Goal: Task Accomplishment & Management: Use online tool/utility

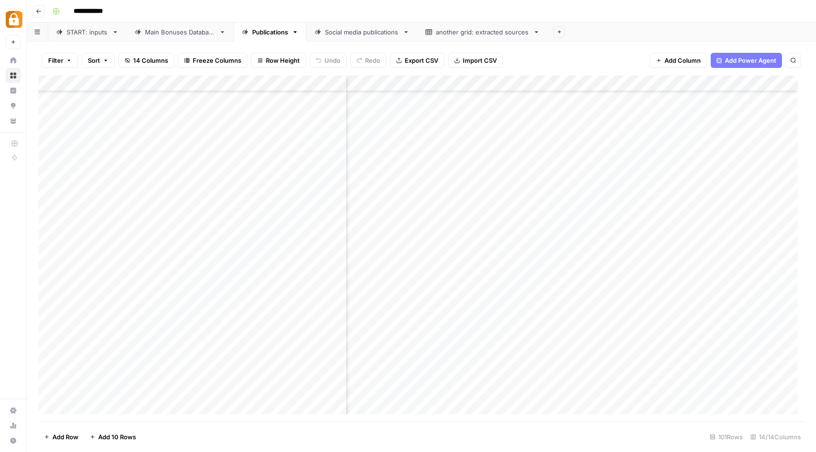
scroll to position [1313, 599]
click at [79, 33] on div "START: inputs" at bounding box center [88, 31] width 42 height 9
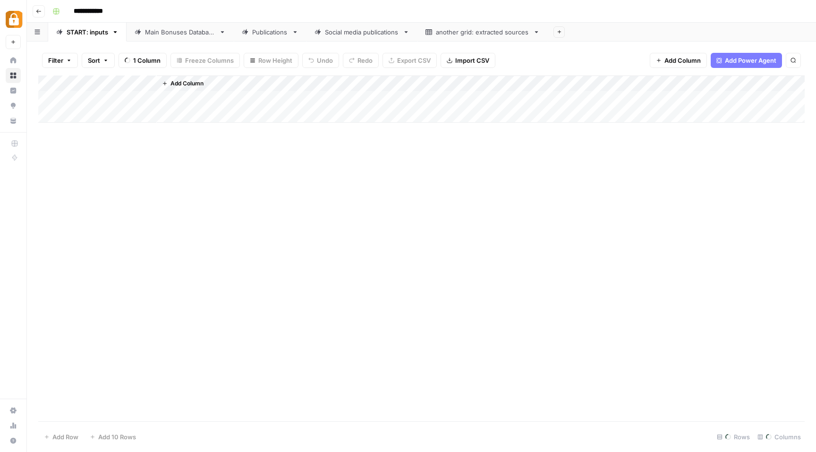
click at [164, 34] on div "Main Bonuses Database" at bounding box center [180, 31] width 70 height 9
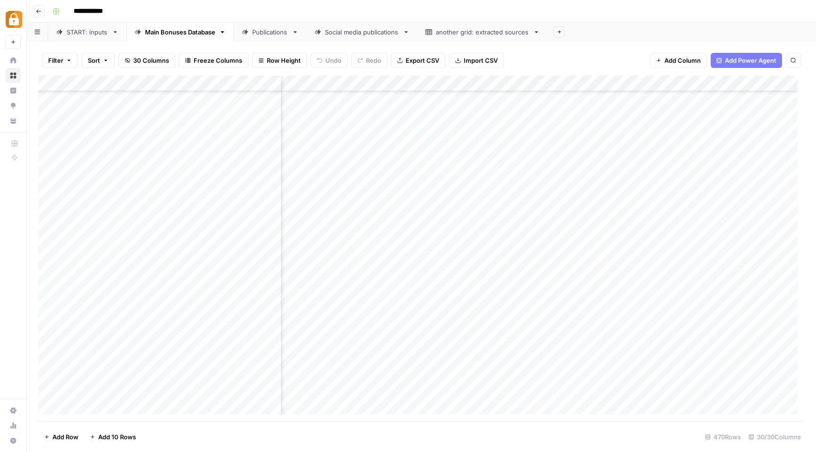
scroll to position [7145, 835]
click at [416, 194] on div "Add Column" at bounding box center [421, 249] width 766 height 346
click at [239, 191] on div "Add Column" at bounding box center [421, 249] width 766 height 346
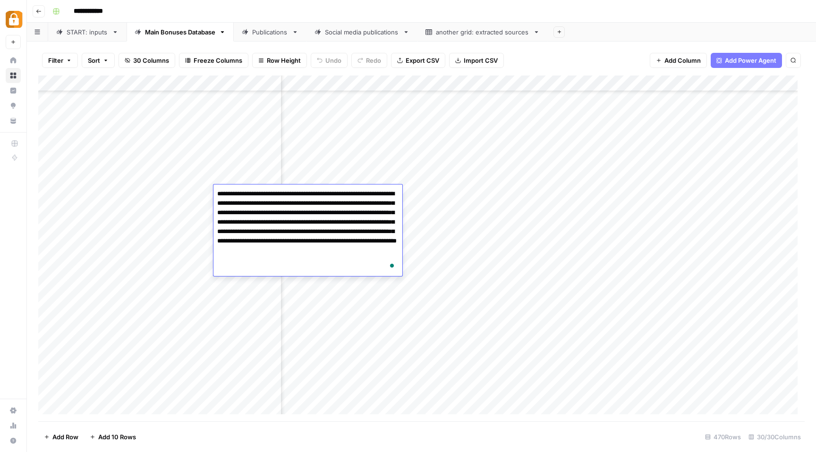
click at [424, 191] on div "Add Column" at bounding box center [421, 249] width 766 height 346
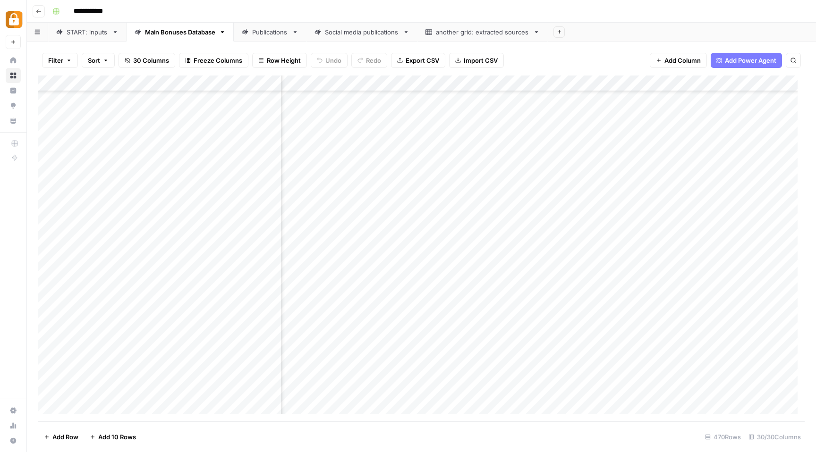
scroll to position [7094, 835]
click at [403, 148] on div "Add Column" at bounding box center [421, 249] width 766 height 346
click at [257, 151] on div "Add Column" at bounding box center [421, 249] width 766 height 346
click at [76, 31] on div "START: inputs" at bounding box center [88, 31] width 42 height 9
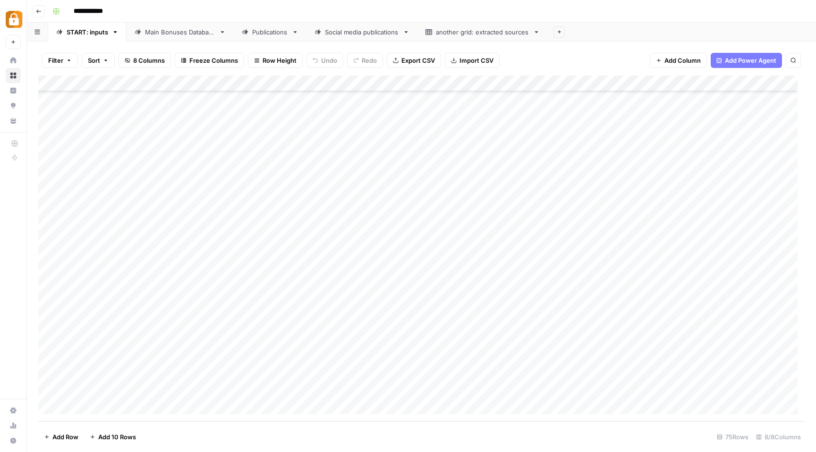
scroll to position [896, 0]
click at [337, 357] on div "Add Column" at bounding box center [421, 249] width 766 height 346
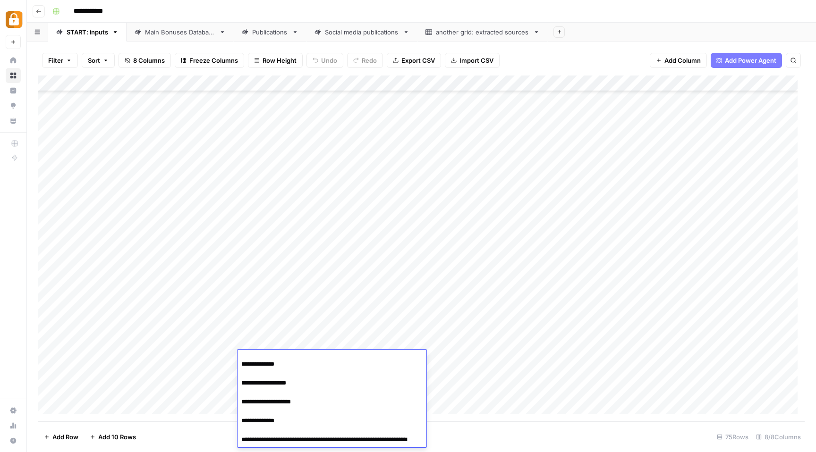
scroll to position [0, 0]
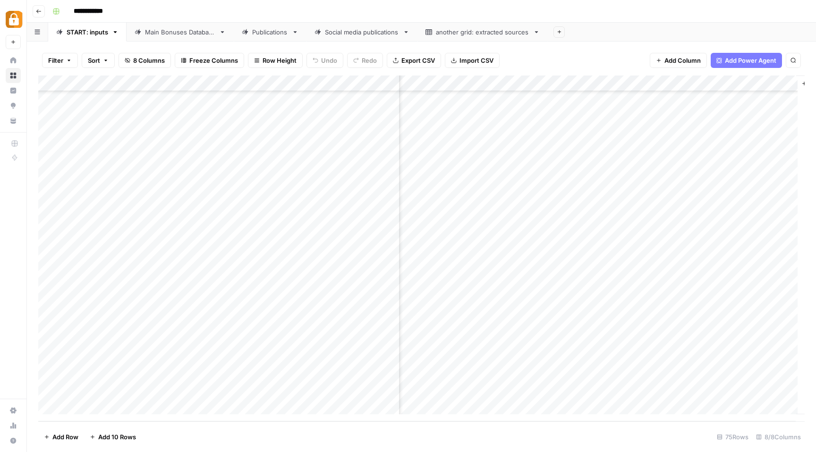
click at [690, 328] on div "Add Column" at bounding box center [421, 249] width 766 height 346
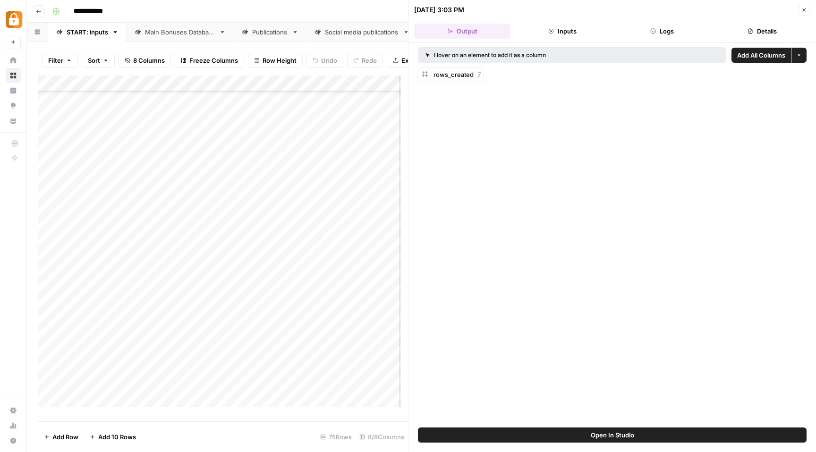
click at [658, 27] on button "Logs" at bounding box center [662, 31] width 96 height 15
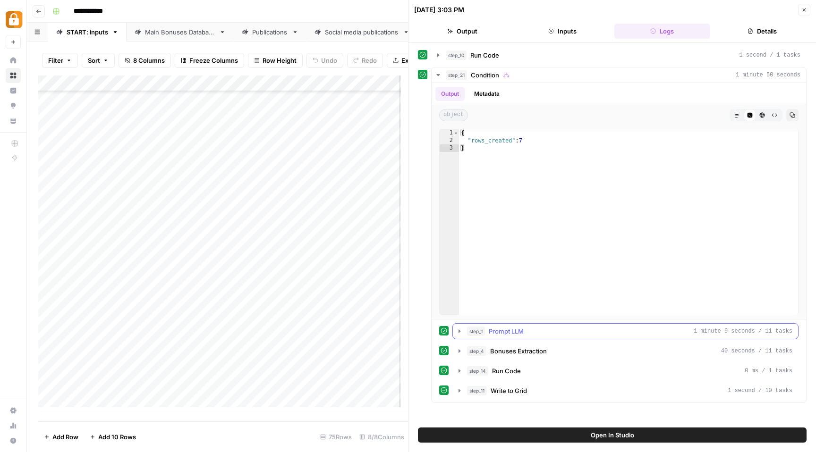
click at [461, 333] on icon "button" at bounding box center [460, 332] width 8 height 8
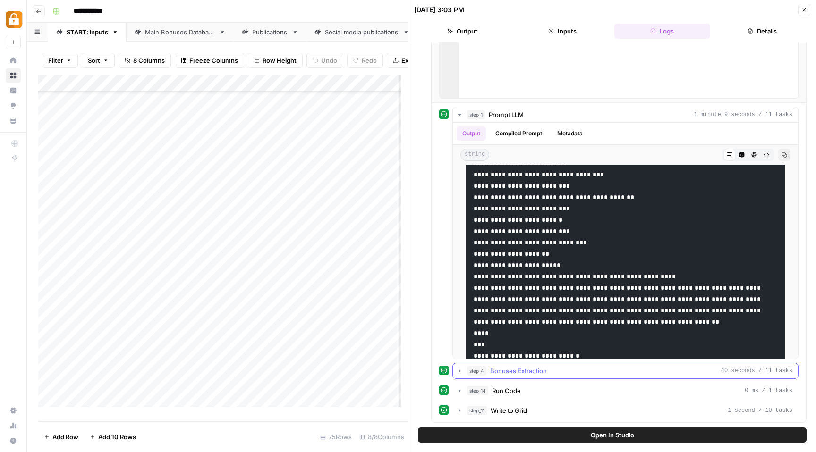
click at [459, 372] on icon "button" at bounding box center [459, 370] width 2 height 3
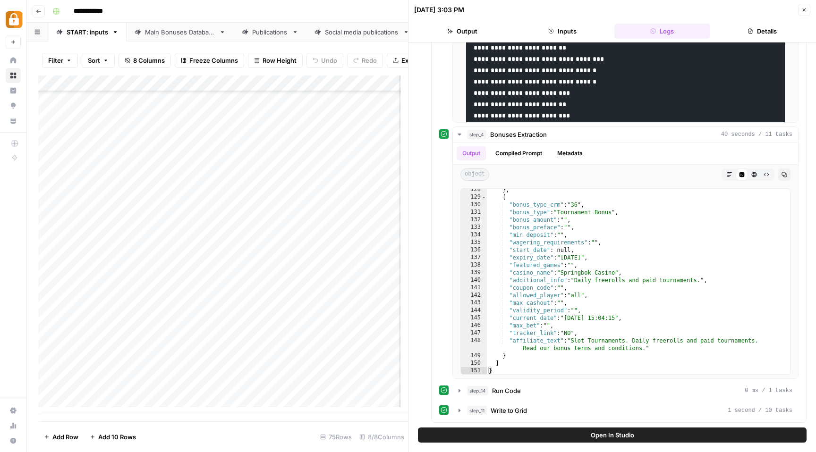
click at [805, 12] on icon "button" at bounding box center [804, 10] width 6 height 6
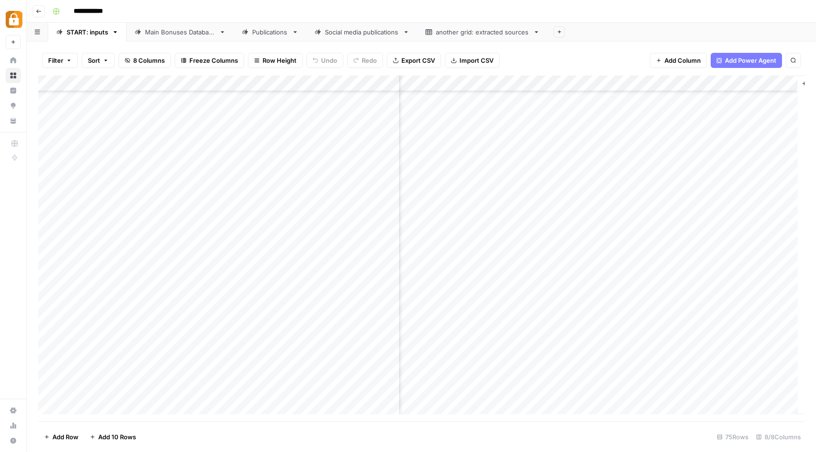
click at [297, 312] on div "Add Column" at bounding box center [421, 249] width 766 height 346
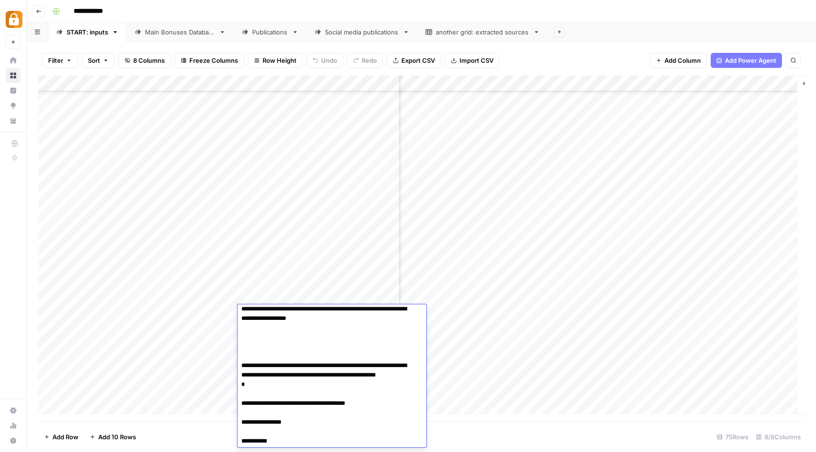
scroll to position [1730, 0]
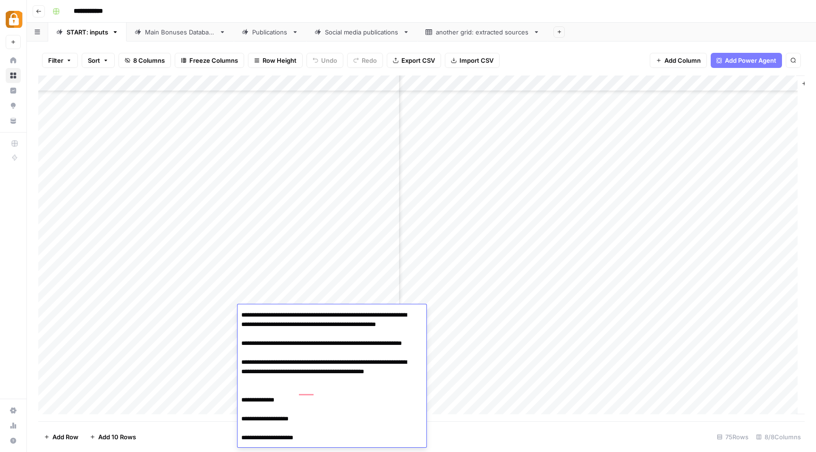
click at [316, 199] on div "Add Column" at bounding box center [421, 249] width 766 height 346
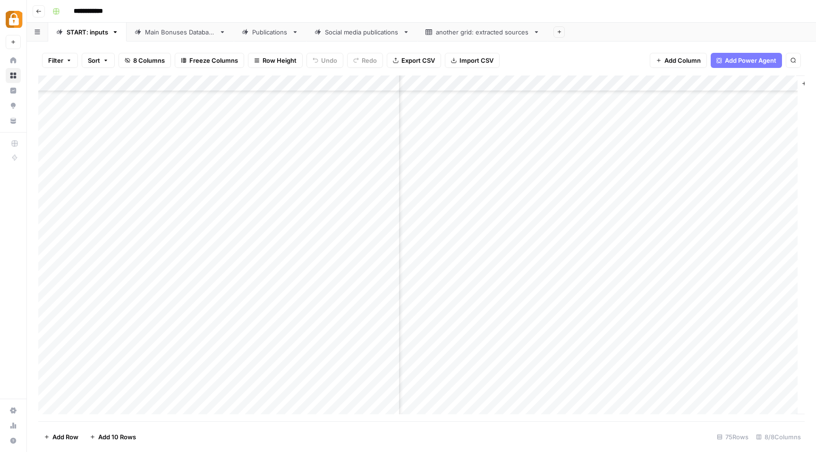
click at [316, 199] on div "Add Column" at bounding box center [421, 249] width 766 height 346
click at [212, 291] on div "Add Column" at bounding box center [421, 249] width 766 height 346
click at [287, 356] on div "Add Column" at bounding box center [421, 249] width 766 height 346
click at [794, 62] on icon "button" at bounding box center [793, 61] width 6 height 6
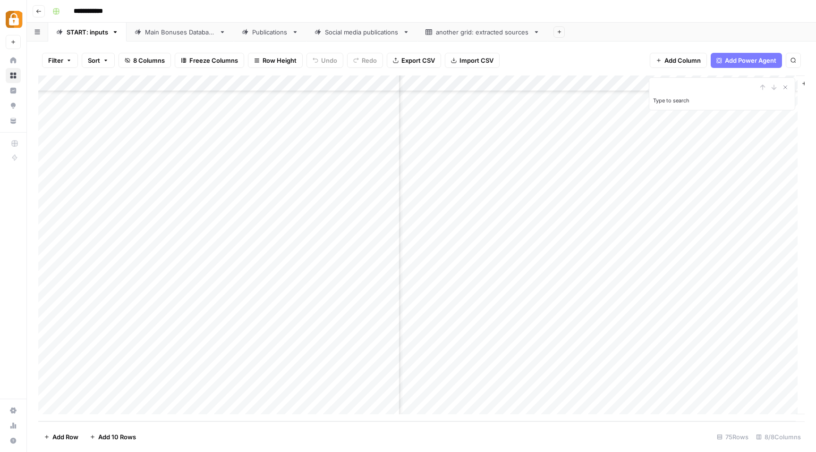
type input "*"
type input "*********"
click at [161, 31] on div "Main Bonuses Database" at bounding box center [180, 31] width 70 height 9
click at [439, 150] on div "Add Column" at bounding box center [421, 249] width 766 height 346
click at [238, 219] on div "Add Column" at bounding box center [421, 249] width 766 height 346
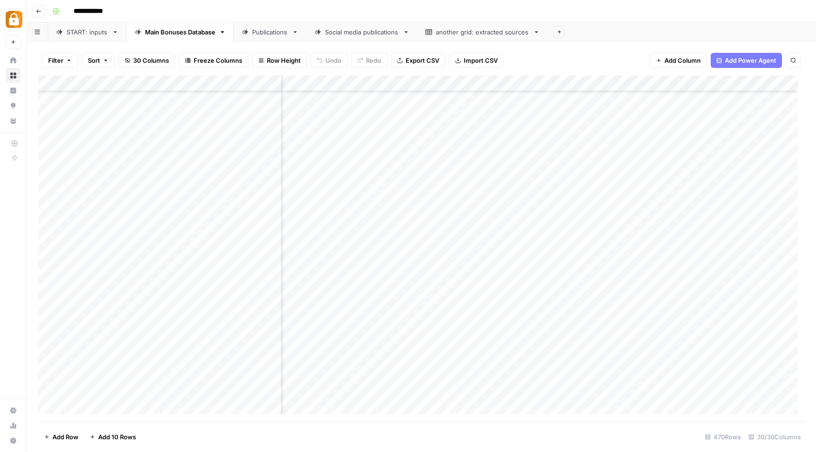
click at [238, 219] on div "Add Column" at bounding box center [421, 249] width 766 height 346
click at [463, 219] on div "Add Column" at bounding box center [421, 249] width 766 height 346
click at [72, 33] on div "START: inputs" at bounding box center [88, 31] width 42 height 9
click at [675, 211] on div "Add Column" at bounding box center [421, 249] width 766 height 346
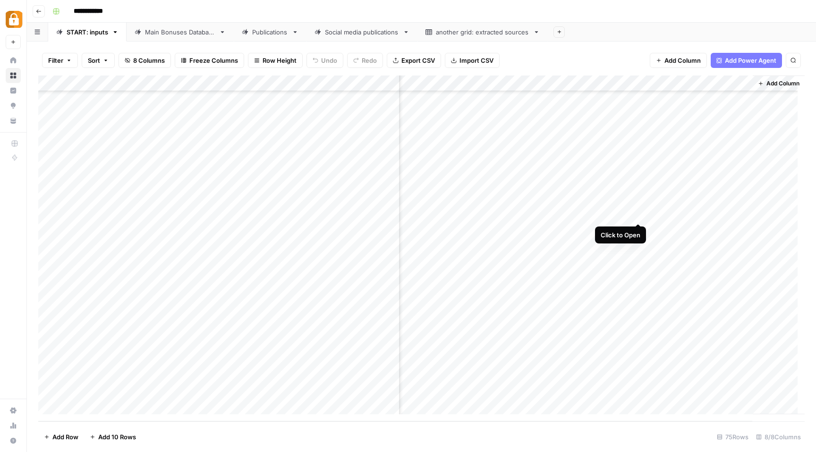
click at [640, 215] on div "Add Column" at bounding box center [421, 249] width 766 height 346
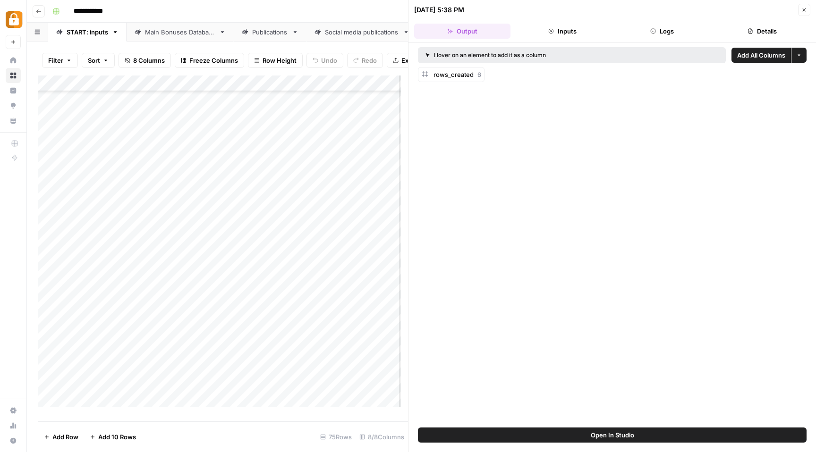
click at [659, 25] on button "Logs" at bounding box center [662, 31] width 96 height 15
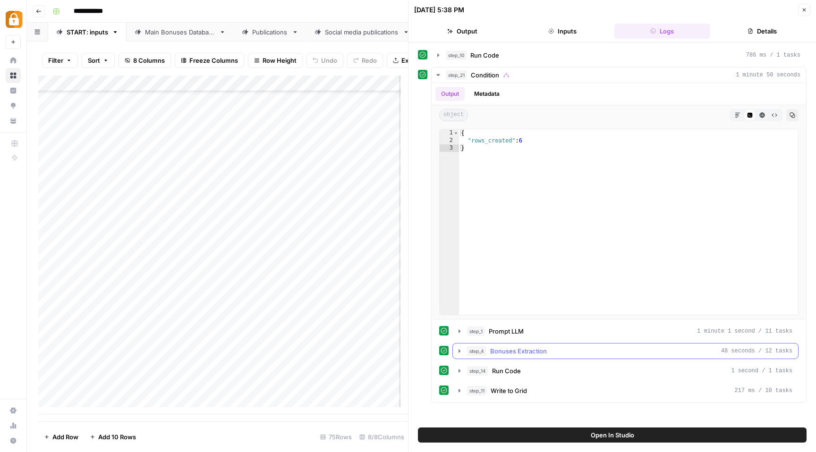
click at [457, 352] on icon "button" at bounding box center [460, 351] width 8 height 8
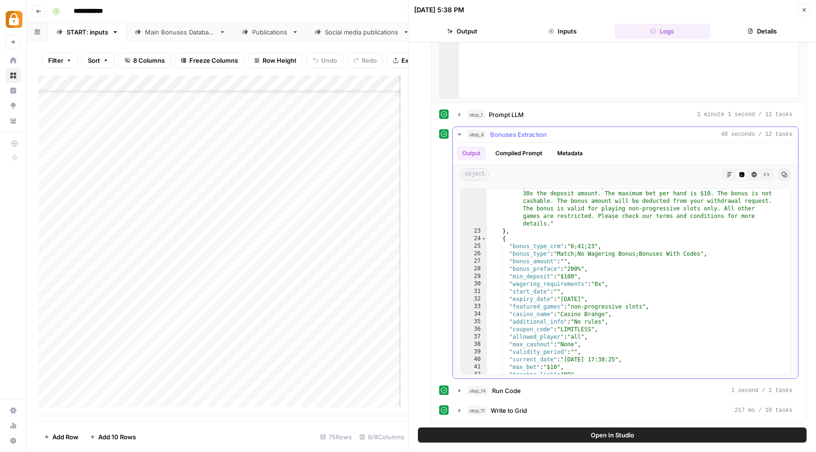
scroll to position [204, 0]
click at [803, 9] on icon "button" at bounding box center [804, 9] width 3 height 3
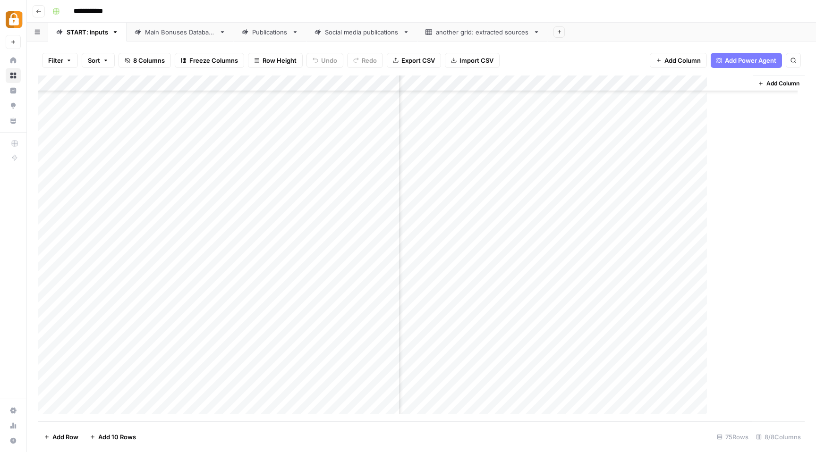
scroll to position [896, 155]
click at [650, 199] on div "Add Column" at bounding box center [421, 249] width 766 height 346
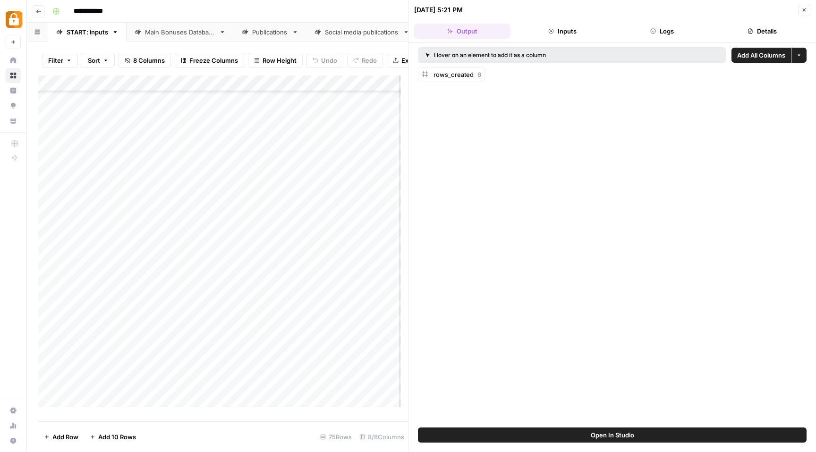
click at [669, 32] on button "Logs" at bounding box center [662, 31] width 96 height 15
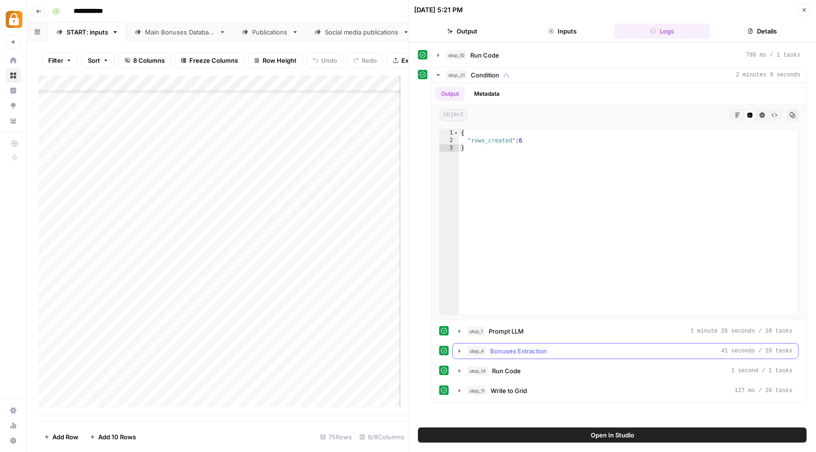
click at [458, 351] on icon "button" at bounding box center [459, 350] width 2 height 3
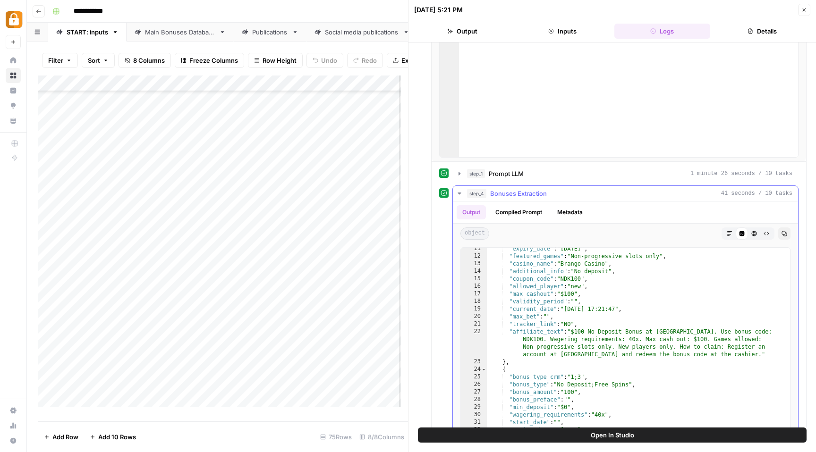
scroll to position [78, 0]
click at [804, 10] on icon "button" at bounding box center [804, 9] width 3 height 3
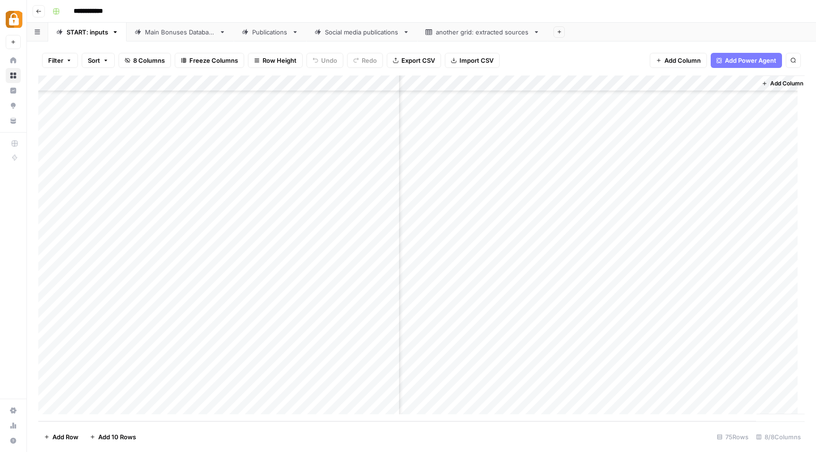
click at [282, 274] on div "Add Column" at bounding box center [421, 249] width 766 height 346
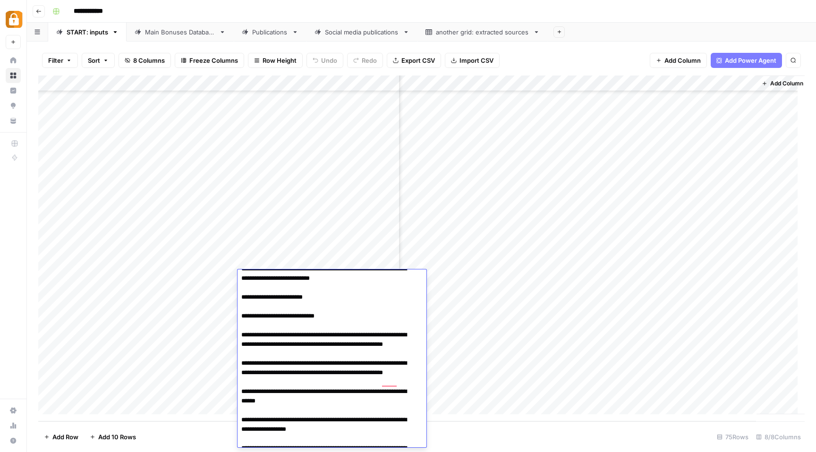
scroll to position [1556, 0]
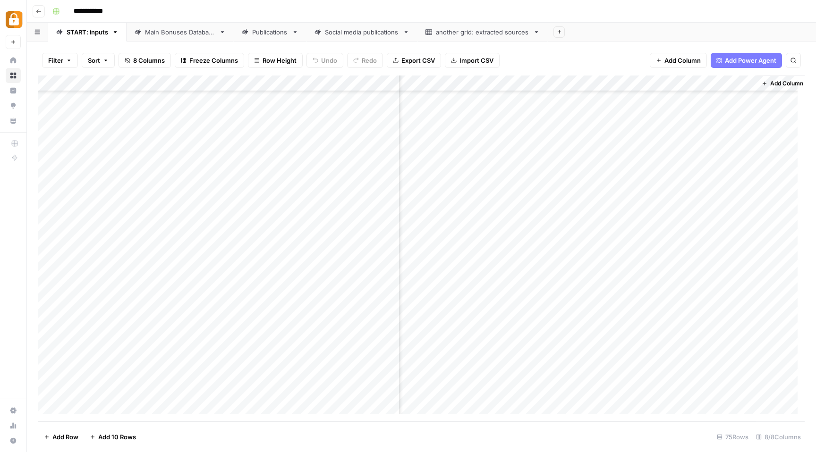
click at [471, 265] on div "Add Column" at bounding box center [421, 249] width 766 height 346
click at [337, 278] on div "Add Column" at bounding box center [421, 249] width 766 height 346
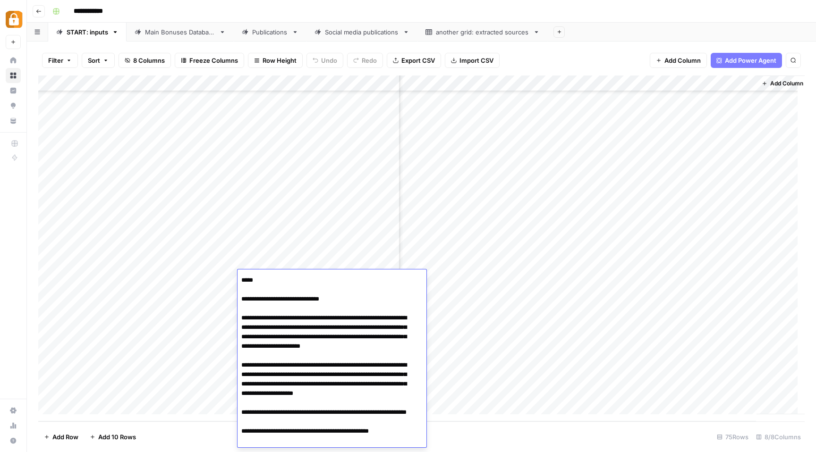
scroll to position [1394, 0]
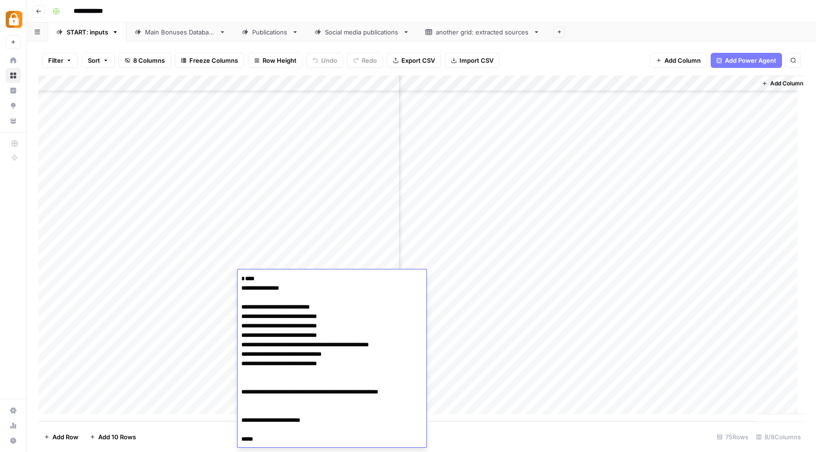
click at [177, 40] on link "Main Bonuses Database" at bounding box center [180, 32] width 107 height 19
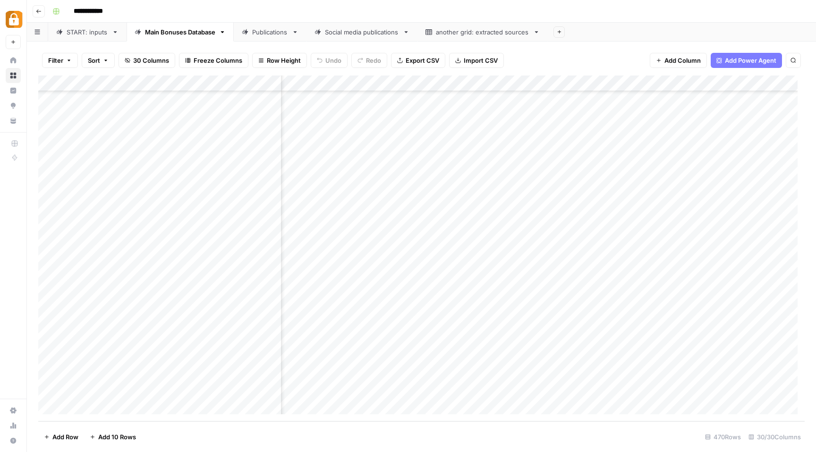
click at [480, 147] on div "Add Column" at bounding box center [421, 249] width 766 height 346
click at [487, 180] on div "Add Column" at bounding box center [421, 249] width 766 height 346
click at [252, 178] on div "Add Column" at bounding box center [421, 249] width 766 height 346
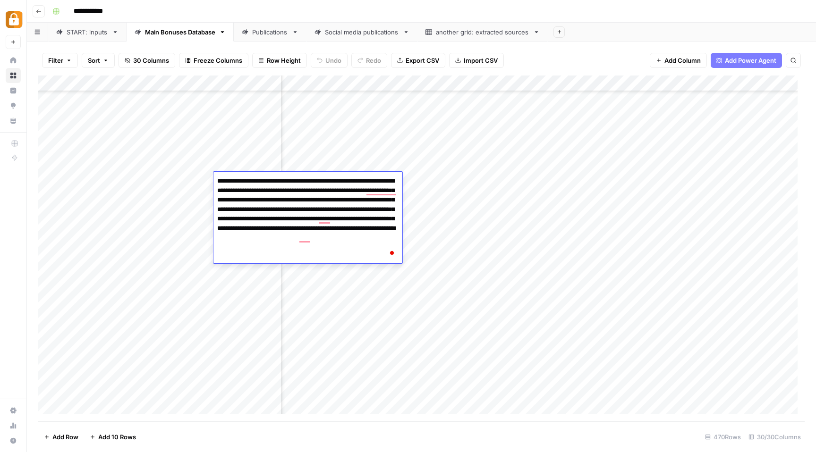
click at [483, 136] on div "Add Column" at bounding box center [421, 249] width 766 height 346
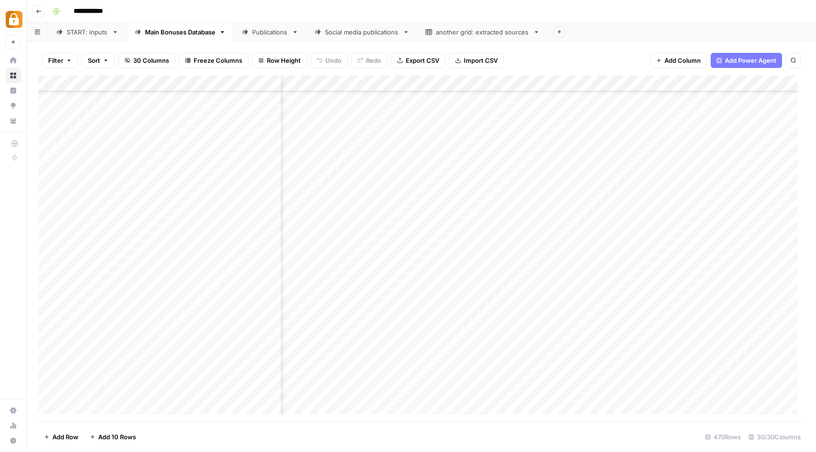
click at [507, 155] on div "Add Column" at bounding box center [421, 249] width 766 height 346
drag, startPoint x: 279, startPoint y: 79, endPoint x: 308, endPoint y: 82, distance: 28.9
click at [308, 82] on div "Add Column" at bounding box center [421, 249] width 766 height 346
drag, startPoint x: 307, startPoint y: 80, endPoint x: 316, endPoint y: 80, distance: 9.0
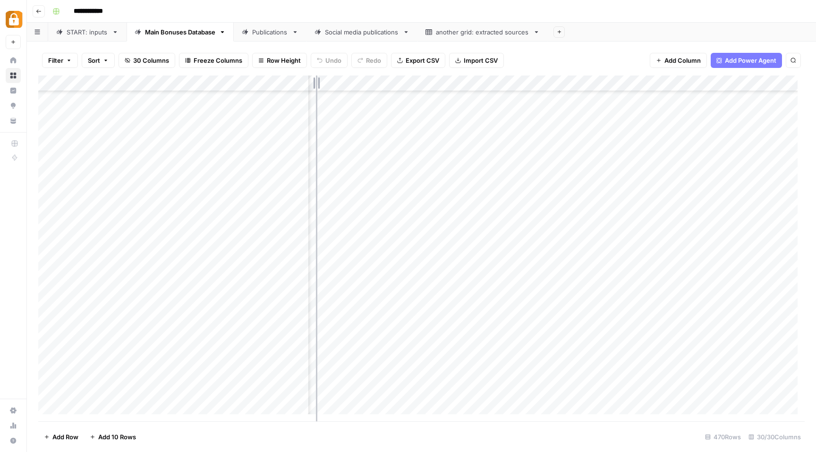
click at [316, 80] on div "Add Column" at bounding box center [421, 249] width 766 height 346
click at [530, 147] on div "Add Column" at bounding box center [421, 249] width 766 height 346
click at [278, 144] on div "Add Column" at bounding box center [421, 249] width 766 height 346
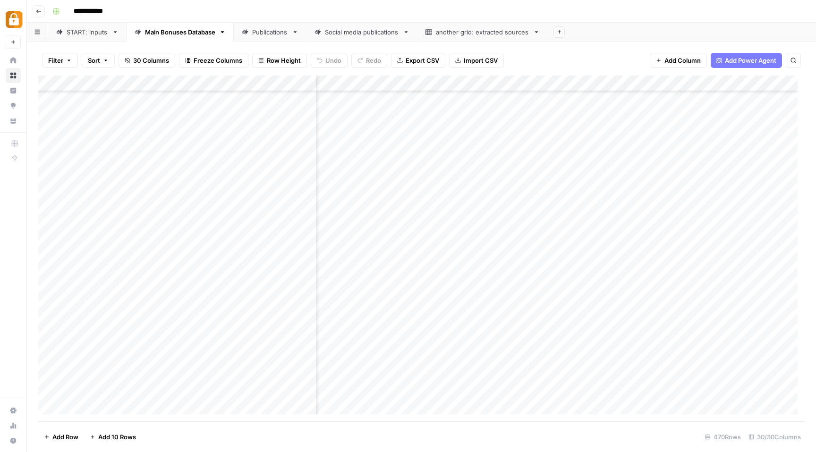
click at [507, 140] on div "Add Column" at bounding box center [421, 249] width 766 height 346
click at [516, 120] on div "Add Column" at bounding box center [421, 249] width 766 height 346
click at [267, 36] on div "Publications" at bounding box center [270, 31] width 36 height 9
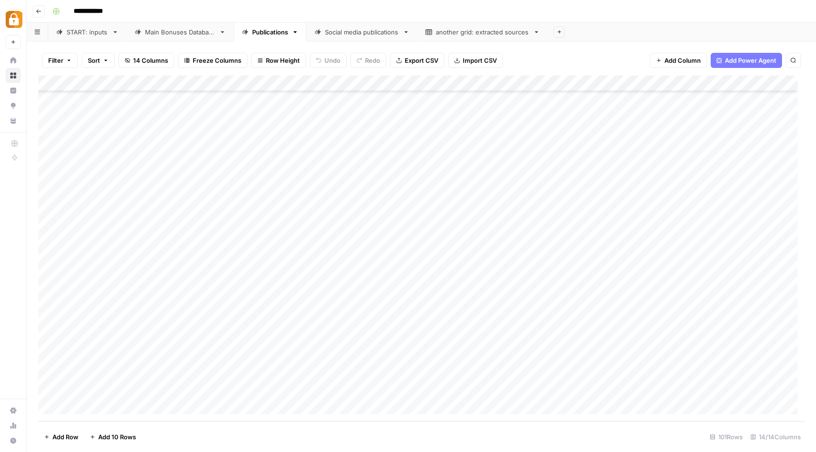
click at [169, 29] on div "Main Bonuses Database" at bounding box center [180, 31] width 70 height 9
click at [405, 100] on div "Add Column" at bounding box center [421, 249] width 766 height 346
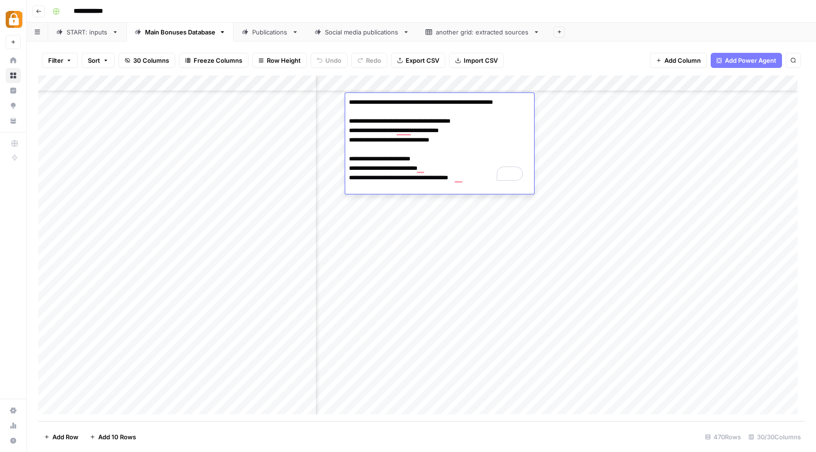
click at [580, 126] on div "Add Column" at bounding box center [421, 249] width 766 height 346
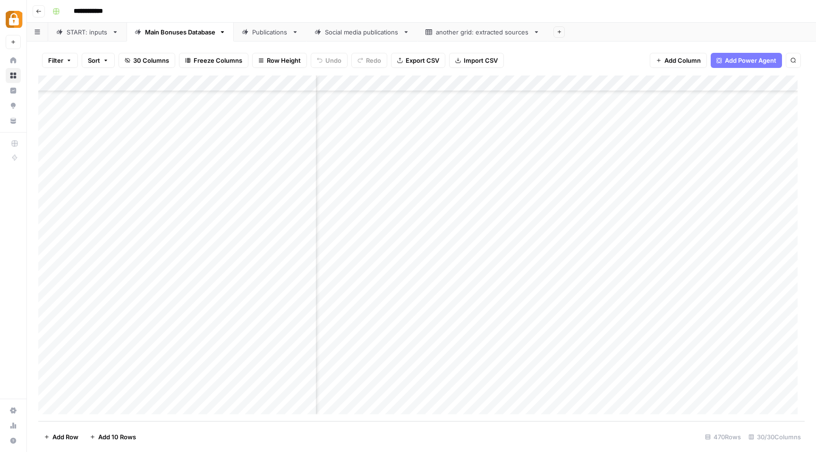
click at [423, 120] on div "Add Column" at bounding box center [421, 249] width 766 height 346
click at [579, 135] on div "Add Column" at bounding box center [421, 249] width 766 height 346
click at [420, 135] on div "Add Column" at bounding box center [421, 249] width 766 height 346
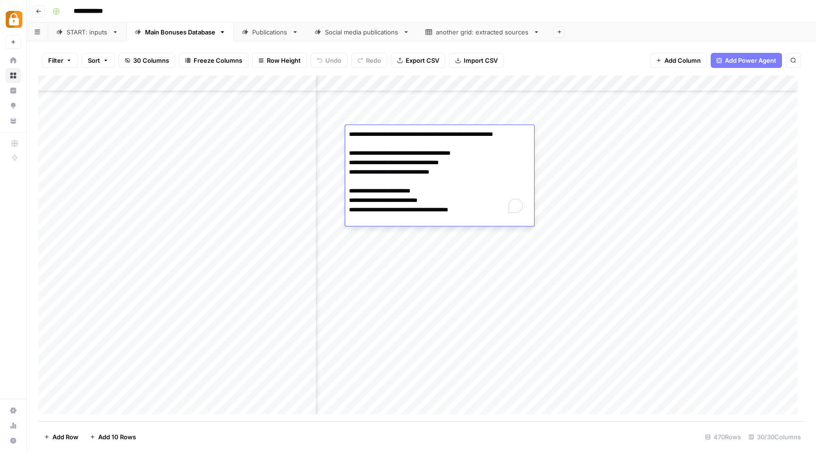
click at [420, 135] on textarea "**********" at bounding box center [439, 177] width 189 height 98
click at [578, 169] on div "Add Column" at bounding box center [421, 249] width 766 height 346
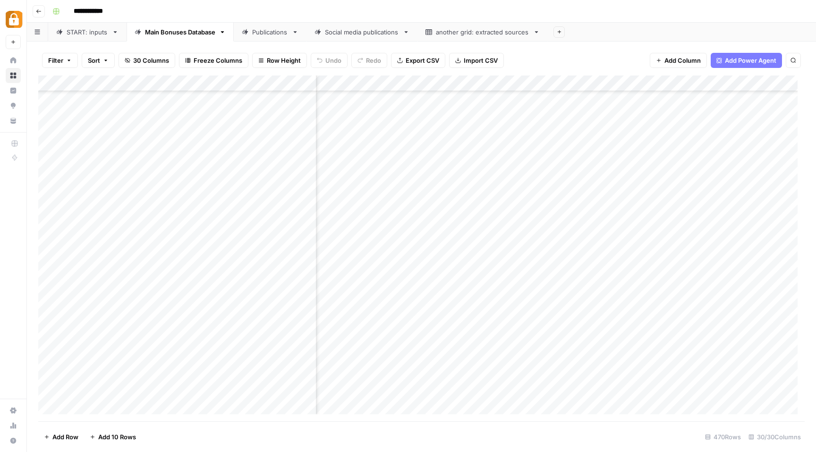
scroll to position [7162, 135]
click at [48, 127] on div "Add Column" at bounding box center [421, 249] width 766 height 346
click at [47, 143] on div "Add Column" at bounding box center [421, 249] width 766 height 346
click at [48, 161] on div "Add Column" at bounding box center [421, 249] width 766 height 346
click at [46, 175] on div "Add Column" at bounding box center [421, 249] width 766 height 346
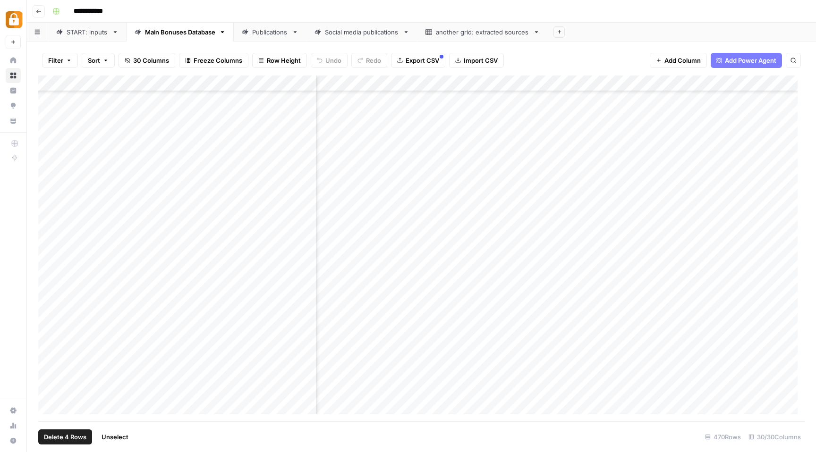
click at [47, 193] on div "Add Column" at bounding box center [421, 249] width 766 height 346
click at [44, 203] on div "Add Column" at bounding box center [421, 249] width 766 height 346
click at [48, 211] on div "Add Column" at bounding box center [421, 249] width 766 height 346
click at [48, 222] on div "Add Column" at bounding box center [421, 249] width 766 height 346
click at [593, 86] on div "Add Column" at bounding box center [421, 249] width 766 height 346
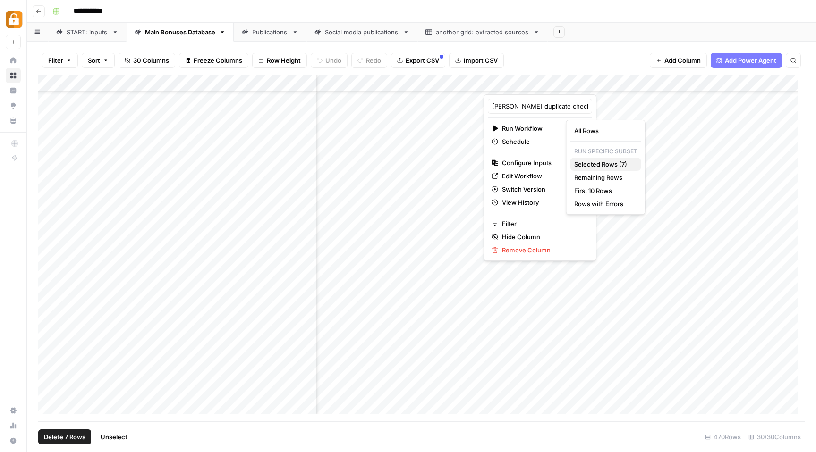
click at [591, 162] on span "Selected Rows (7)" at bounding box center [603, 164] width 59 height 9
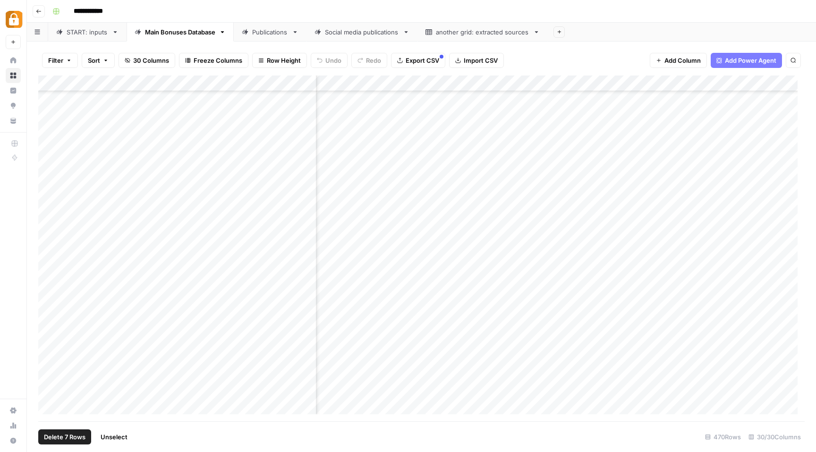
scroll to position [7162, 1821]
click at [408, 128] on div "Add Column" at bounding box center [421, 249] width 766 height 346
click at [534, 143] on div "Add Column" at bounding box center [421, 249] width 766 height 346
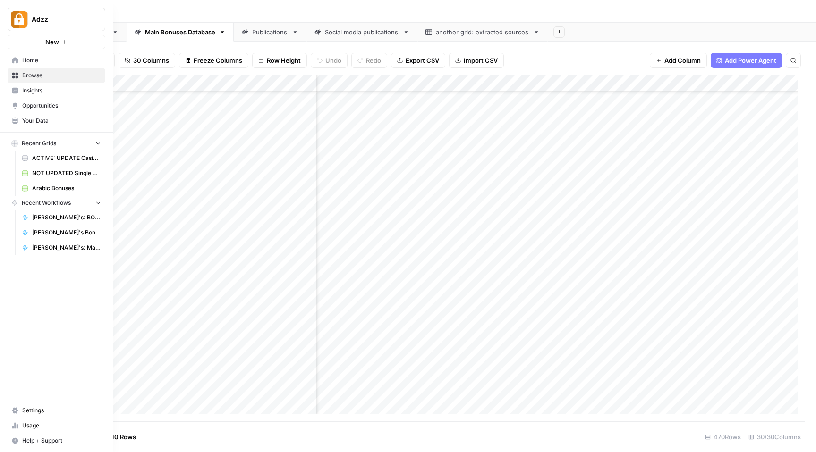
click at [25, 76] on span "Browse" at bounding box center [61, 75] width 79 height 8
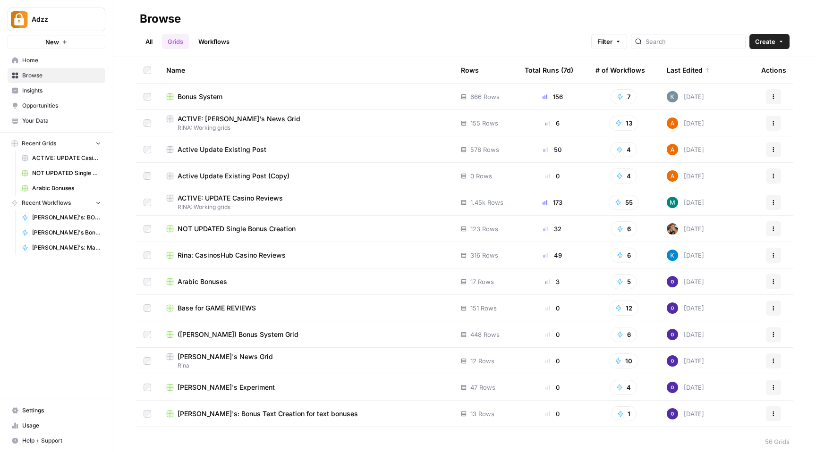
click at [226, 44] on link "Workflows" at bounding box center [214, 41] width 42 height 15
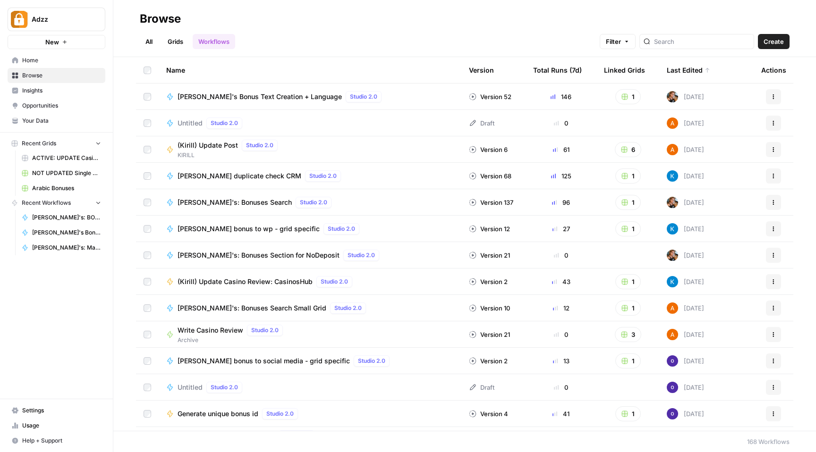
click at [175, 41] on link "Grids" at bounding box center [175, 41] width 27 height 15
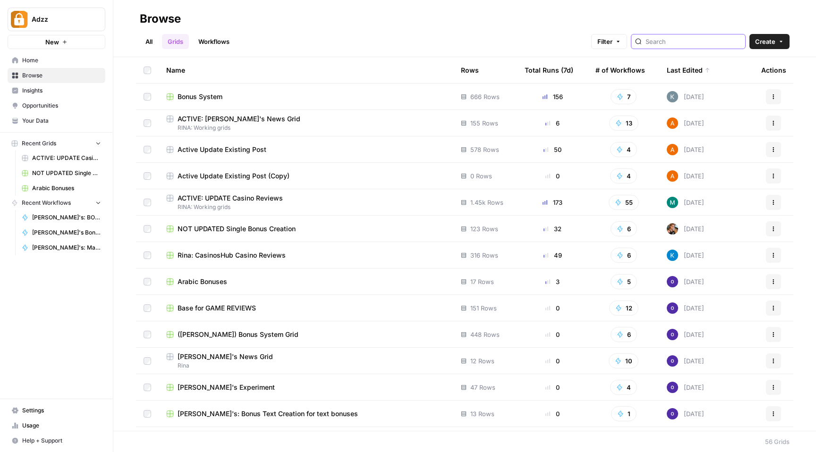
click at [704, 41] on input "search" at bounding box center [693, 41] width 96 height 9
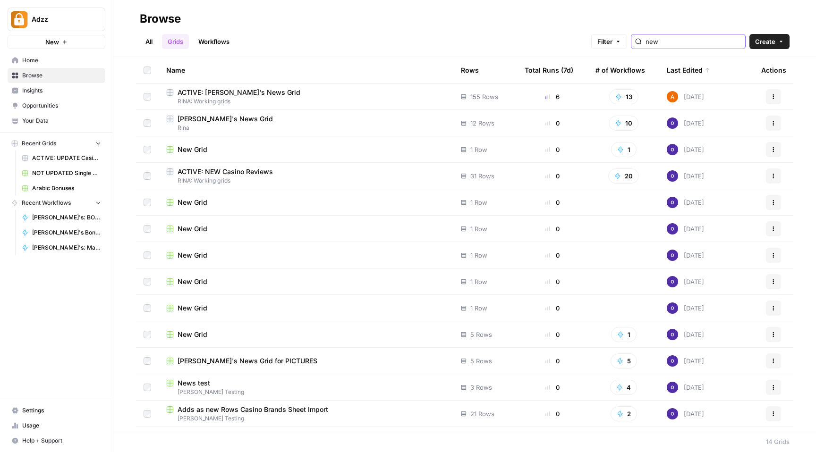
type input "news"
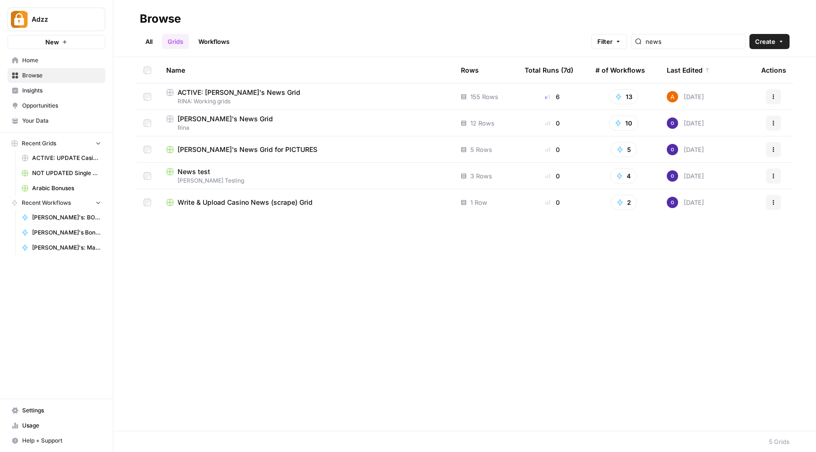
click at [298, 93] on div "ACTIVE: Rina's News Grid" at bounding box center [305, 92] width 279 height 9
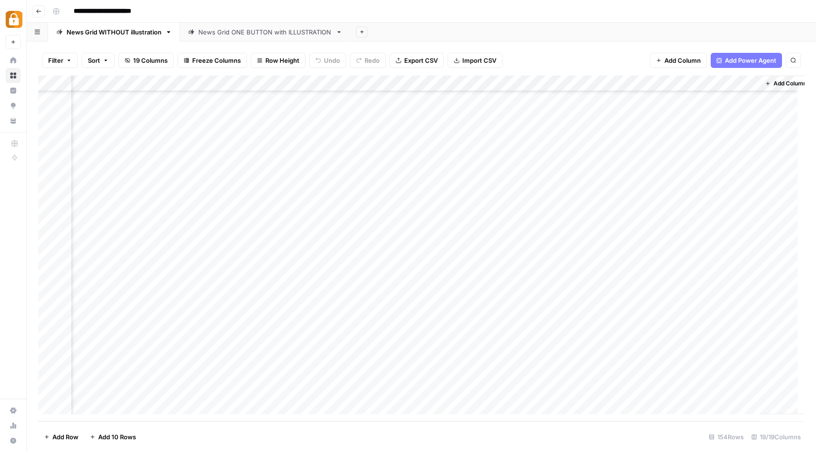
scroll to position [2164, 1011]
click at [466, 392] on div "Add Column" at bounding box center [421, 249] width 766 height 346
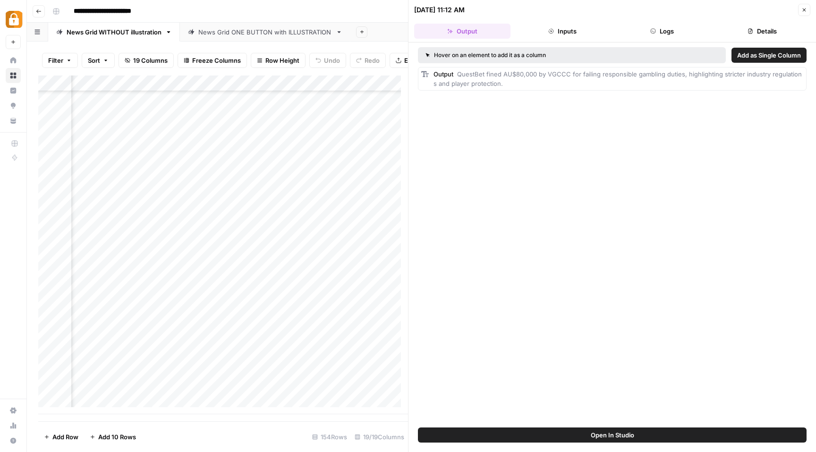
click at [669, 34] on button "Logs" at bounding box center [662, 31] width 96 height 15
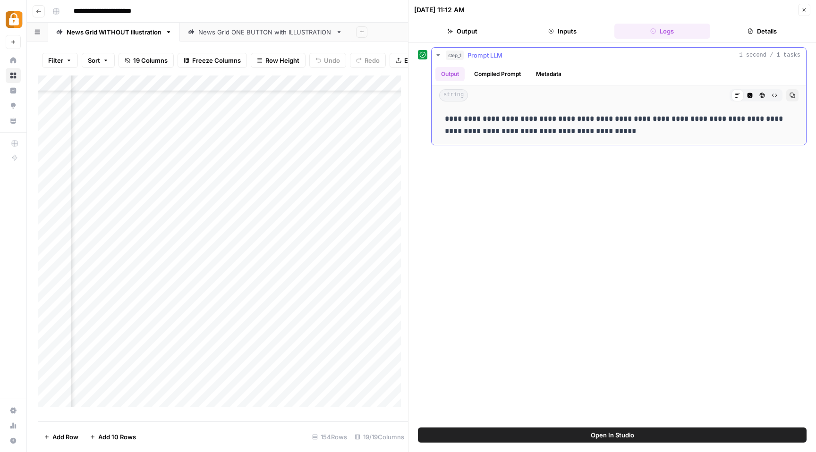
click at [543, 75] on button "Metadata" at bounding box center [548, 74] width 37 height 14
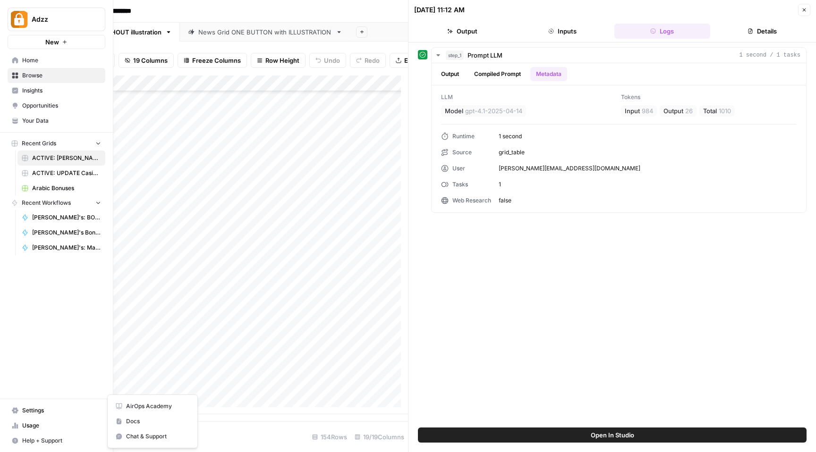
click at [41, 439] on span "Help + Support" at bounding box center [61, 441] width 79 height 8
click at [148, 433] on span "Chat & Support" at bounding box center [157, 436] width 63 height 8
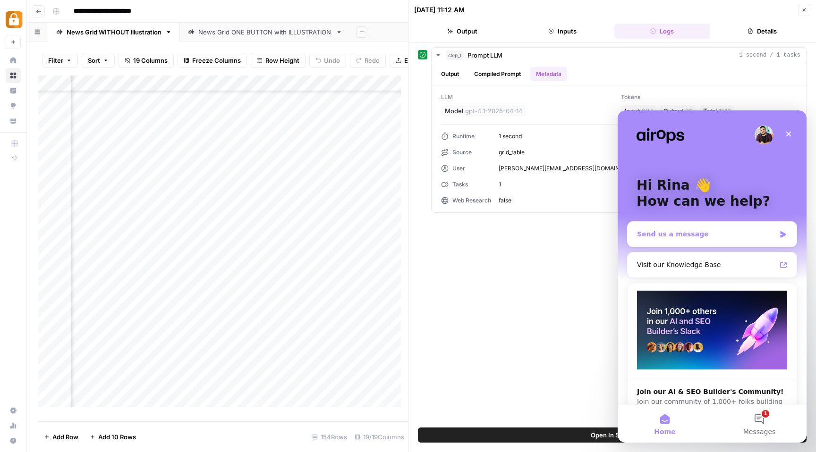
click at [693, 236] on div "Send us a message" at bounding box center [706, 234] width 138 height 10
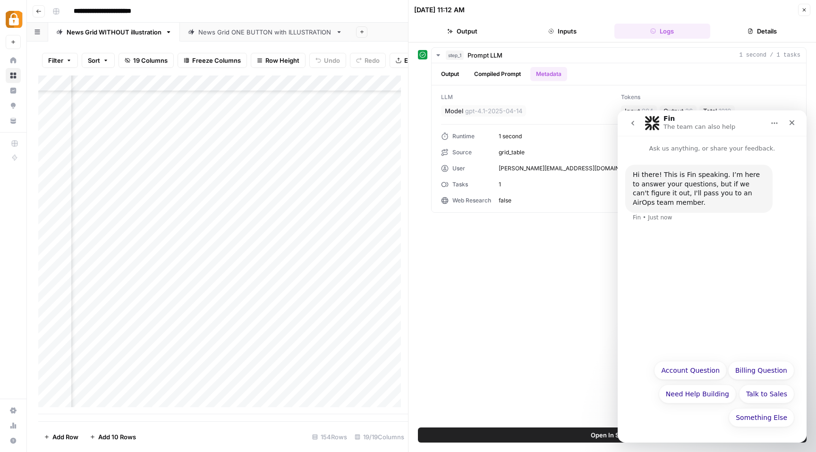
click at [661, 147] on p "Ask us anything, or share your feedback." at bounding box center [712, 144] width 189 height 17
click at [674, 226] on div "Hi there! This is Fin speaking. I’m here to answer your questions, but if we ca…" at bounding box center [712, 199] width 174 height 69
click at [696, 394] on button "Need Help Building" at bounding box center [697, 394] width 77 height 19
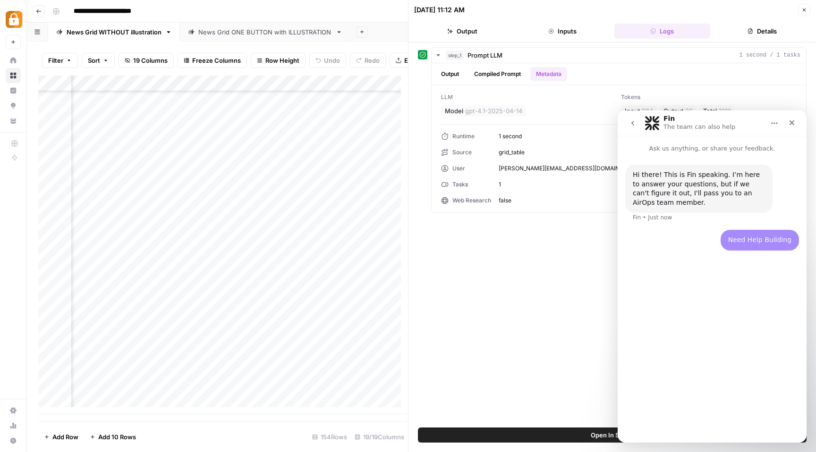
click at [661, 375] on div "Hi there! This is Fin speaking. I’m here to answer your questions, but if we ca…" at bounding box center [712, 293] width 189 height 281
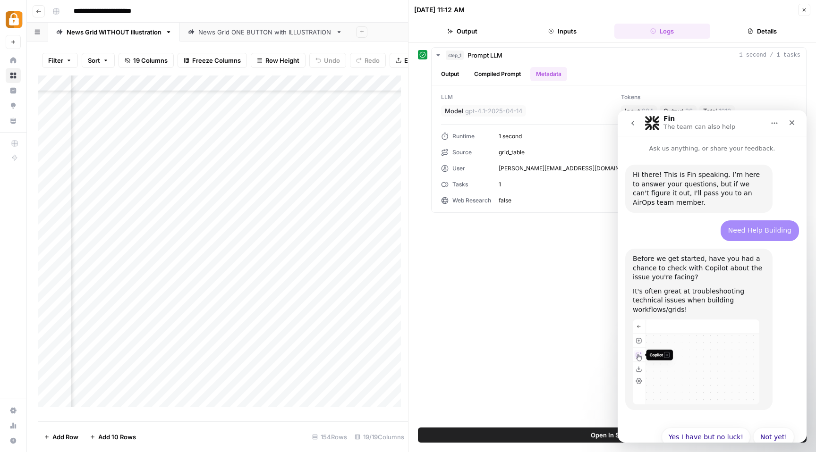
click at [778, 122] on icon "Home" at bounding box center [775, 123] width 8 height 8
click at [652, 154] on div "Hi there! This is Fin speaking. I’m here to answer your questions, but if we ca…" at bounding box center [712, 287] width 189 height 268
click at [655, 149] on p "Ask us anything, or share your feedback." at bounding box center [712, 144] width 189 height 17
drag, startPoint x: 670, startPoint y: 144, endPoint x: 703, endPoint y: 152, distance: 33.8
click at [703, 152] on p "Ask us anything, or share your feedback." at bounding box center [712, 144] width 189 height 17
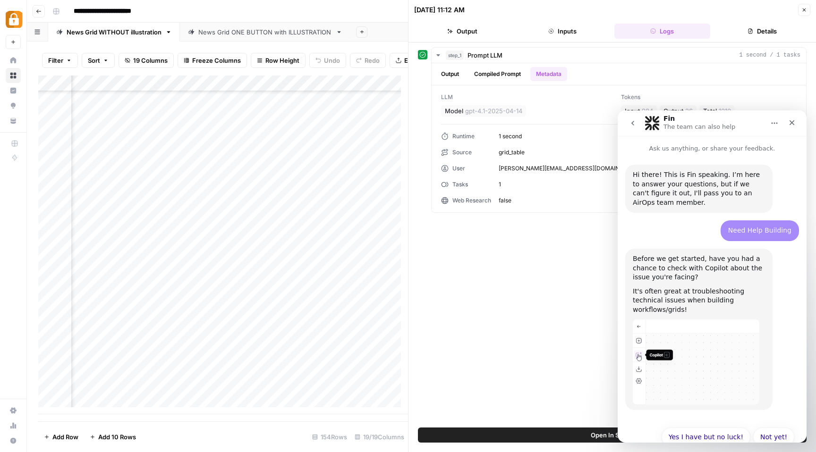
click at [757, 147] on p "Ask us anything, or share your feedback." at bounding box center [712, 144] width 189 height 17
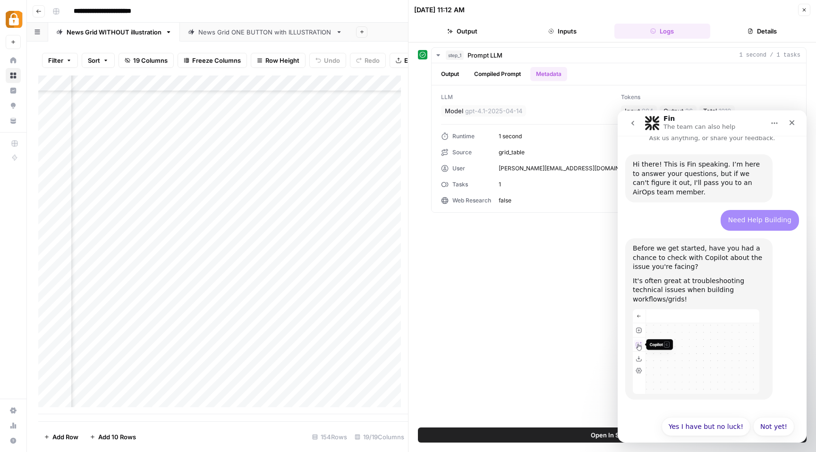
scroll to position [11, 0]
click at [644, 417] on div "Not yet! Yes I have but no luck! Not yet!" at bounding box center [712, 429] width 164 height 25
click at [631, 125] on icon "go back" at bounding box center [633, 123] width 8 height 8
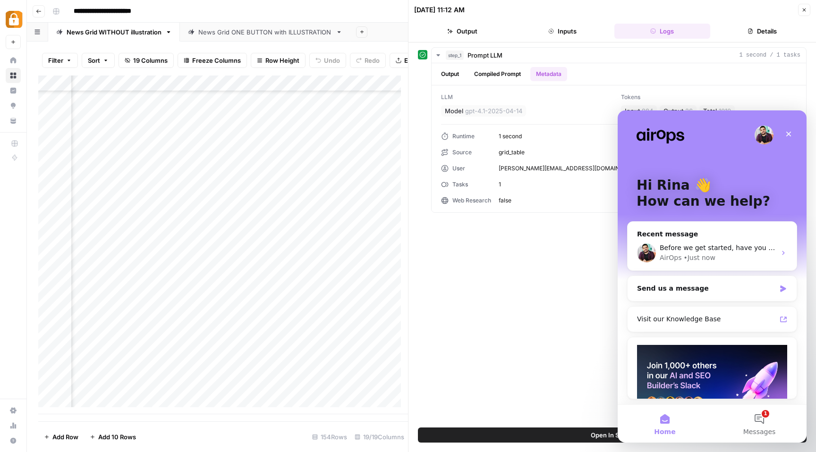
scroll to position [0, 0]
click at [762, 426] on button "1 Messages" at bounding box center [759, 424] width 94 height 38
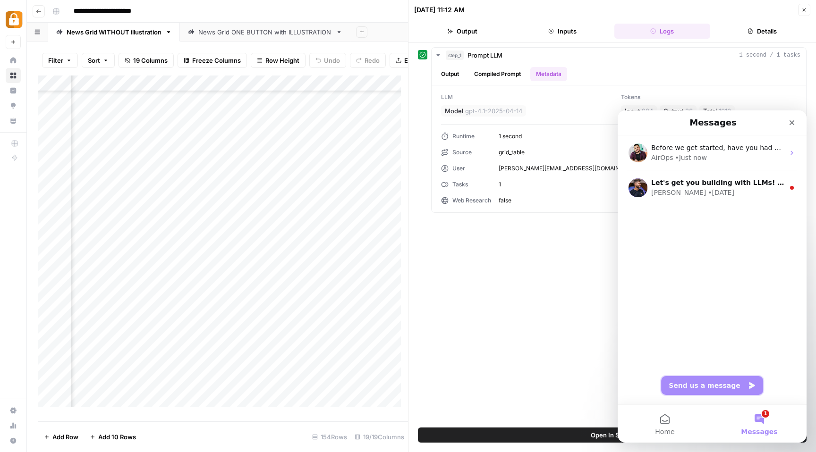
click at [724, 384] on button "Send us a message" at bounding box center [712, 385] width 102 height 19
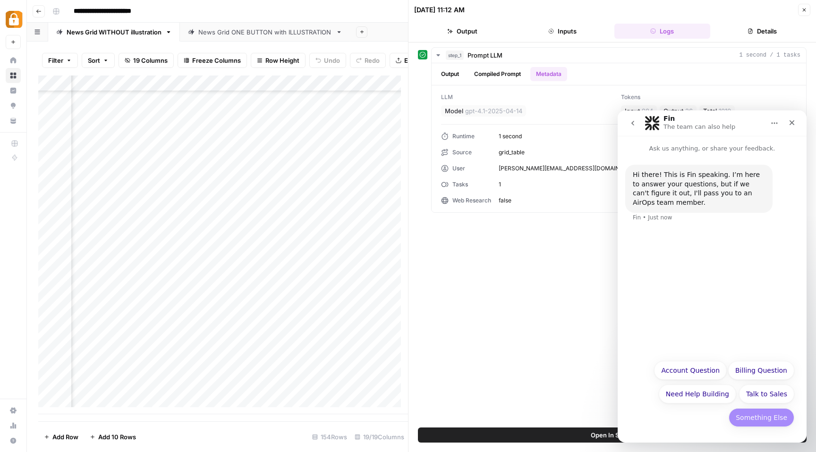
click at [751, 417] on button "Something Else" at bounding box center [761, 417] width 66 height 19
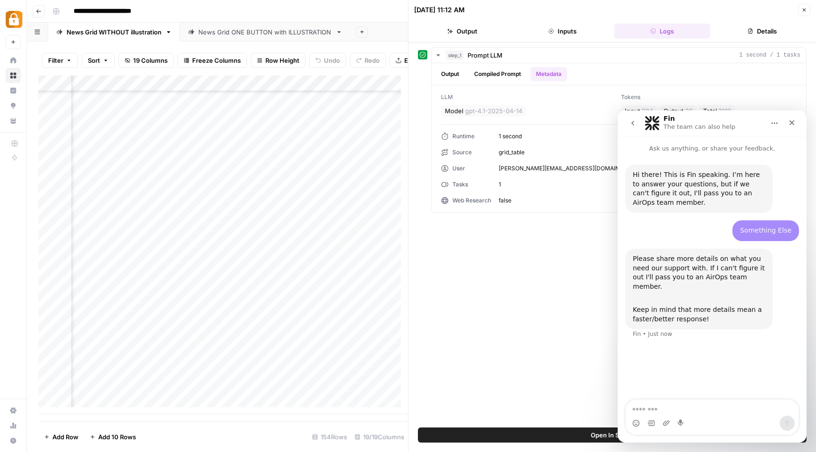
click at [649, 408] on textarea "Message…" at bounding box center [712, 408] width 173 height 16
type textarea "***"
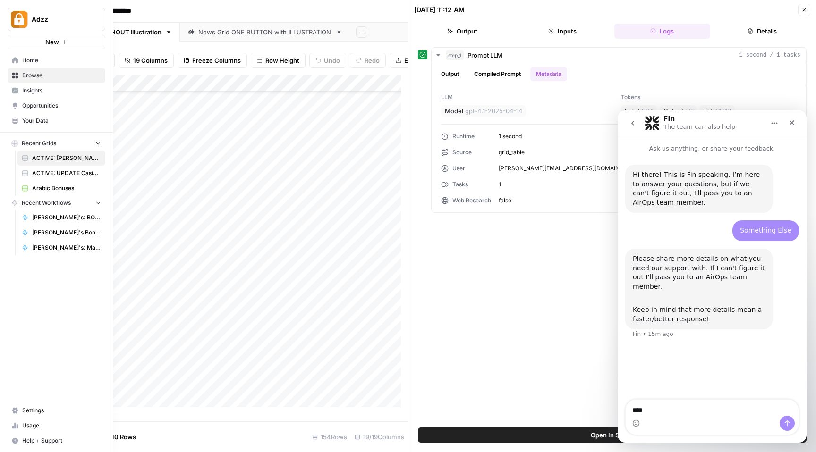
click at [16, 76] on icon at bounding box center [15, 76] width 6 height 6
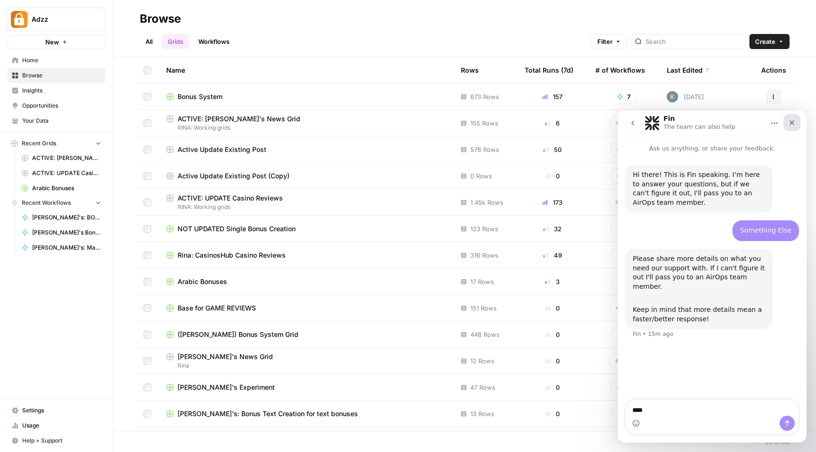
click at [791, 124] on icon "Close" at bounding box center [791, 122] width 5 height 5
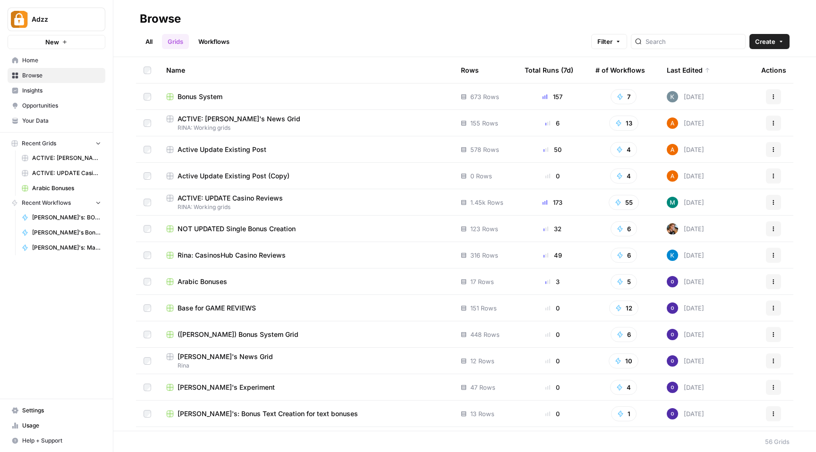
click at [246, 98] on div "Bonus System" at bounding box center [305, 96] width 279 height 9
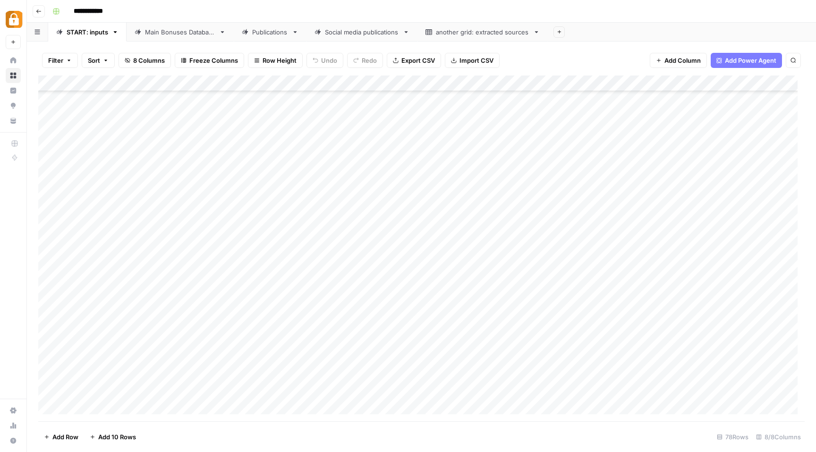
scroll to position [944, 0]
drag, startPoint x: 117, startPoint y: 82, endPoint x: 151, endPoint y: 87, distance: 34.5
click at [151, 87] on div "Add Column" at bounding box center [421, 249] width 766 height 346
click at [263, 358] on div "Add Column" at bounding box center [421, 249] width 766 height 346
click at [179, 35] on div "Main Bonuses Database" at bounding box center [180, 31] width 70 height 9
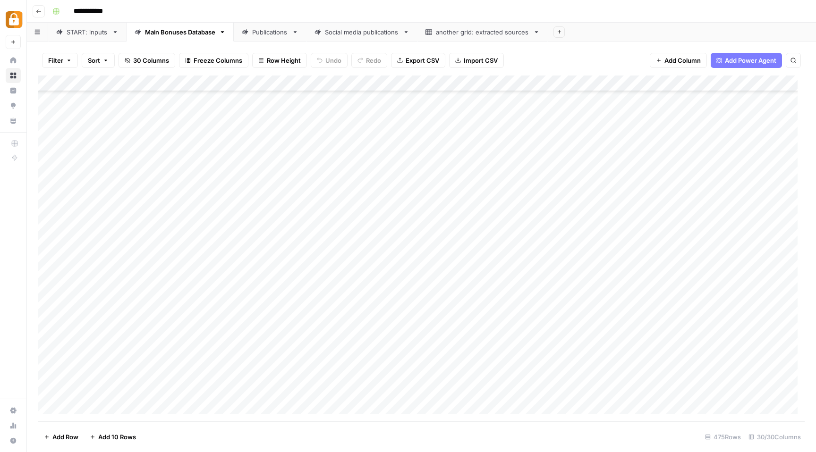
scroll to position [7317, 0]
click at [46, 326] on div "Add Column" at bounding box center [421, 249] width 766 height 346
click at [48, 389] on div "Add Column" at bounding box center [421, 249] width 766 height 346
click at [61, 436] on span "Delete 5 Rows" at bounding box center [65, 436] width 42 height 9
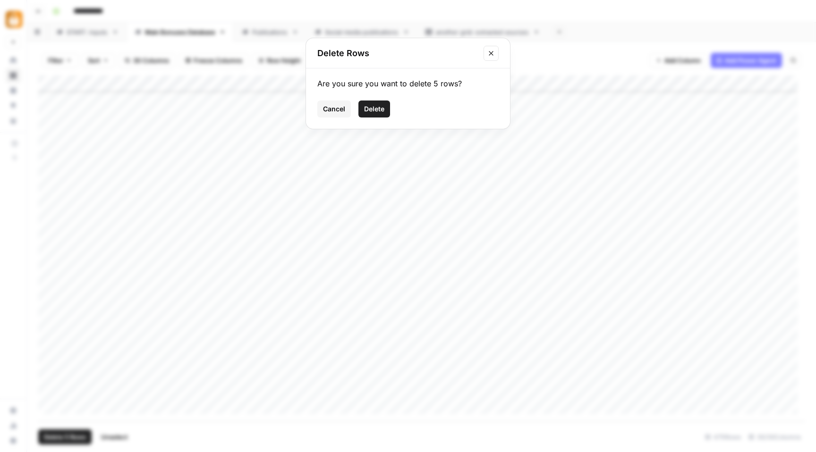
click at [383, 112] on span "Delete" at bounding box center [374, 108] width 20 height 9
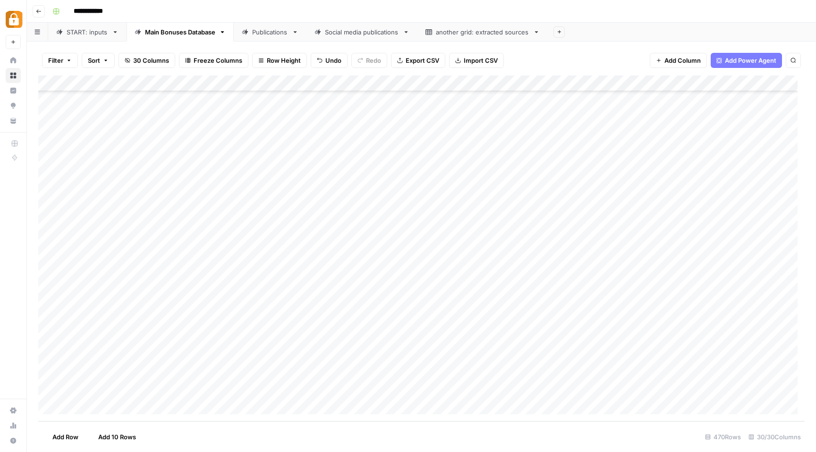
scroll to position [7237, 0]
click at [76, 38] on link "START: inputs" at bounding box center [87, 32] width 78 height 19
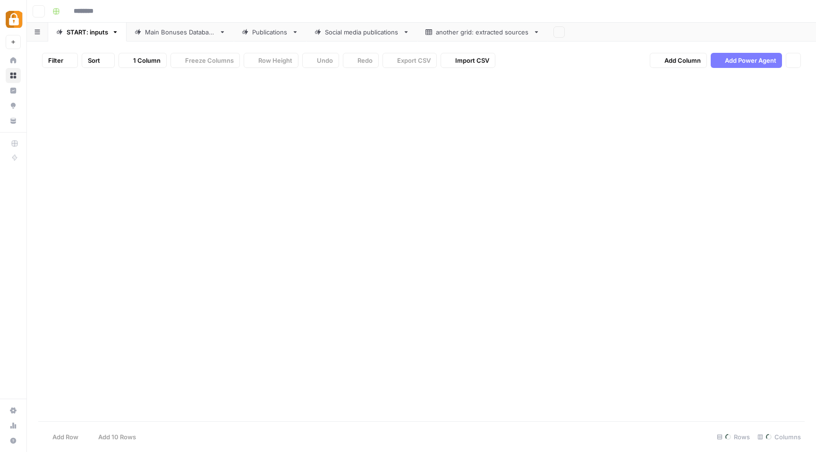
type input "**********"
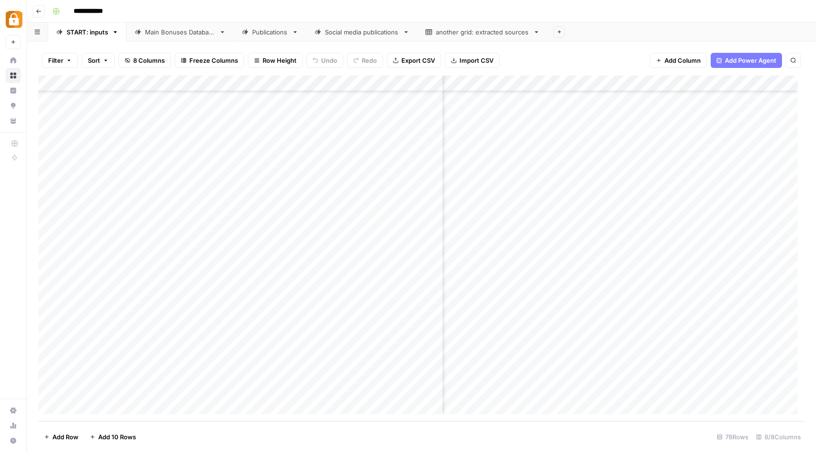
scroll to position [944, 123]
click at [740, 360] on div "Add Column" at bounding box center [421, 249] width 766 height 346
click at [410, 356] on div "Add Column" at bounding box center [421, 249] width 766 height 346
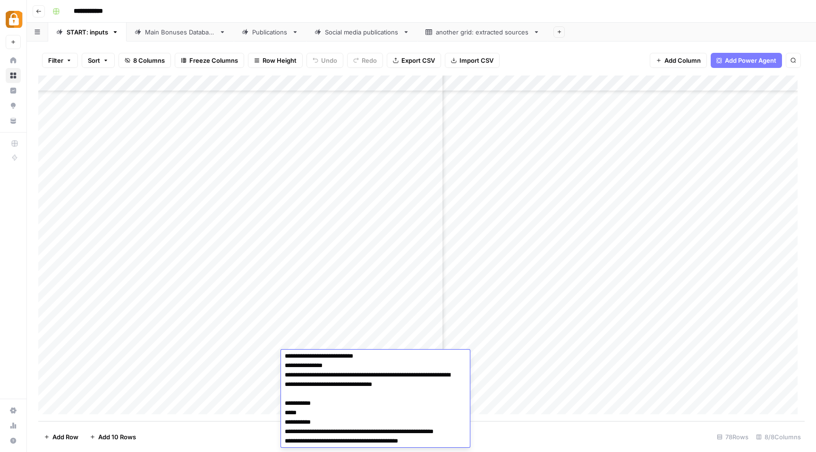
scroll to position [0, 0]
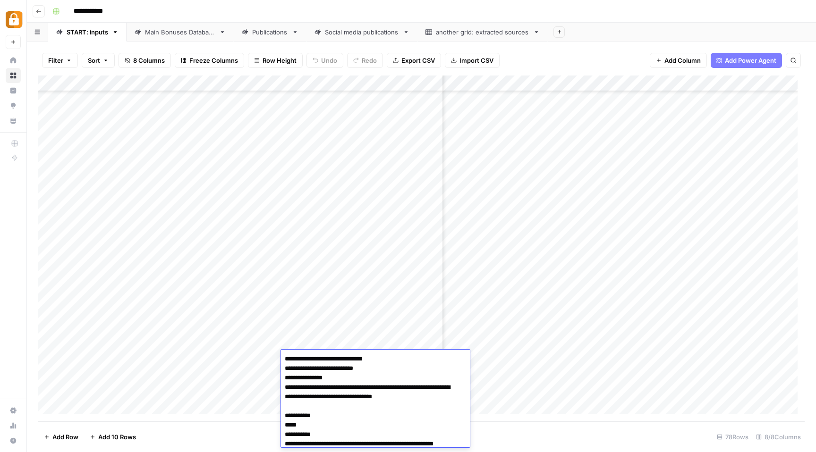
click at [528, 378] on div "Add Column" at bounding box center [421, 249] width 766 height 346
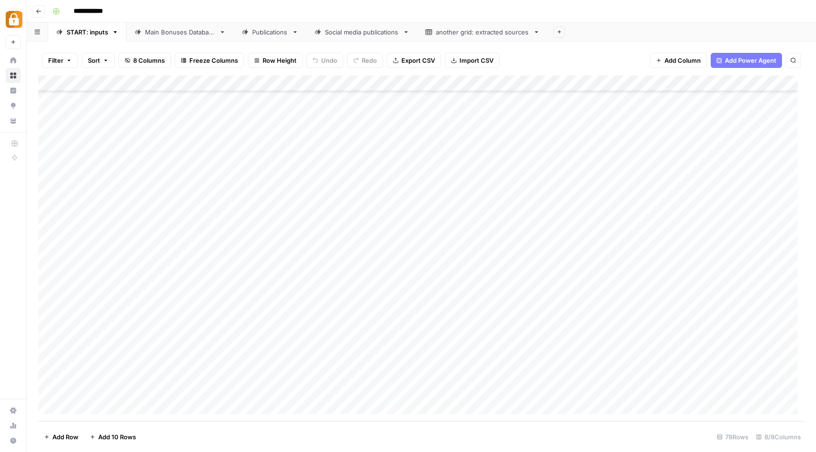
scroll to position [944, 0]
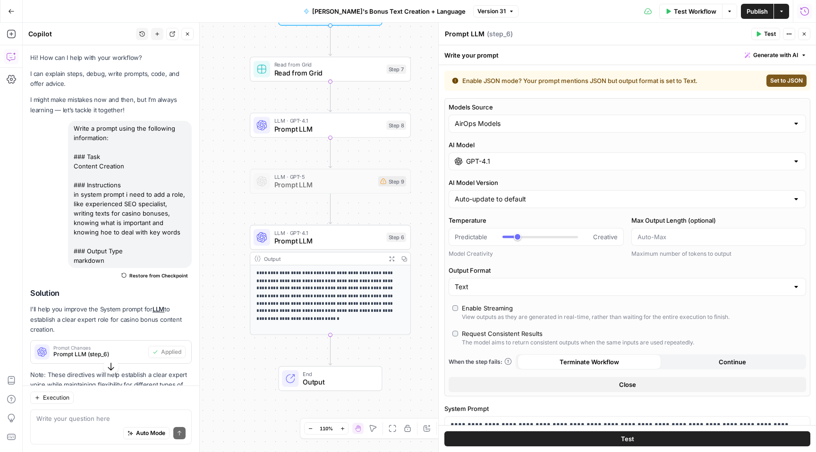
scroll to position [67, 0]
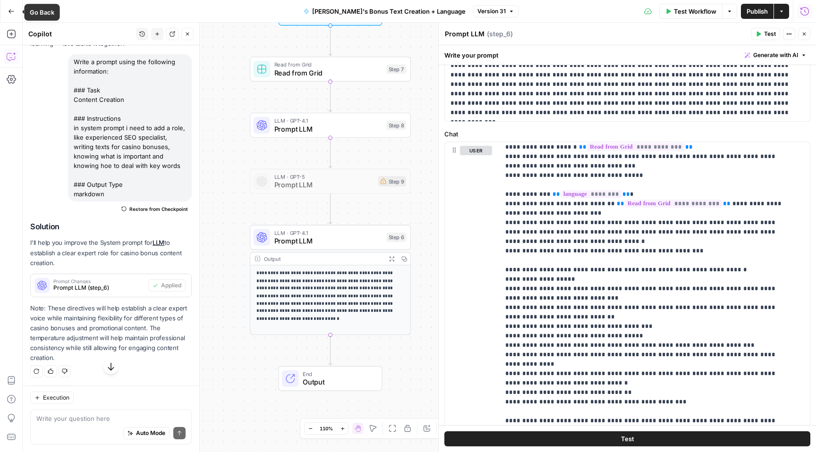
click at [8, 14] on icon "button" at bounding box center [11, 11] width 7 height 7
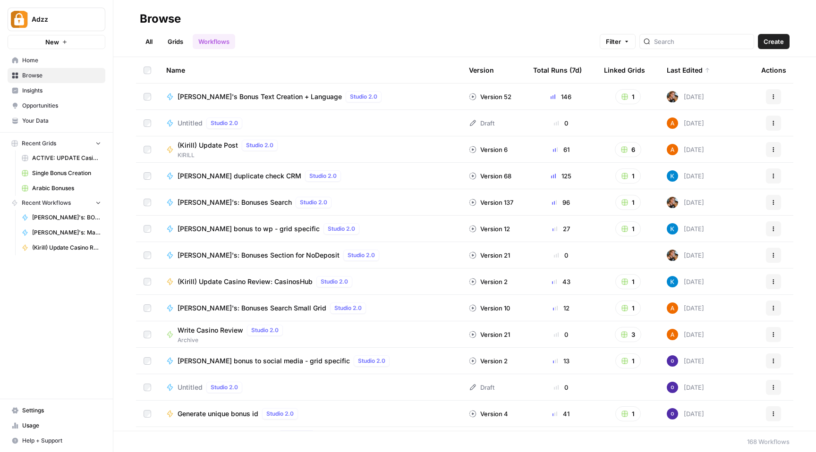
click at [177, 41] on link "Grids" at bounding box center [175, 41] width 27 height 15
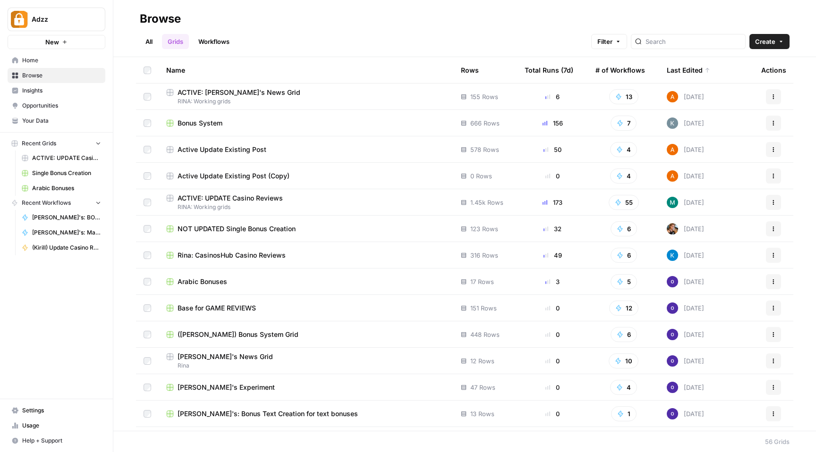
click at [213, 93] on span "ACTIVE: [PERSON_NAME]'s News Grid" at bounding box center [239, 92] width 123 height 9
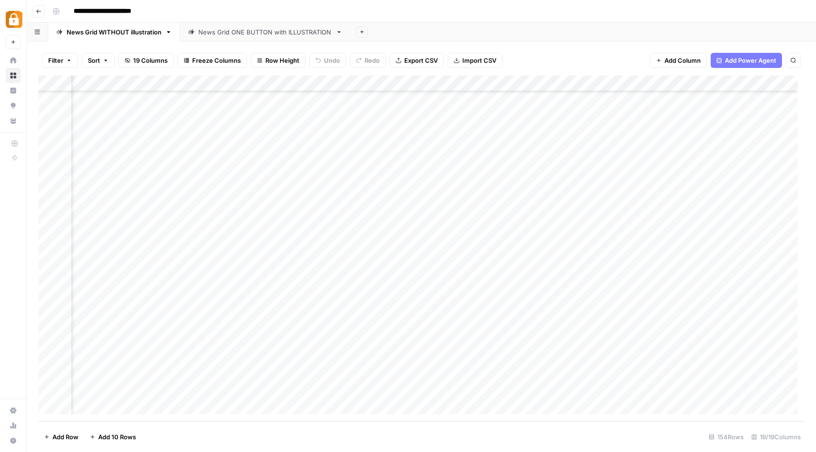
scroll to position [2164, 339]
click at [515, 85] on div "Add Column" at bounding box center [421, 249] width 766 height 346
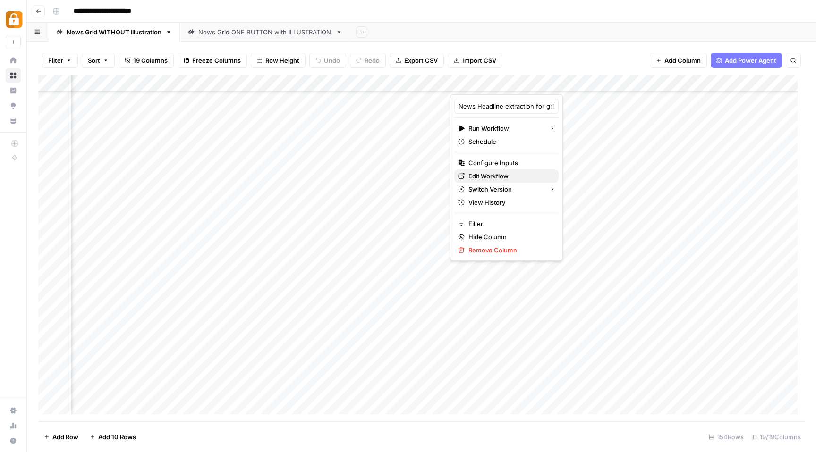
click at [486, 177] on span "Edit Workflow" at bounding box center [509, 175] width 83 height 9
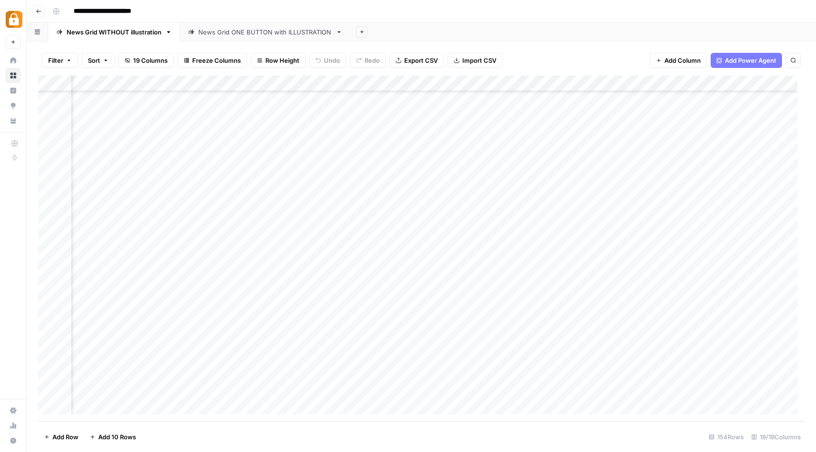
click at [515, 82] on div "Add Column" at bounding box center [421, 249] width 766 height 346
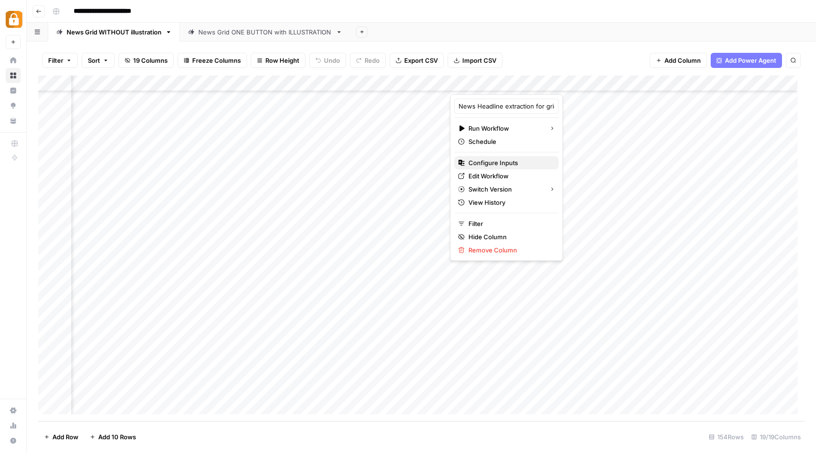
click at [497, 165] on span "Configure Inputs" at bounding box center [509, 162] width 83 height 9
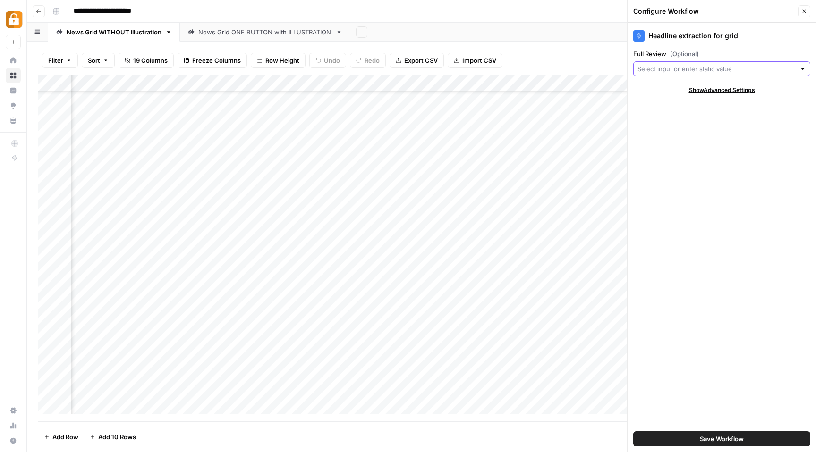
click at [696, 69] on input "Full Review (Optional)" at bounding box center [716, 68] width 158 height 9
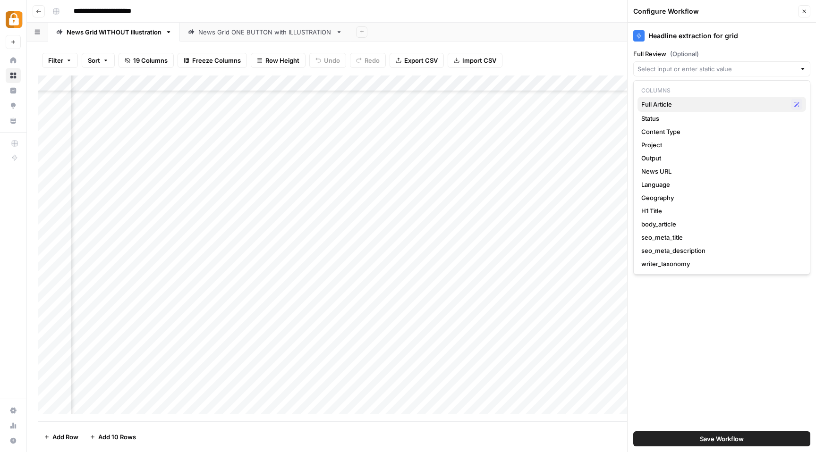
click at [662, 107] on span "Full Article" at bounding box center [714, 104] width 146 height 9
type input "Full Article"
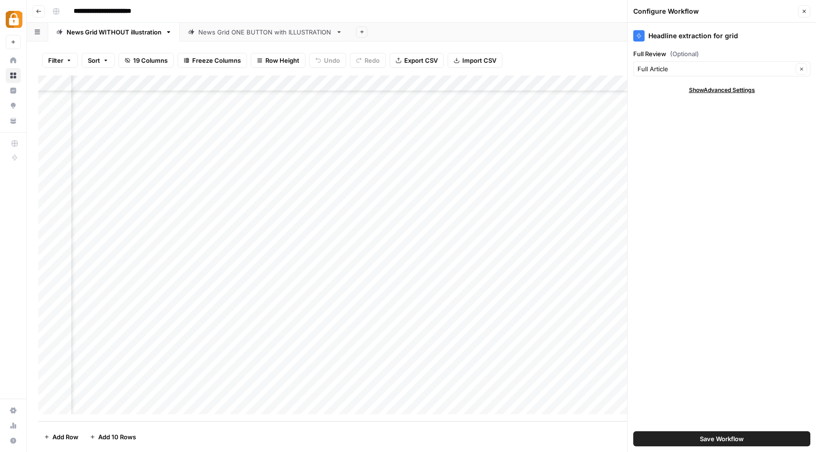
click at [697, 439] on button "Save Workflow" at bounding box center [721, 439] width 177 height 15
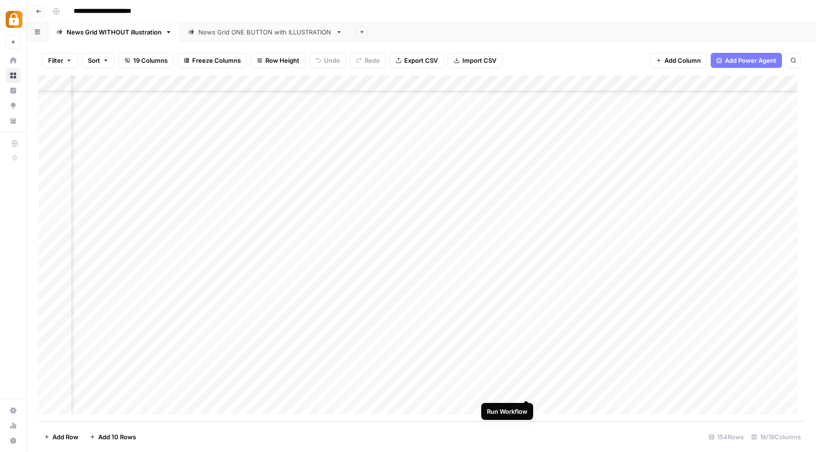
click at [528, 391] on div "Add Column" at bounding box center [421, 249] width 766 height 346
click at [686, 83] on div "Add Column" at bounding box center [421, 249] width 766 height 346
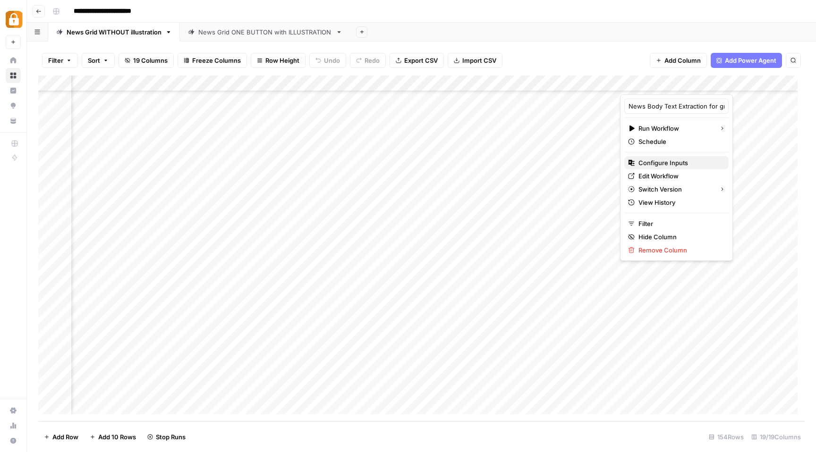
click at [657, 165] on span "Configure Inputs" at bounding box center [679, 162] width 83 height 9
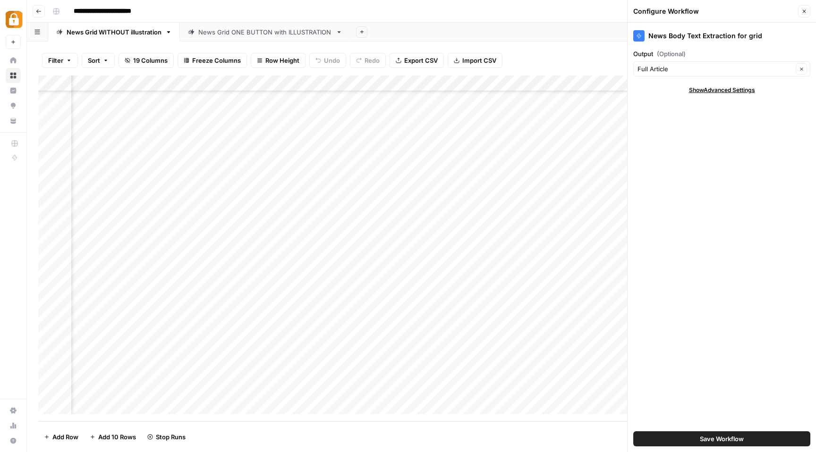
click at [721, 440] on span "Save Workflow" at bounding box center [722, 438] width 44 height 9
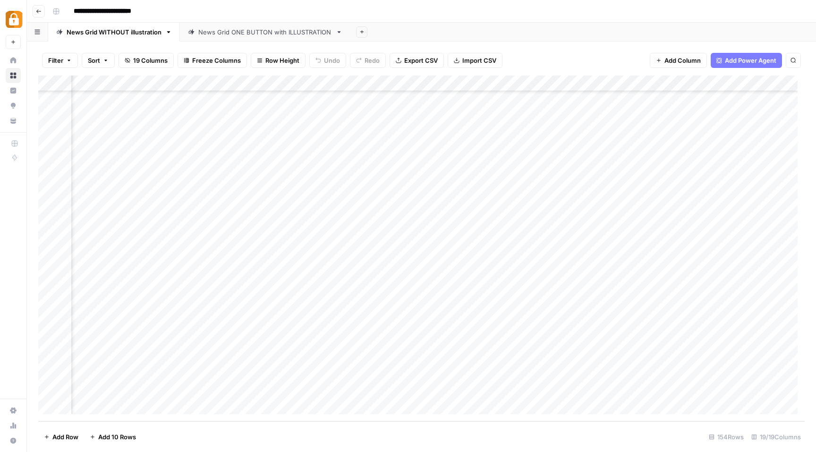
scroll to position [2163, 449]
click at [575, 84] on div "Add Column" at bounding box center [421, 249] width 766 height 346
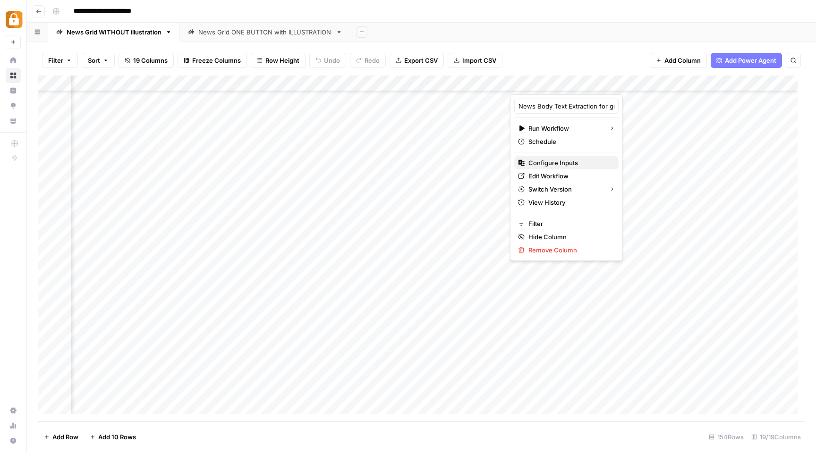
click at [542, 162] on span "Configure Inputs" at bounding box center [569, 162] width 83 height 9
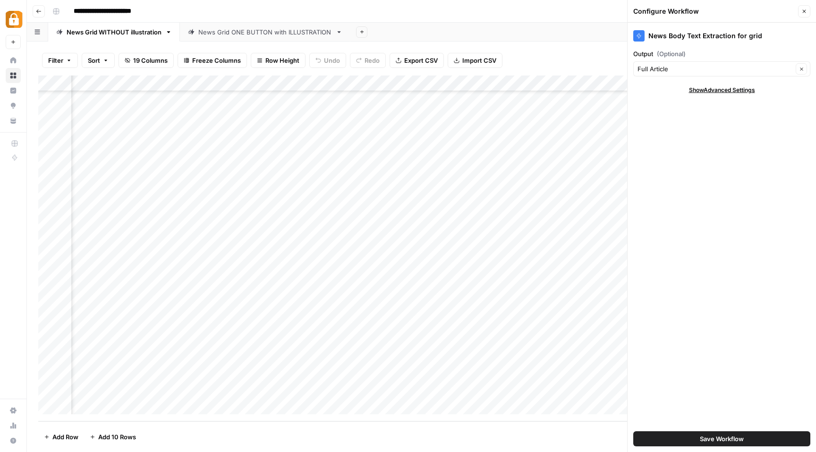
click at [689, 439] on button "Save Workflow" at bounding box center [721, 439] width 177 height 15
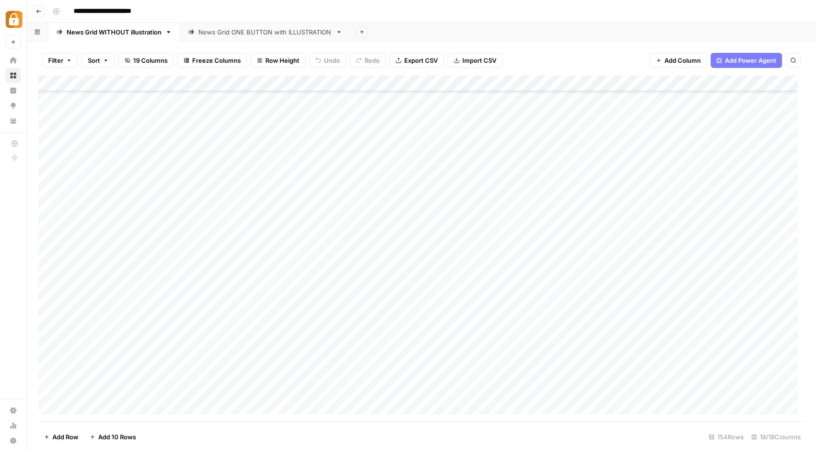
scroll to position [2164, 0]
drag, startPoint x: 337, startPoint y: 78, endPoint x: 374, endPoint y: 84, distance: 37.7
click at [374, 84] on div "Add Column" at bounding box center [421, 249] width 766 height 346
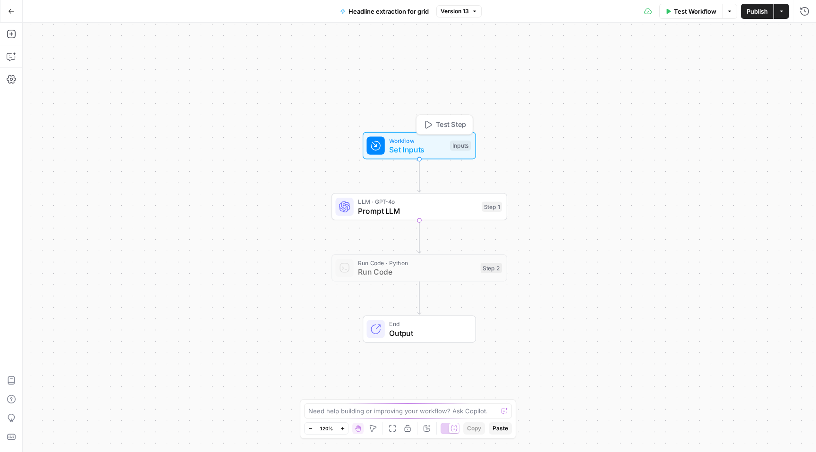
click at [399, 144] on span "Set Inputs" at bounding box center [417, 149] width 56 height 11
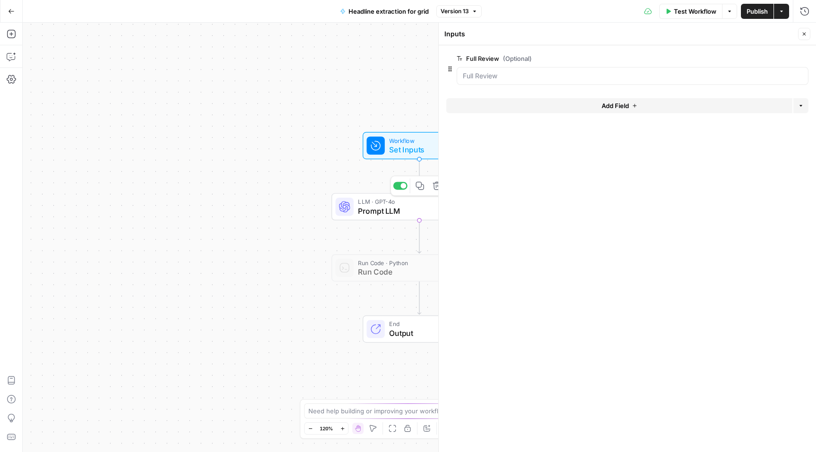
click at [401, 201] on span "LLM · GPT-4o" at bounding box center [417, 201] width 119 height 9
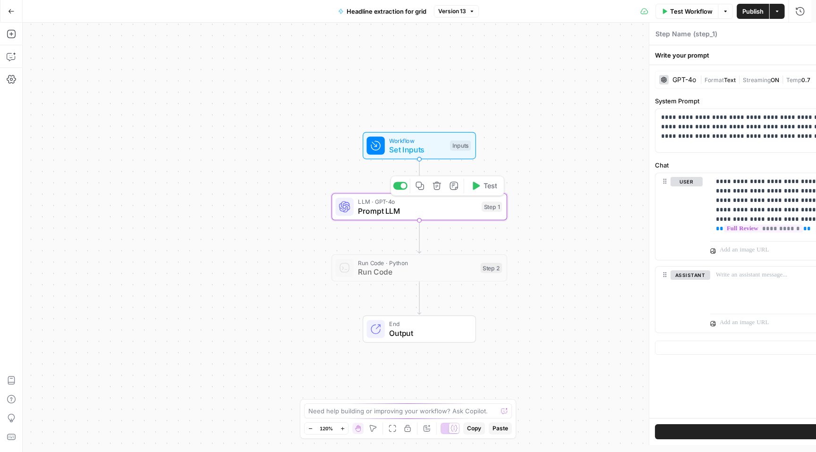
type textarea "Prompt LLM"
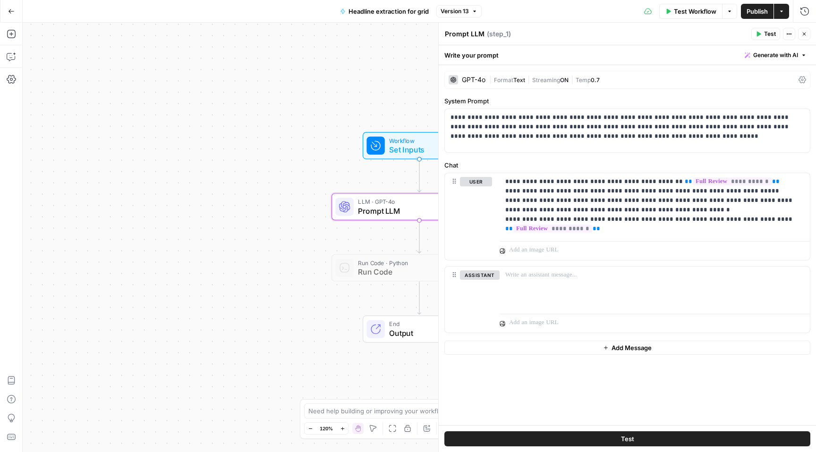
click at [754, 11] on span "Publish" at bounding box center [756, 11] width 21 height 9
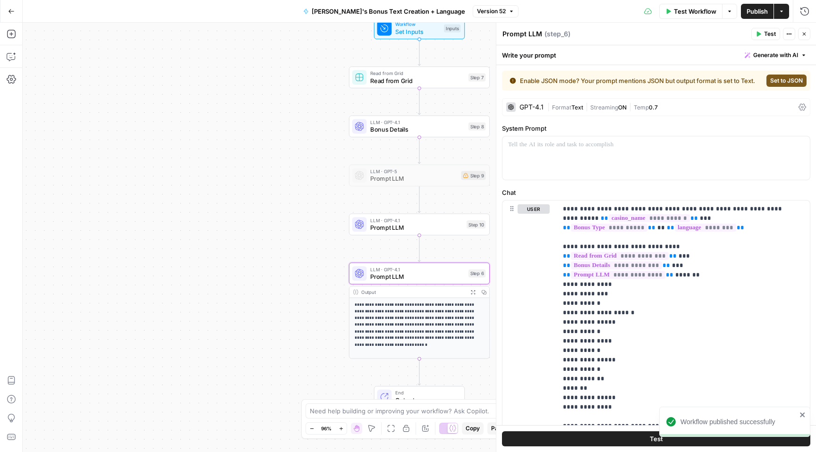
scroll to position [1077, 0]
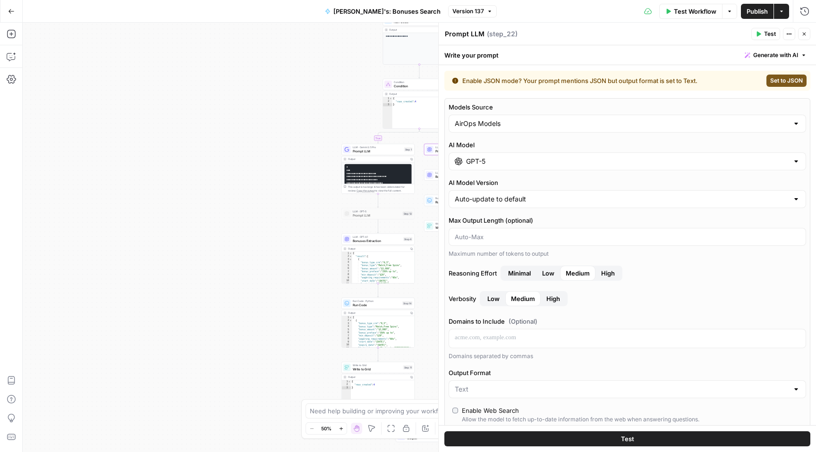
scroll to position [25, 0]
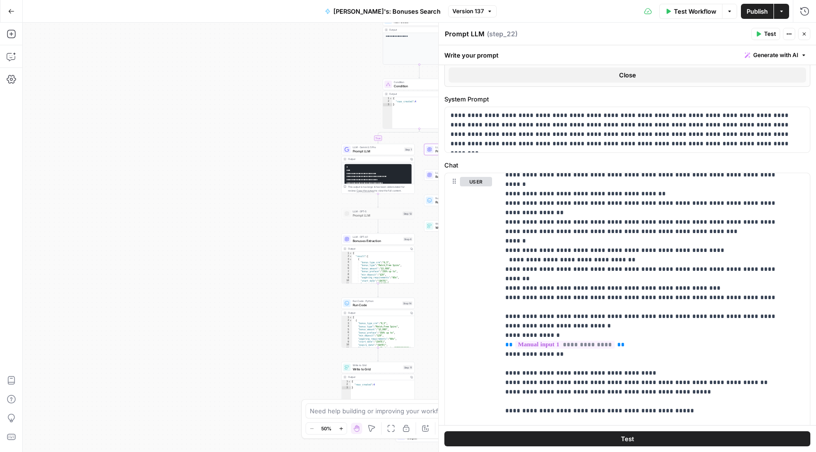
click at [11, 10] on icon "button" at bounding box center [11, 11] width 7 height 7
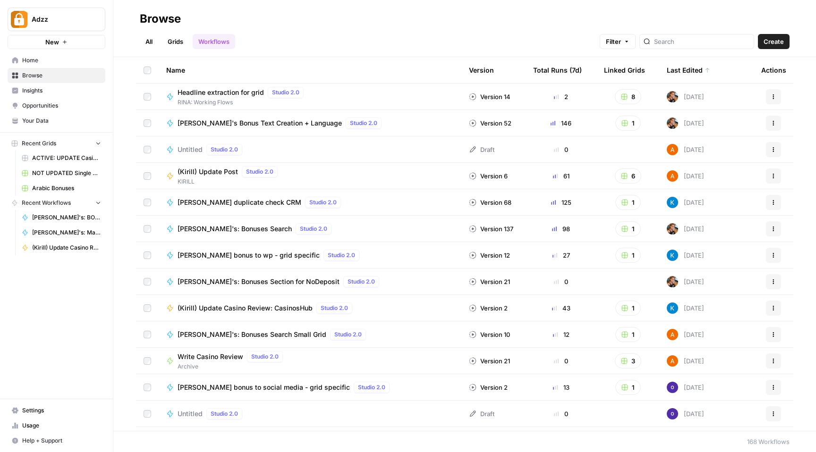
click at [170, 41] on link "Grids" at bounding box center [175, 41] width 27 height 15
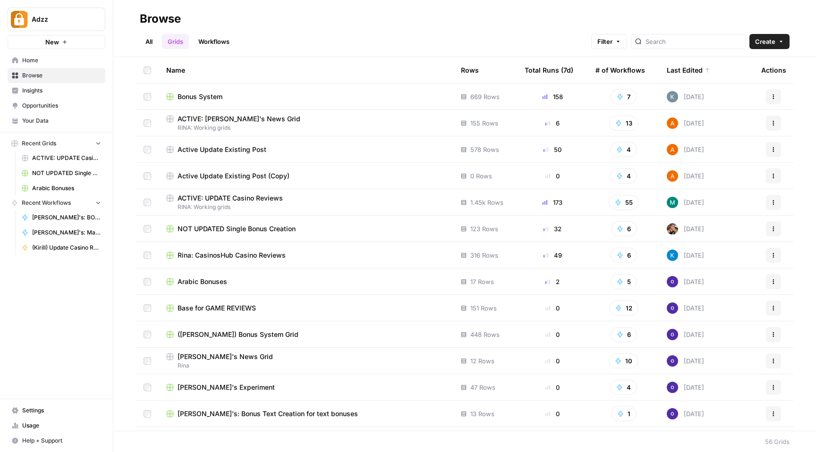
click at [188, 93] on span "Bonus System" at bounding box center [200, 96] width 45 height 9
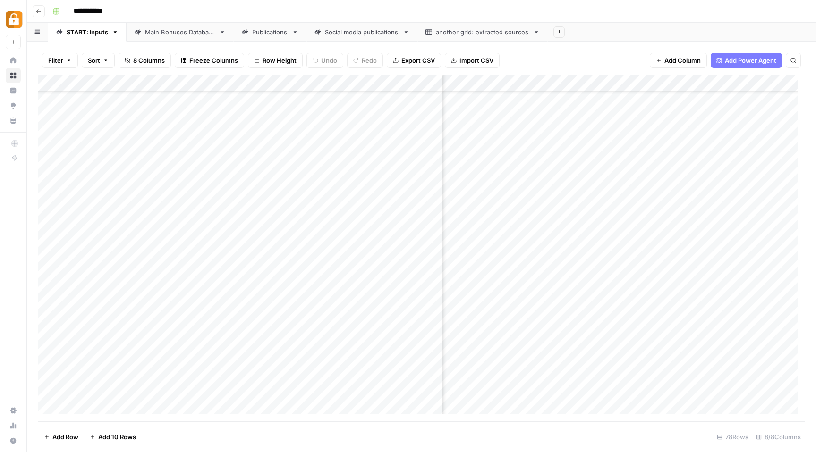
scroll to position [48, 210]
click at [640, 86] on div "Add Column" at bounding box center [421, 249] width 766 height 346
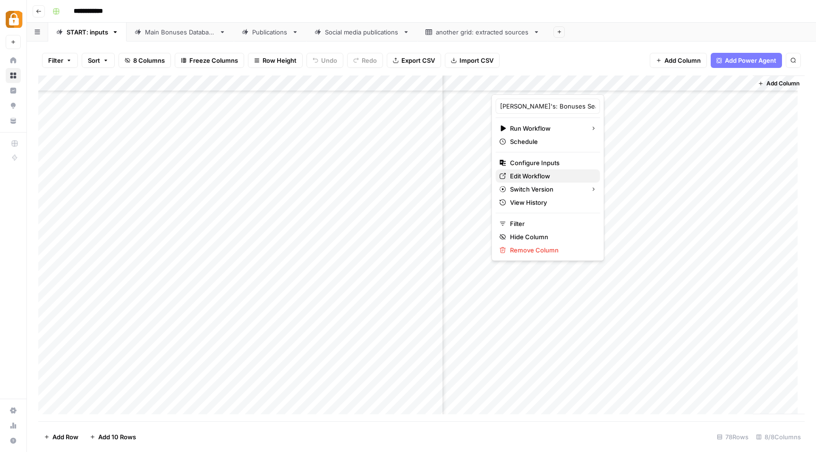
click at [528, 175] on span "Edit Workflow" at bounding box center [551, 175] width 83 height 9
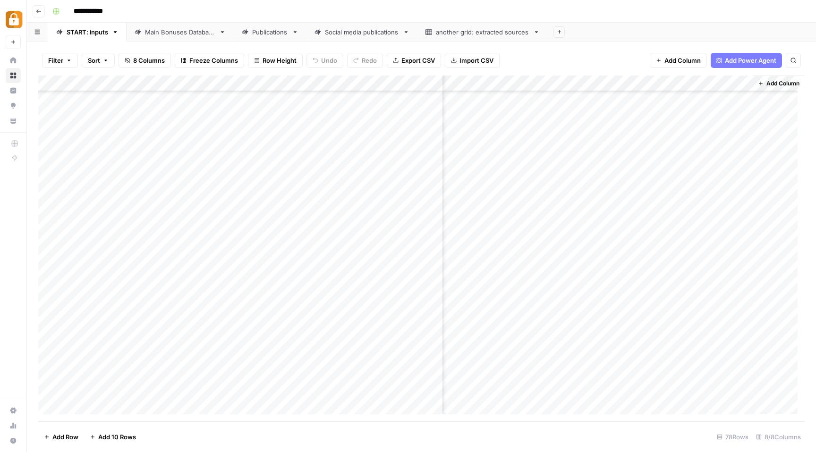
scroll to position [944, 210]
click at [173, 34] on div "Main Bonuses Database" at bounding box center [180, 31] width 70 height 9
drag, startPoint x: 471, startPoint y: 11, endPoint x: 254, endPoint y: 85, distance: 228.3
click at [254, 85] on div "**********" at bounding box center [421, 226] width 789 height 452
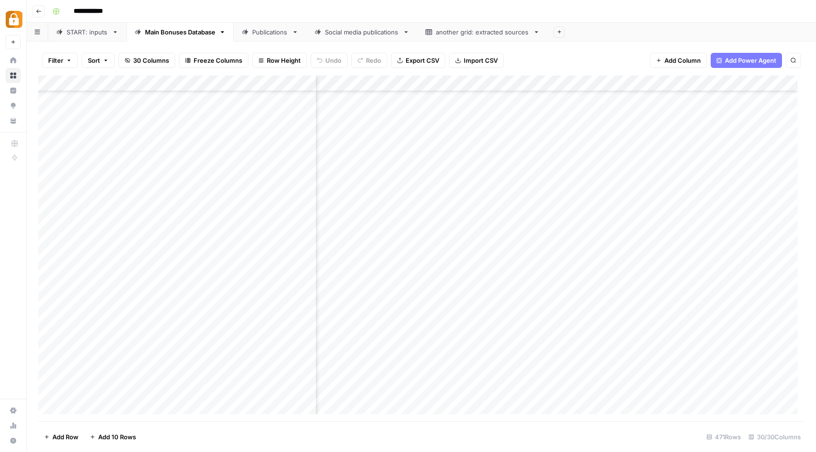
click at [271, 34] on div "Publications" at bounding box center [270, 31] width 36 height 9
click at [173, 34] on div "Main Bonuses Database" at bounding box center [180, 31] width 70 height 9
click at [88, 37] on link "START: inputs" at bounding box center [87, 32] width 78 height 19
click at [208, 34] on div "Main Bonuses Database" at bounding box center [180, 31] width 70 height 9
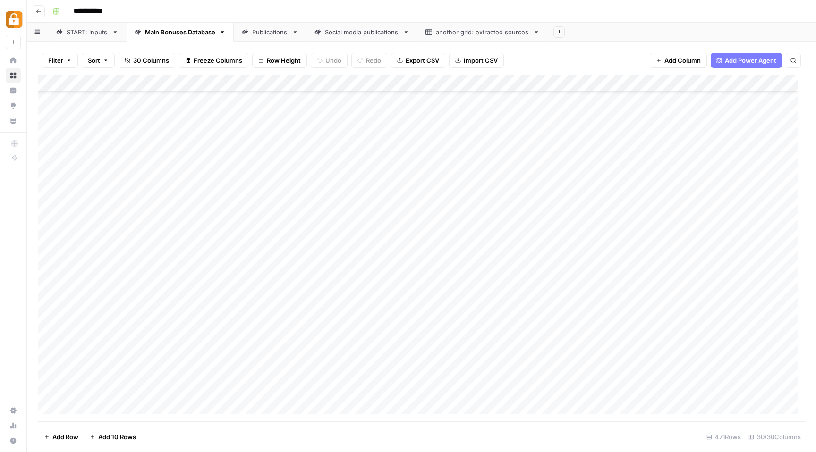
scroll to position [87, 0]
click at [646, 84] on div "Add Column" at bounding box center [421, 249] width 766 height 346
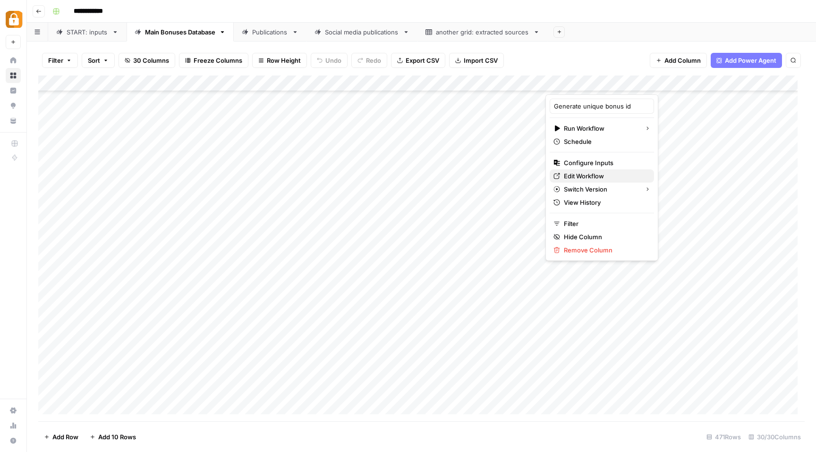
click at [588, 175] on span "Edit Workflow" at bounding box center [605, 175] width 83 height 9
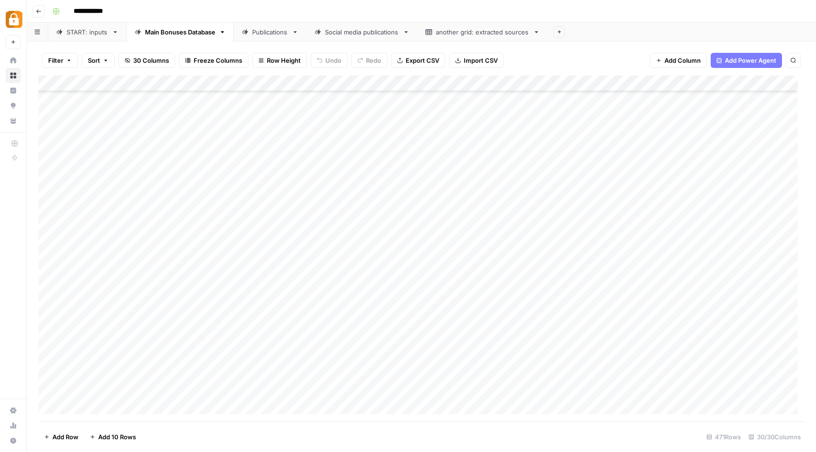
click at [79, 33] on div "START: inputs" at bounding box center [88, 31] width 42 height 9
click at [723, 85] on div "Add Column" at bounding box center [421, 249] width 766 height 346
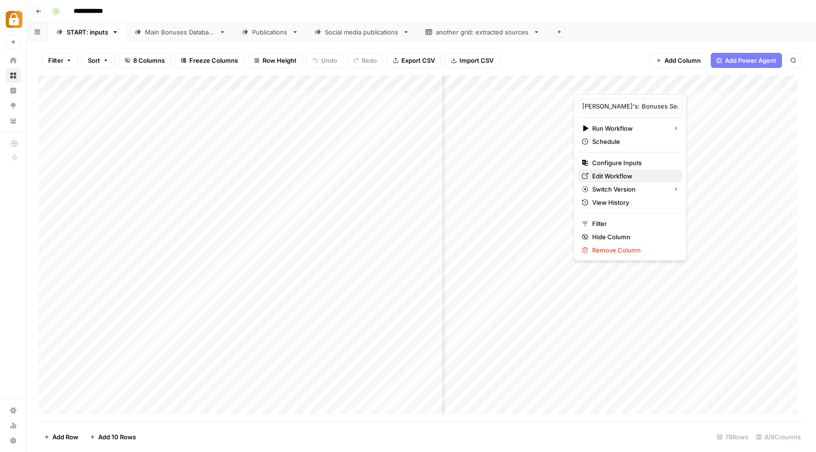
click at [608, 177] on span "Edit Workflow" at bounding box center [633, 175] width 83 height 9
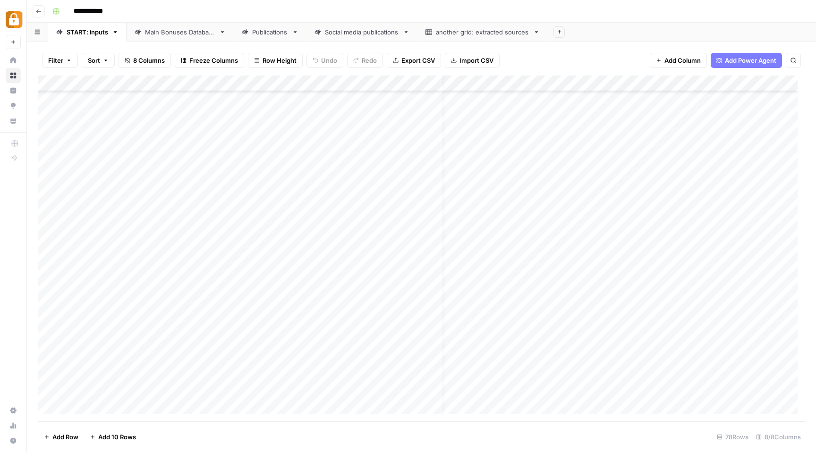
scroll to position [944, 0]
click at [422, 358] on div "Add Column" at bounding box center [421, 249] width 766 height 346
click at [187, 36] on div "Main Bonuses Database" at bounding box center [180, 31] width 70 height 9
click at [93, 34] on div "START: inputs" at bounding box center [88, 31] width 42 height 9
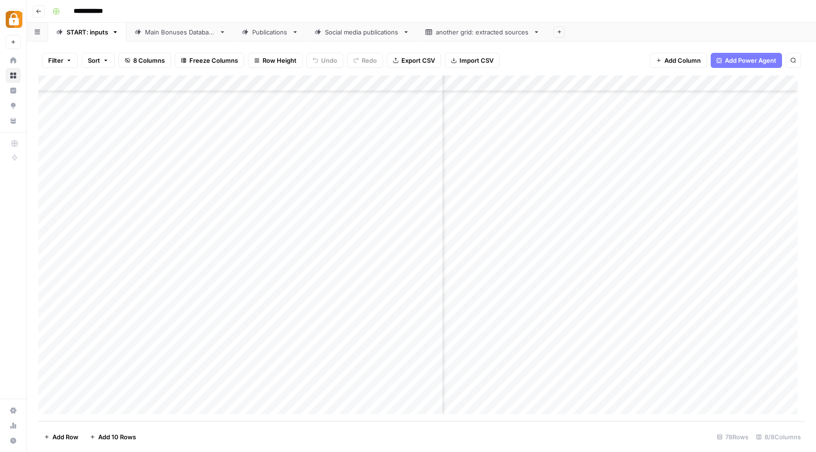
scroll to position [944, 75]
click at [787, 358] on div "Add Column" at bounding box center [421, 249] width 766 height 346
click at [774, 358] on div "Add Column" at bounding box center [421, 249] width 766 height 346
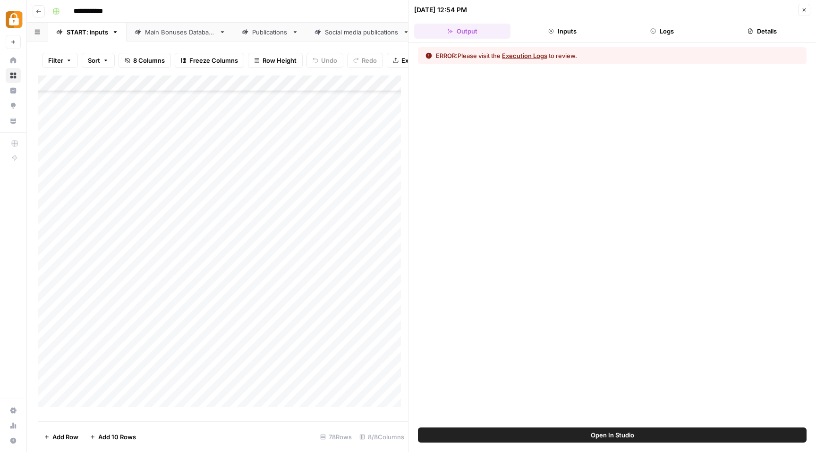
click at [669, 29] on button "Logs" at bounding box center [662, 31] width 96 height 15
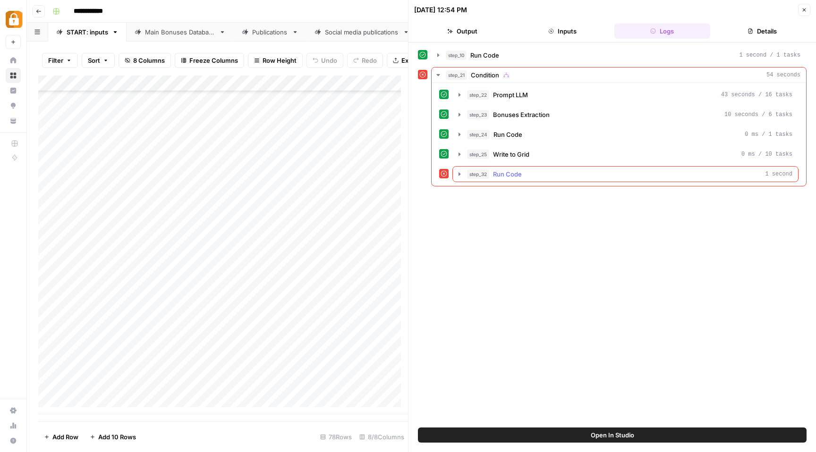
click at [458, 174] on icon "button" at bounding box center [459, 173] width 2 height 3
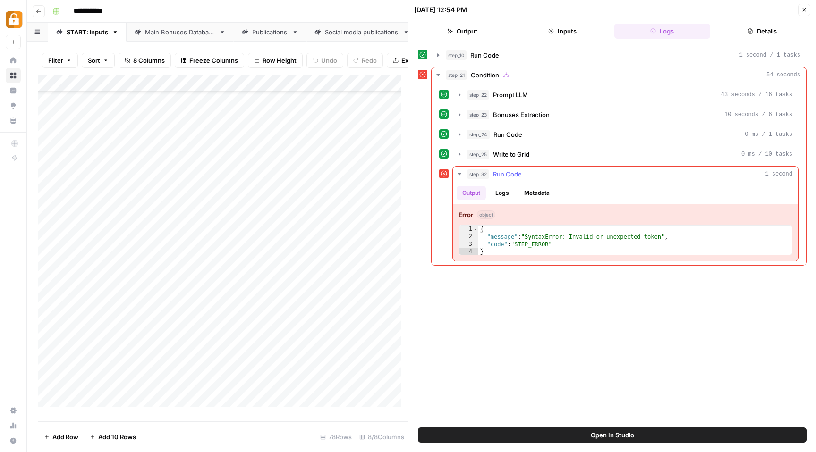
click at [496, 194] on button "Logs" at bounding box center [502, 193] width 25 height 14
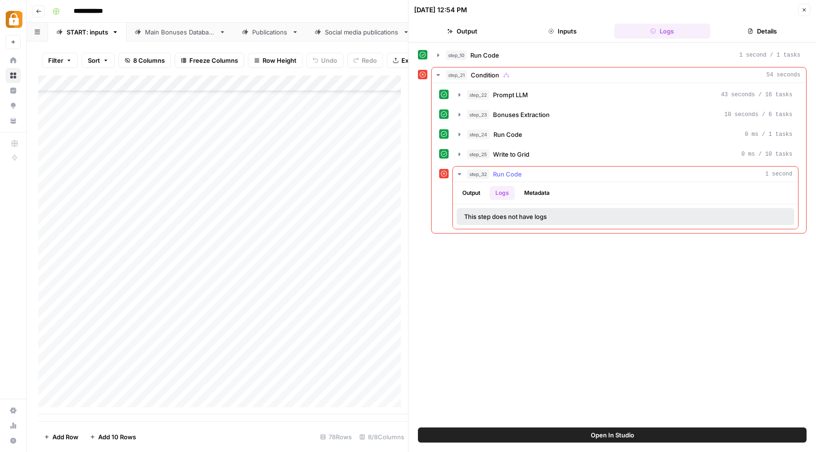
click at [474, 194] on button "Output" at bounding box center [471, 193] width 29 height 14
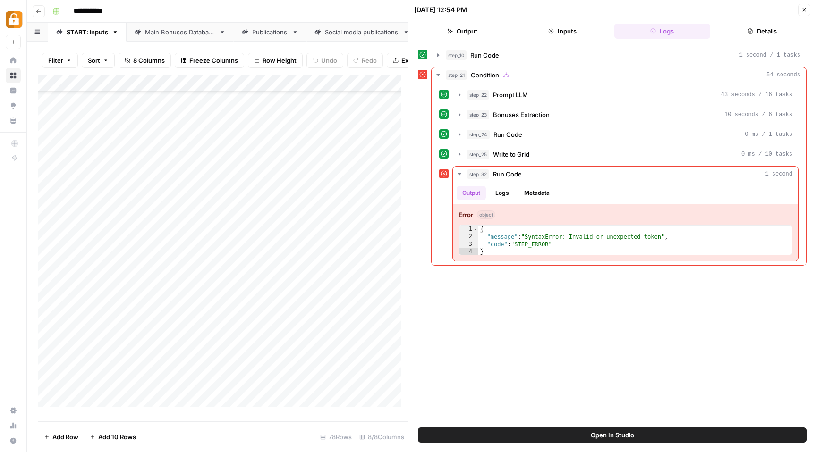
click at [807, 7] on button "Close" at bounding box center [804, 10] width 12 height 12
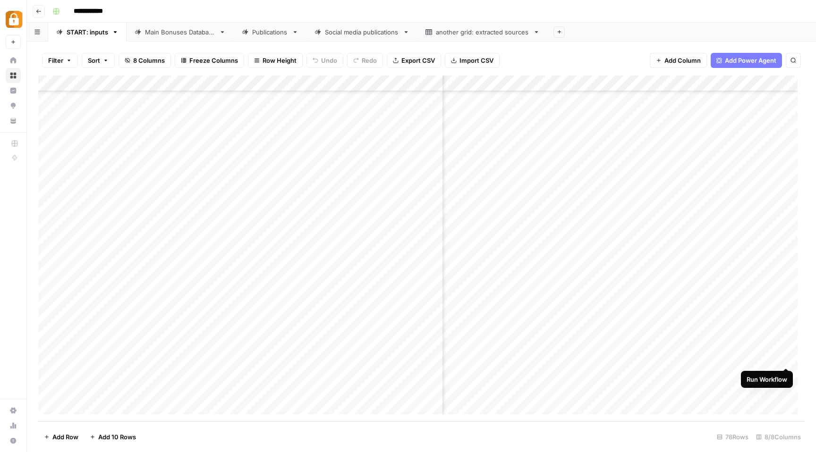
click at [786, 359] on div "Add Column" at bounding box center [421, 249] width 766 height 346
click at [711, 359] on div "Add Column" at bounding box center [421, 249] width 766 height 346
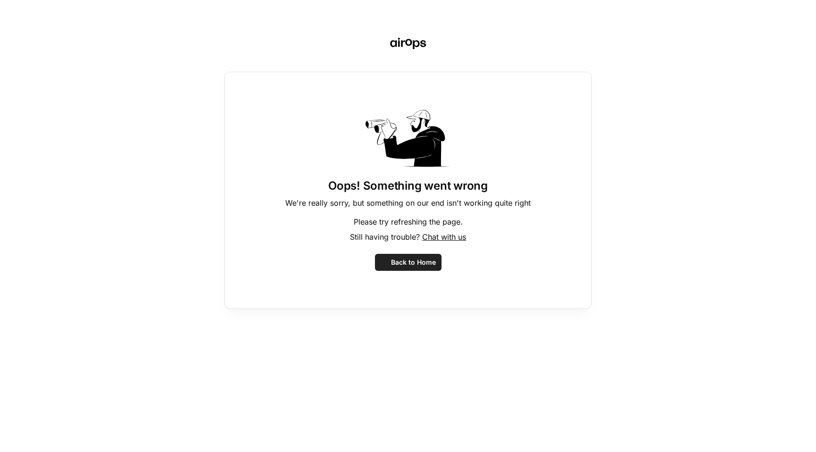
click at [682, 356] on div "Oops! Something went wrong We're really sorry, but something on our end isn't w…" at bounding box center [408, 226] width 816 height 452
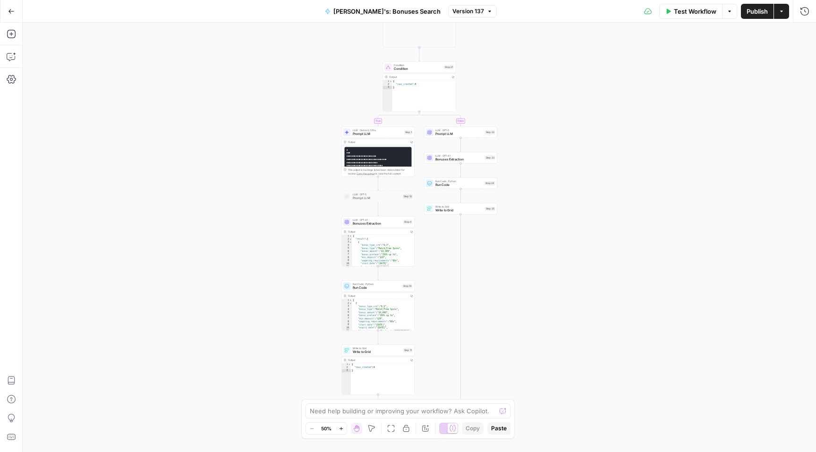
click at [339, 429] on icon "button" at bounding box center [341, 428] width 5 height 5
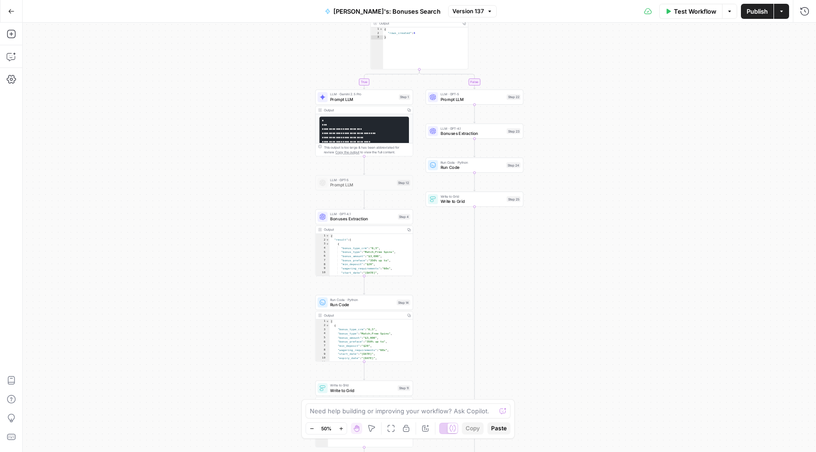
click at [339, 429] on icon "button" at bounding box center [341, 428] width 5 height 5
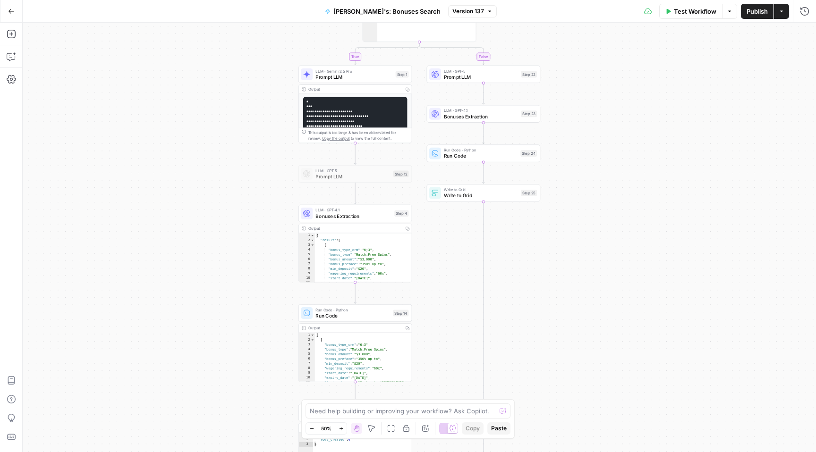
click at [339, 429] on icon "button" at bounding box center [341, 428] width 5 height 5
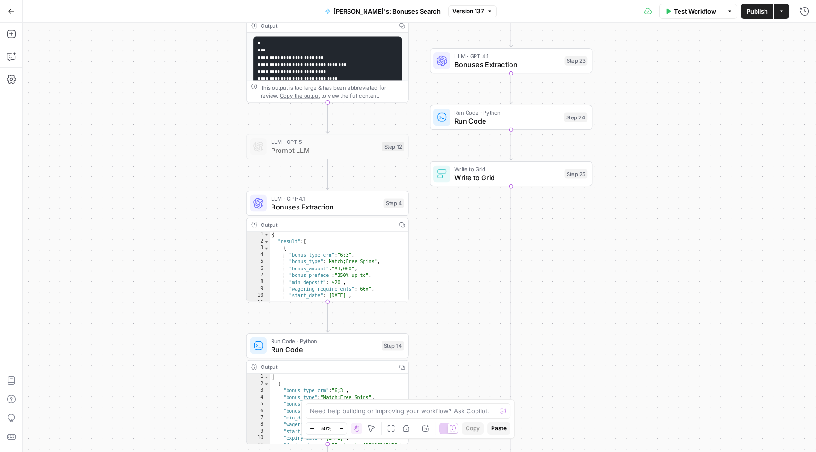
click at [339, 429] on icon "button" at bounding box center [341, 428] width 5 height 5
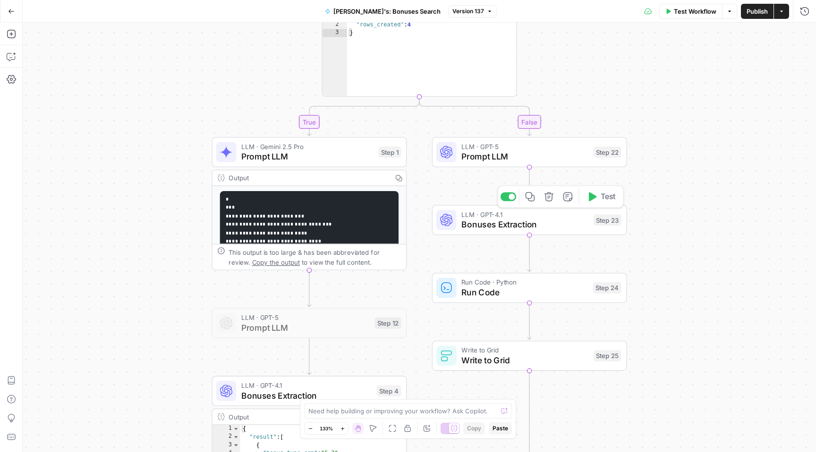
click at [520, 221] on span "Bonuses Extraction" at bounding box center [524, 224] width 127 height 13
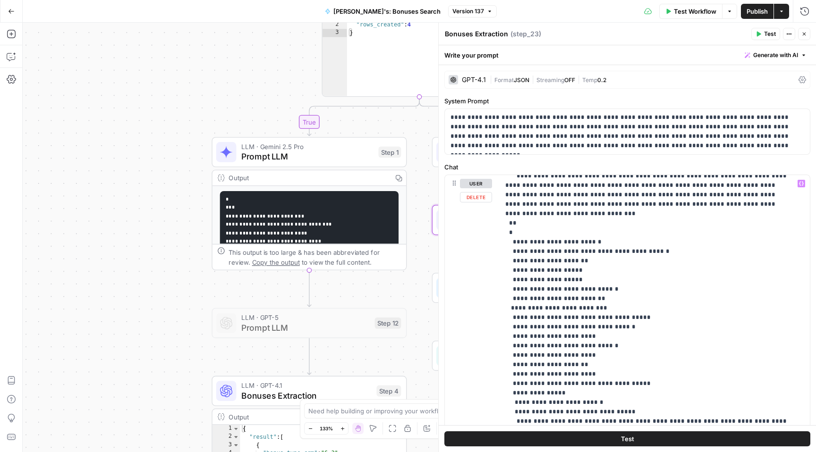
scroll to position [3989, 0]
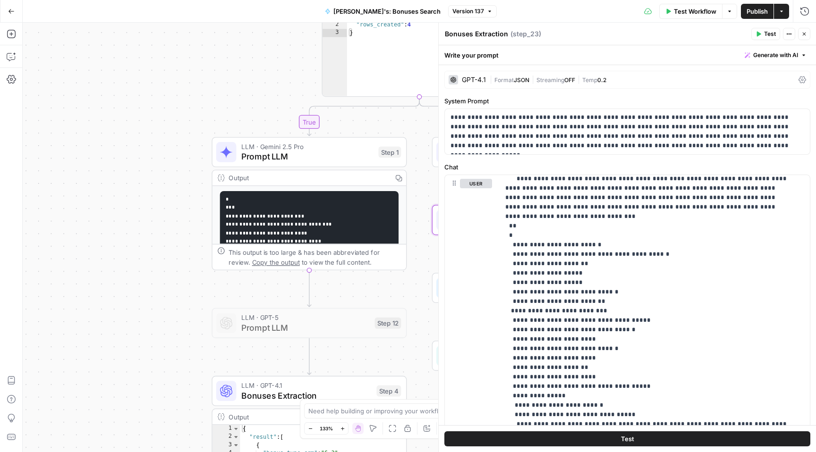
click at [426, 252] on div "**********" at bounding box center [419, 238] width 793 height 430
click at [804, 34] on icon "button" at bounding box center [804, 34] width 3 height 3
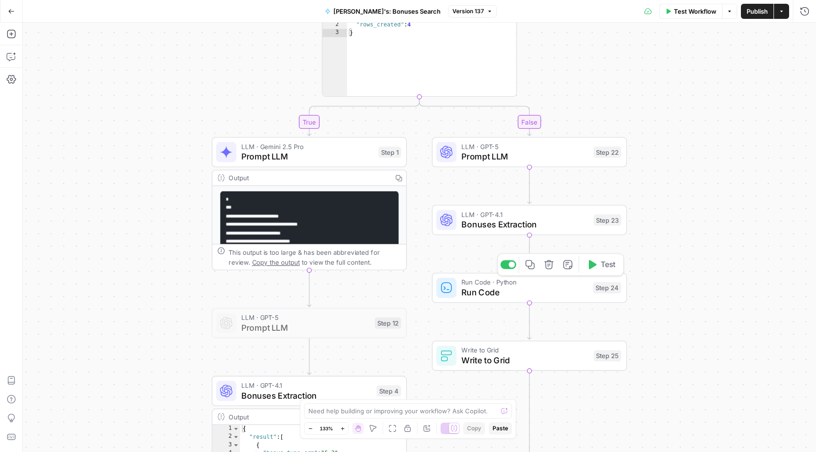
click at [548, 291] on span "Run Code" at bounding box center [524, 292] width 127 height 13
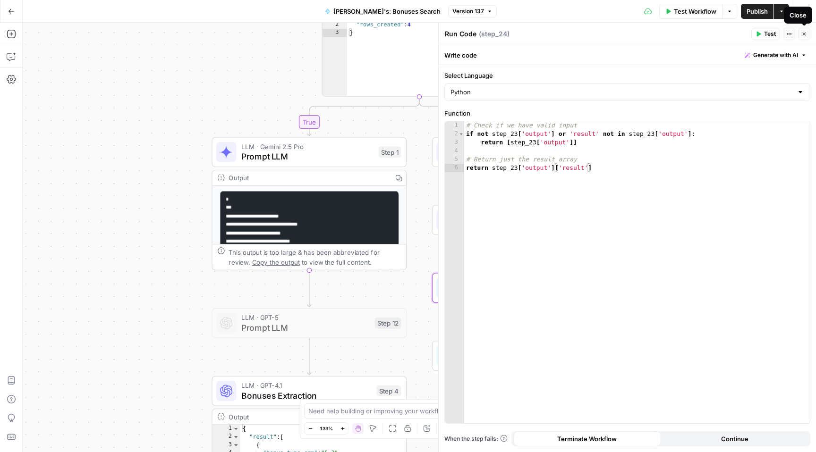
click at [801, 36] on icon "button" at bounding box center [804, 34] width 6 height 6
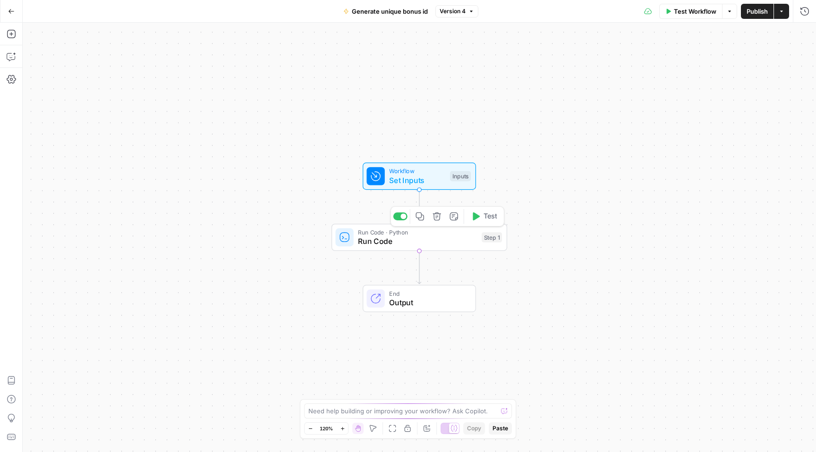
click at [451, 244] on span "Run Code" at bounding box center [417, 241] width 119 height 11
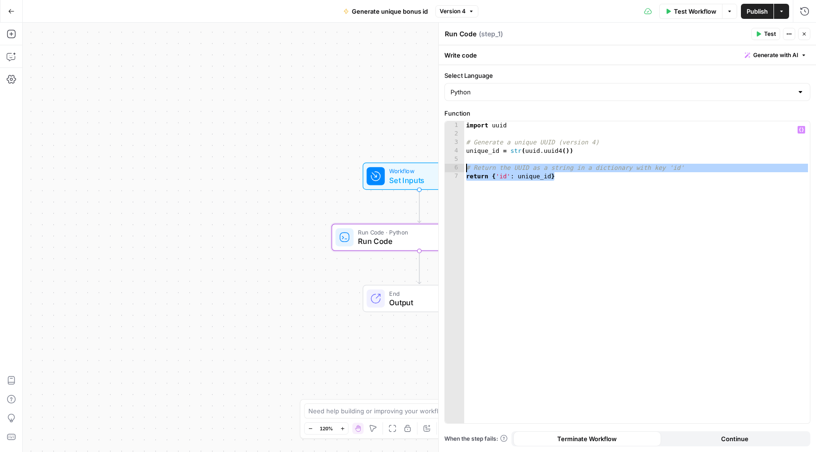
drag, startPoint x: 563, startPoint y: 179, endPoint x: 450, endPoint y: 169, distance: 113.3
click at [450, 169] on div "**********" at bounding box center [627, 272] width 365 height 302
type textarea "**********"
click at [806, 35] on icon "button" at bounding box center [804, 34] width 6 height 6
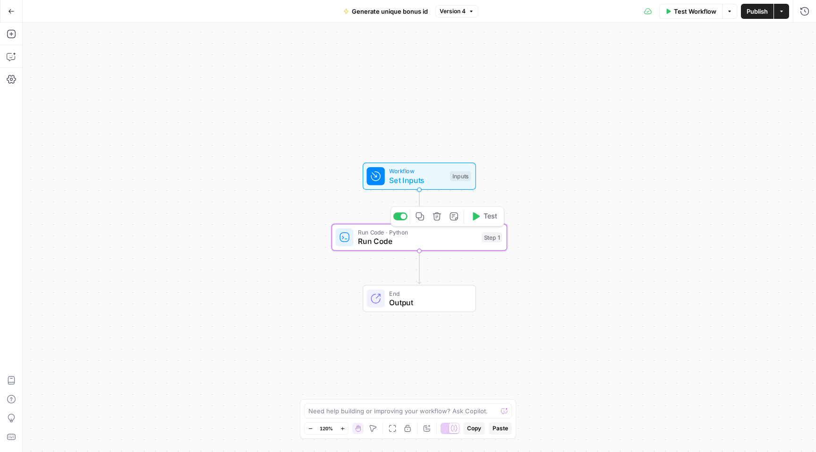
click at [431, 238] on span "Run Code" at bounding box center [417, 241] width 119 height 11
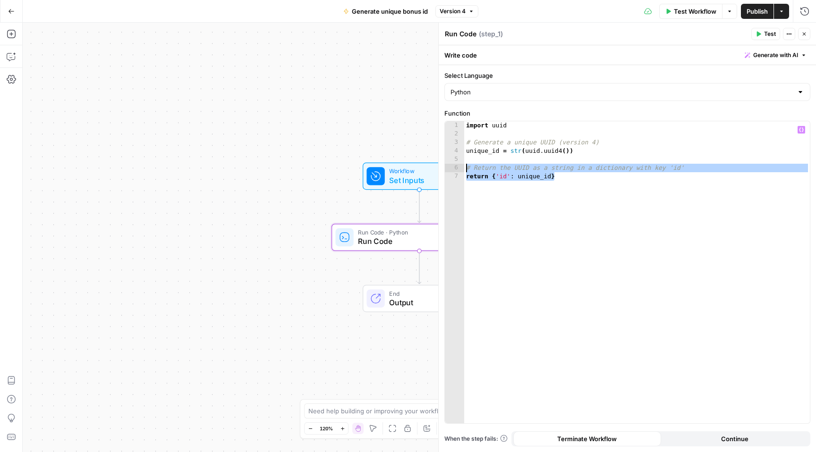
drag, startPoint x: 567, startPoint y: 178, endPoint x: 464, endPoint y: 167, distance: 103.5
click at [464, 167] on div "**********" at bounding box center [627, 272] width 365 height 302
type textarea "**********"
click at [806, 38] on button "Close" at bounding box center [804, 34] width 12 height 12
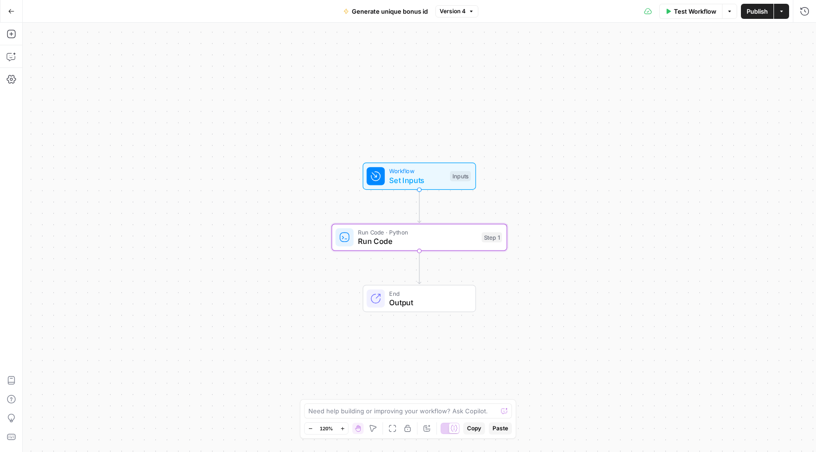
click at [447, 296] on span "End" at bounding box center [427, 293] width 77 height 9
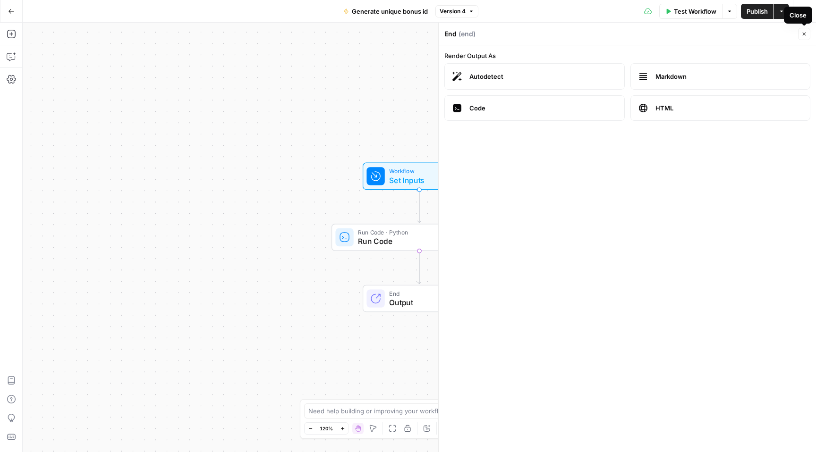
click at [804, 34] on icon "button" at bounding box center [804, 34] width 6 height 6
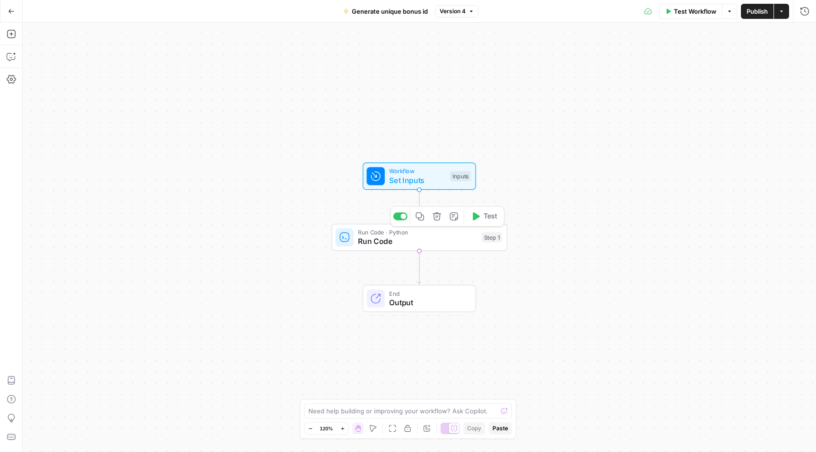
click at [407, 242] on span "Run Code" at bounding box center [417, 241] width 119 height 11
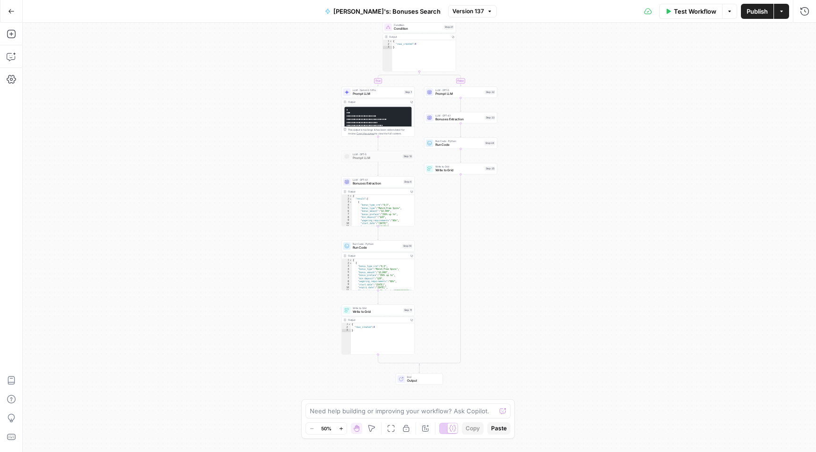
click at [339, 430] on icon "button" at bounding box center [341, 428] width 5 height 5
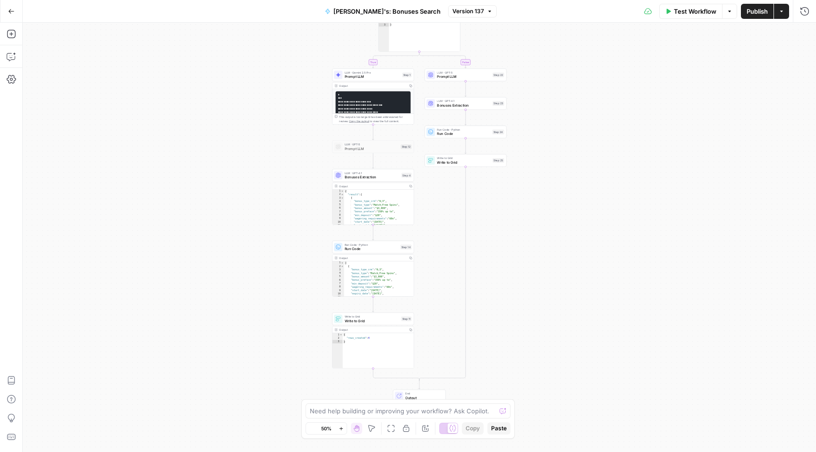
click at [339, 430] on icon "button" at bounding box center [341, 428] width 5 height 5
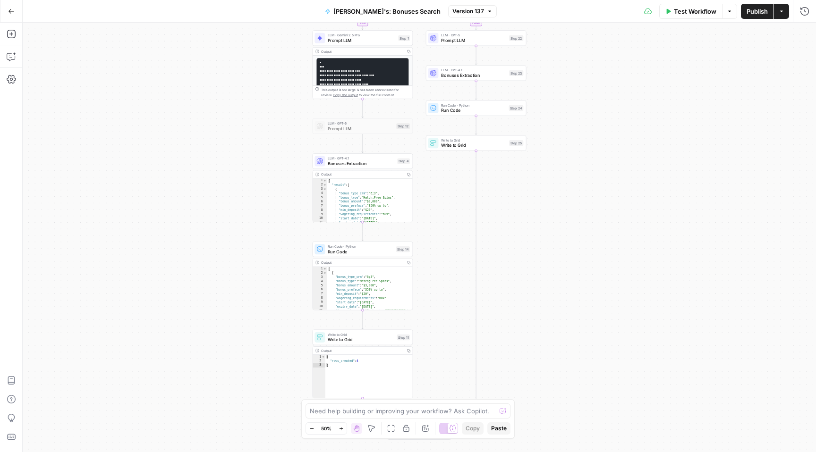
click at [339, 430] on icon "button" at bounding box center [341, 428] width 5 height 5
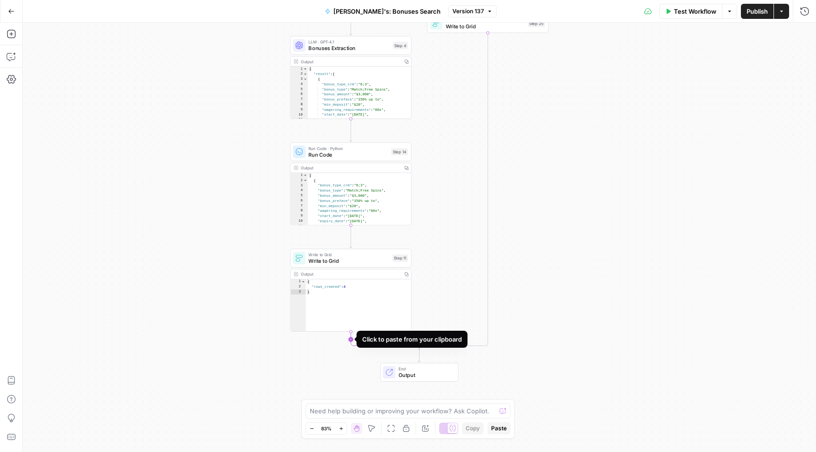
click at [351, 340] on icon "Edge from step_11 to step_21-conditional-end" at bounding box center [385, 341] width 68 height 18
click at [352, 367] on span "Prompt LLM" at bounding box center [347, 368] width 79 height 8
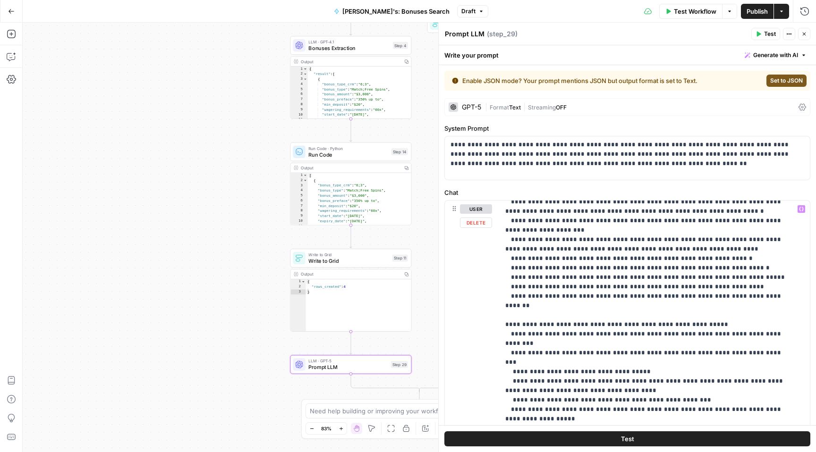
scroll to position [409, 0]
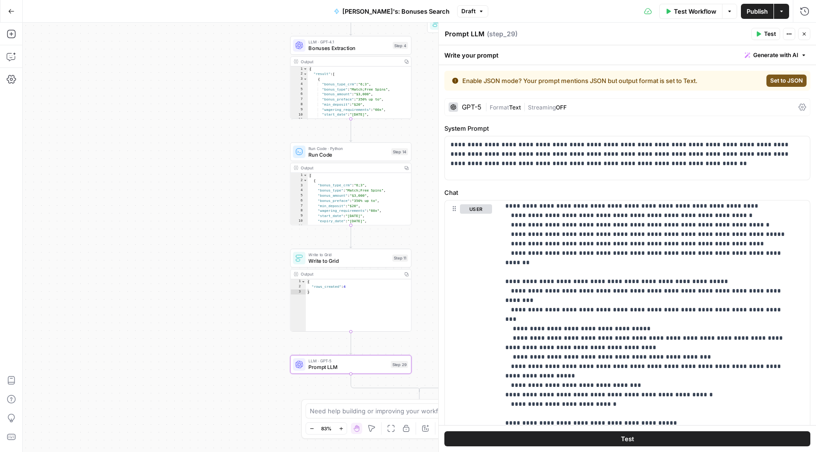
click at [808, 36] on button "Close" at bounding box center [804, 34] width 12 height 12
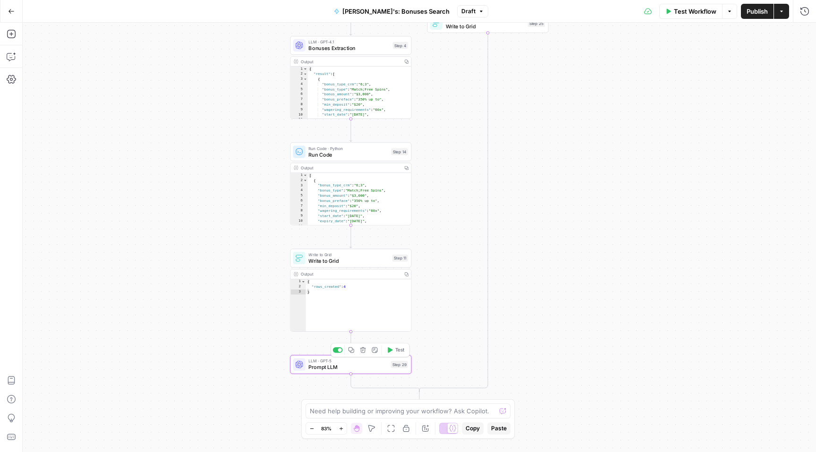
click at [365, 356] on div "Copy step Delete step Add Note Test" at bounding box center [370, 350] width 79 height 14
click at [362, 352] on icon "button" at bounding box center [363, 350] width 6 height 6
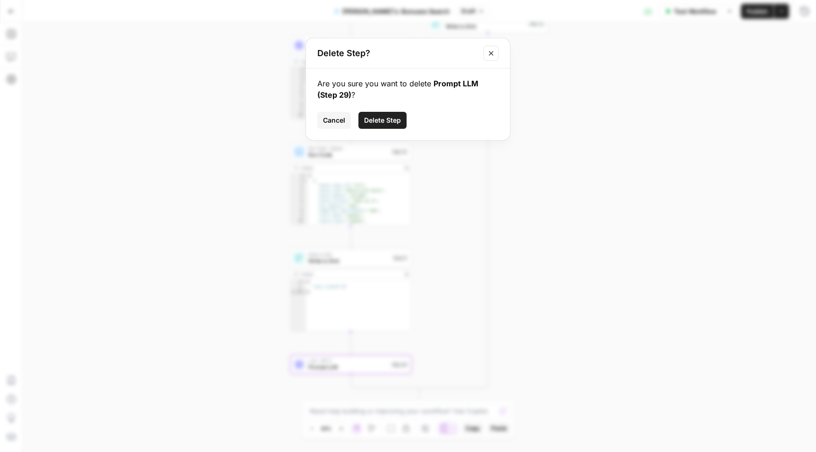
click at [381, 118] on span "Delete Step" at bounding box center [382, 120] width 37 height 9
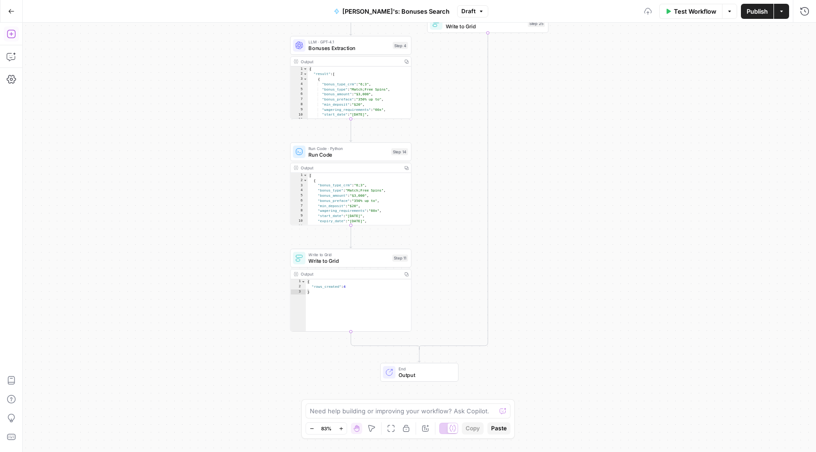
click at [12, 31] on icon "button" at bounding box center [11, 33] width 9 height 9
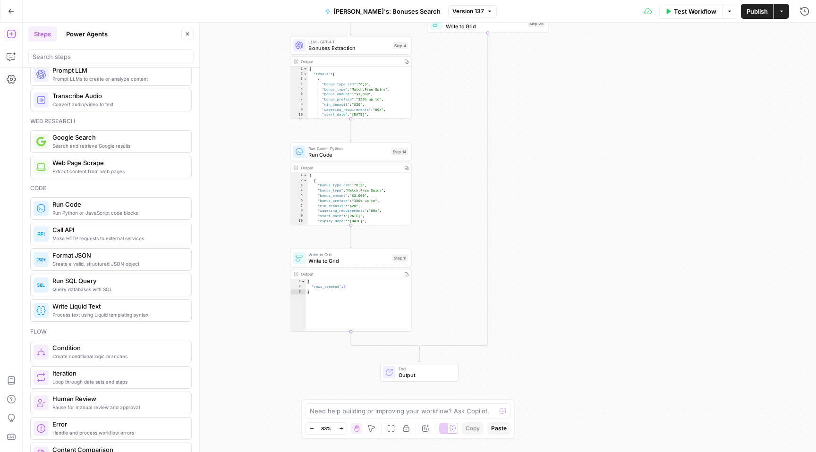
scroll to position [76, 0]
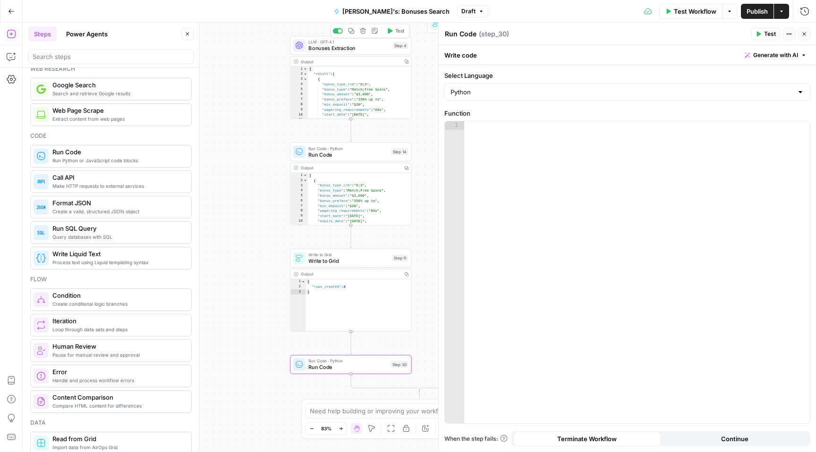
drag, startPoint x: 78, startPoint y: 156, endPoint x: 395, endPoint y: 43, distance: 336.3
click at [508, 158] on div at bounding box center [637, 280] width 346 height 319
paste textarea "**********"
type textarea "**********"
click at [263, 84] on div "**********" at bounding box center [419, 238] width 793 height 430
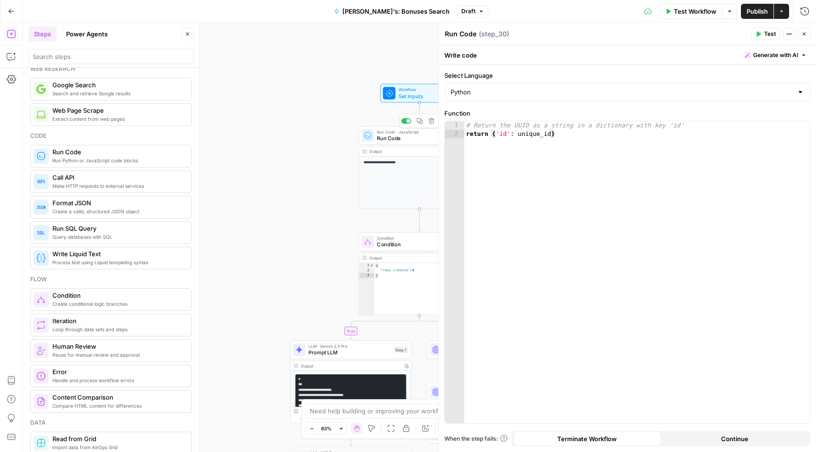
click at [393, 138] on span "Run Code" at bounding box center [417, 139] width 80 height 8
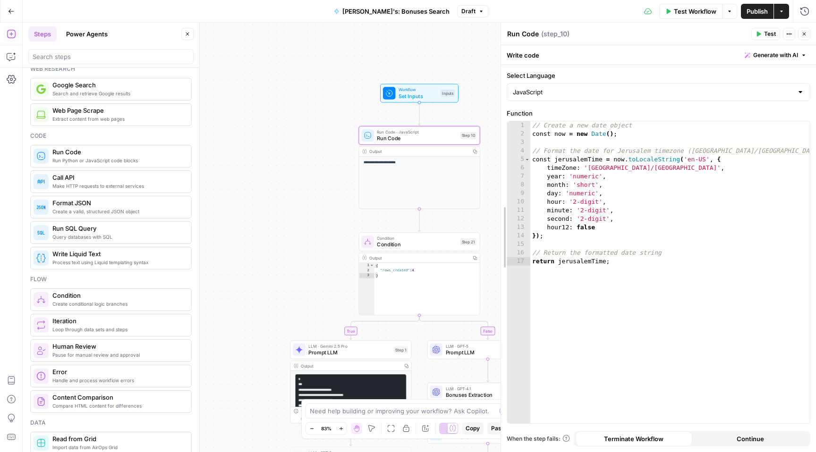
drag, startPoint x: 440, startPoint y: 34, endPoint x: 502, endPoint y: 39, distance: 62.5
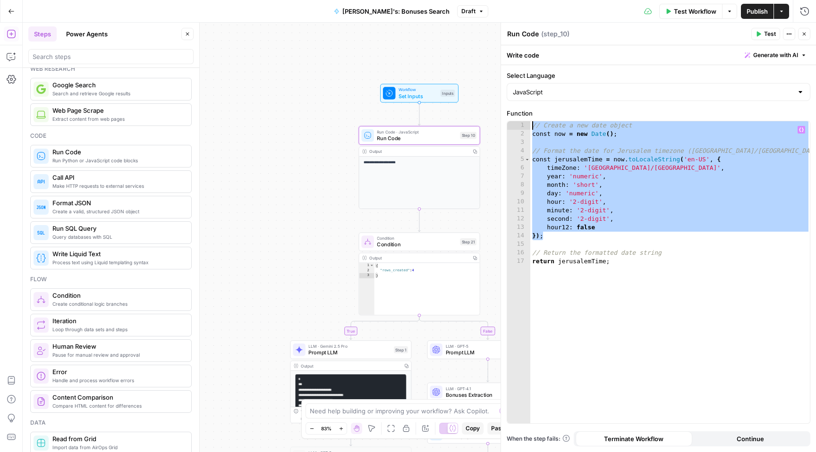
drag, startPoint x: 546, startPoint y: 233, endPoint x: 524, endPoint y: 125, distance: 110.5
click at [524, 125] on div "*** 1 2 3 4 5 6 7 8 9 10 11 12 13 14 15 16 17 // Create a new date object const…" at bounding box center [658, 272] width 303 height 302
type textarea "**********"
click at [802, 32] on icon "button" at bounding box center [804, 34] width 6 height 6
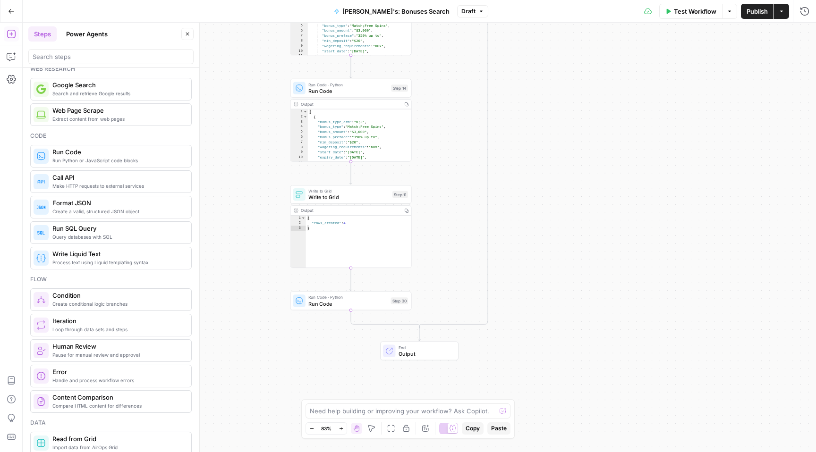
click at [339, 305] on span "Run Code" at bounding box center [347, 304] width 79 height 8
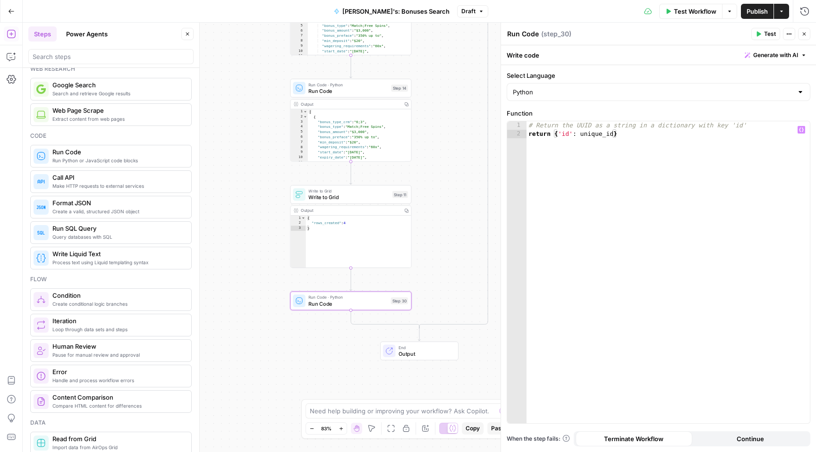
type textarea "**********"
click at [633, 140] on div "# Return the UUID as a string in a dictionary with key 'id' return { 'id' : uni…" at bounding box center [667, 280] width 283 height 319
paste textarea "***"
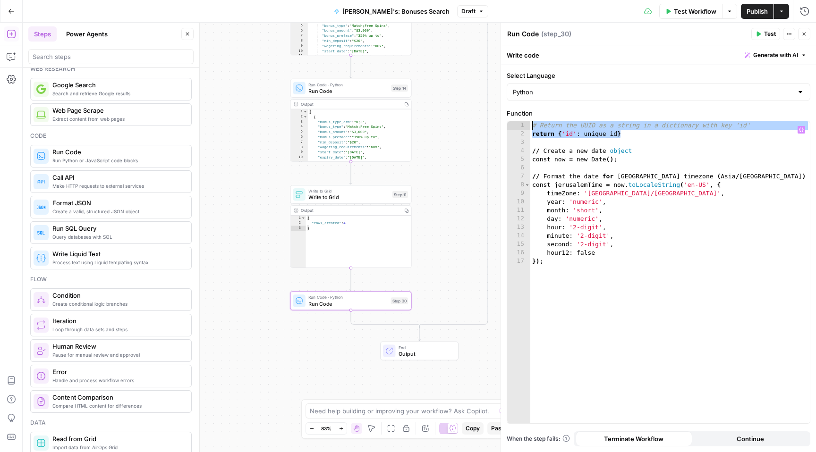
drag, startPoint x: 627, startPoint y: 133, endPoint x: 519, endPoint y: 126, distance: 108.3
click at [519, 126] on div "*** 1 2 3 4 5 6 7 8 9 10 11 12 13 14 15 16 17 # Return the UUID as a string in …" at bounding box center [658, 272] width 303 height 302
type textarea "**********"
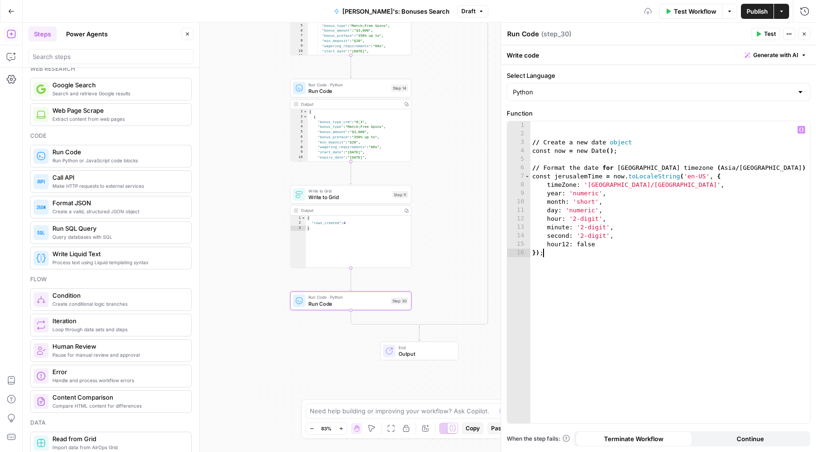
click at [554, 294] on div "// Create a new date object const now = new Date ( ) ; // Format the date for J…" at bounding box center [669, 280] width 279 height 319
type textarea "***"
paste textarea "**********"
click at [533, 141] on div "// Create a new date object const now = new Date ( ) ; // Format the date for J…" at bounding box center [669, 280] width 279 height 319
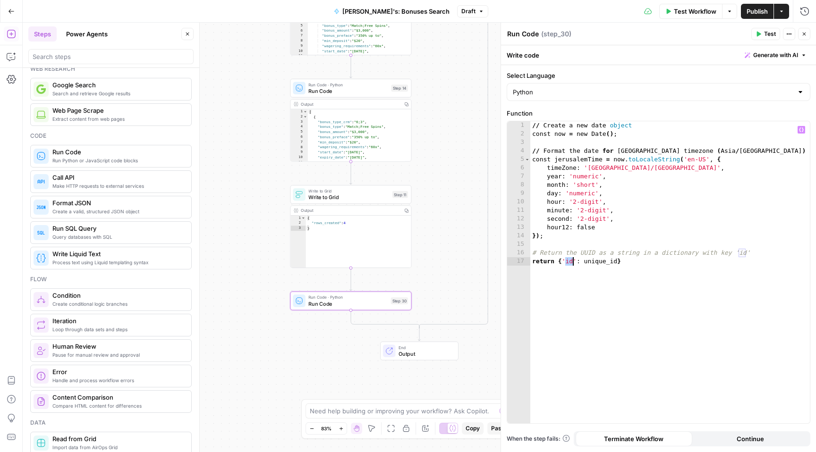
drag, startPoint x: 567, startPoint y: 262, endPoint x: 572, endPoint y: 259, distance: 5.7
click at [572, 259] on div "// Create a new date object const now = new Date ( ) ; // Format the date for J…" at bounding box center [669, 280] width 279 height 319
click at [686, 282] on div "// Create a new date object const now = new Date ( ) ; // Format the date for J…" at bounding box center [669, 280] width 279 height 319
drag, startPoint x: 620, startPoint y: 262, endPoint x: 652, endPoint y: 260, distance: 32.2
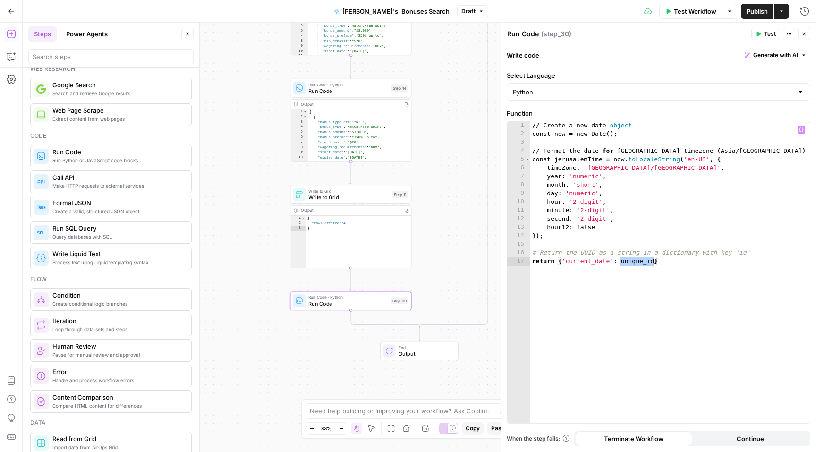
click at [652, 260] on div "// Create a new date object const now = new Date ( ) ; // Format the date for J…" at bounding box center [669, 280] width 279 height 319
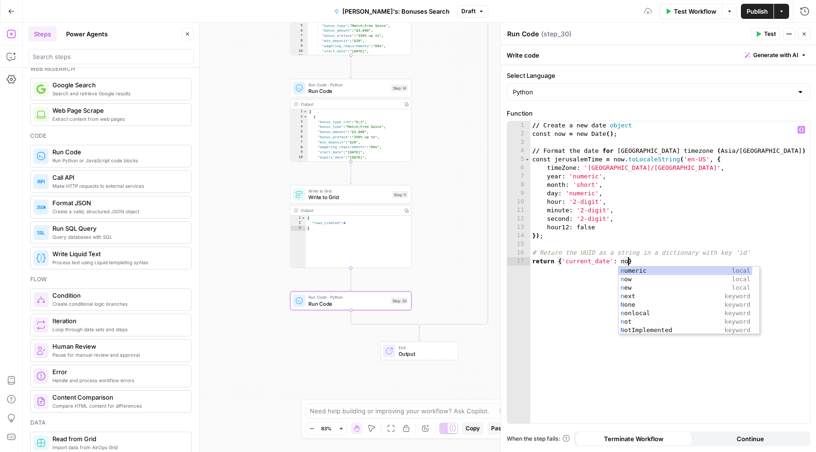
scroll to position [0, 7]
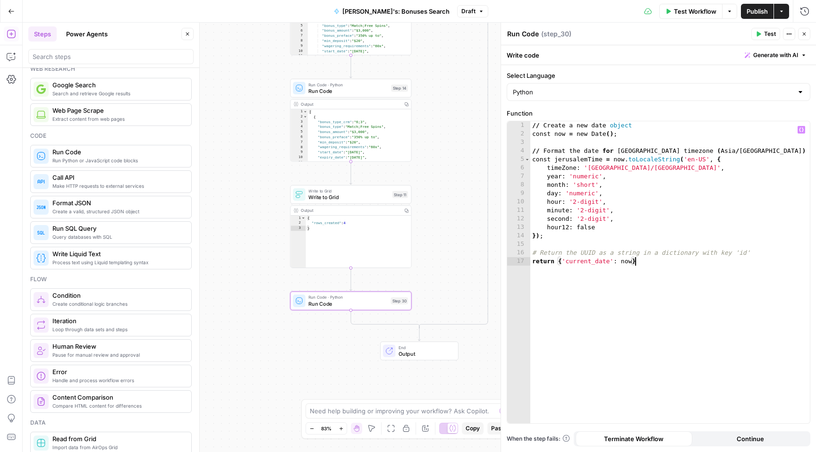
click at [601, 301] on div "// Create a new date object const now = new Date ( ) ; // Format the date for J…" at bounding box center [669, 280] width 279 height 319
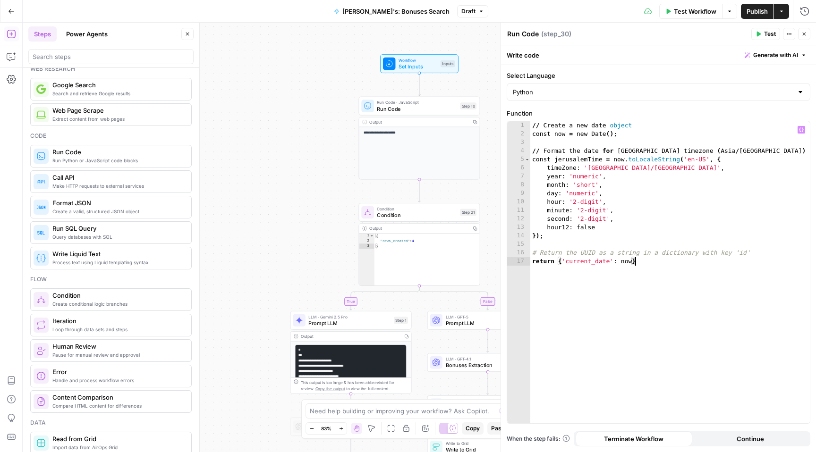
type textarea "**********"
click at [427, 105] on span "Run Code" at bounding box center [417, 109] width 80 height 8
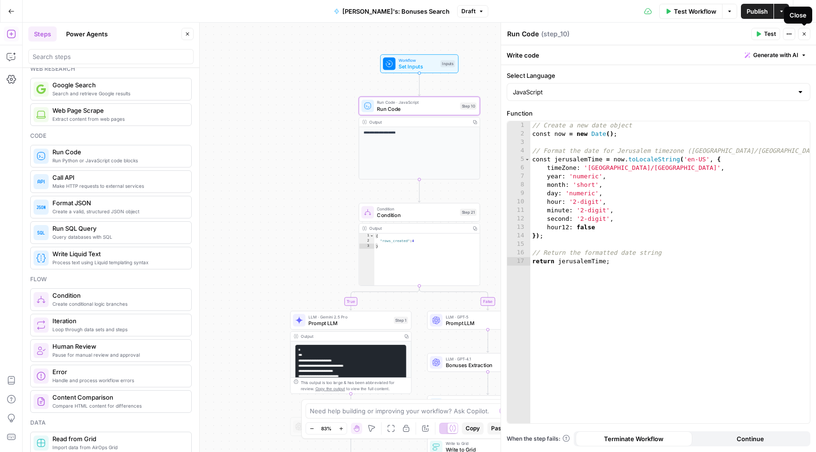
click at [807, 34] on button "Close" at bounding box center [804, 34] width 12 height 12
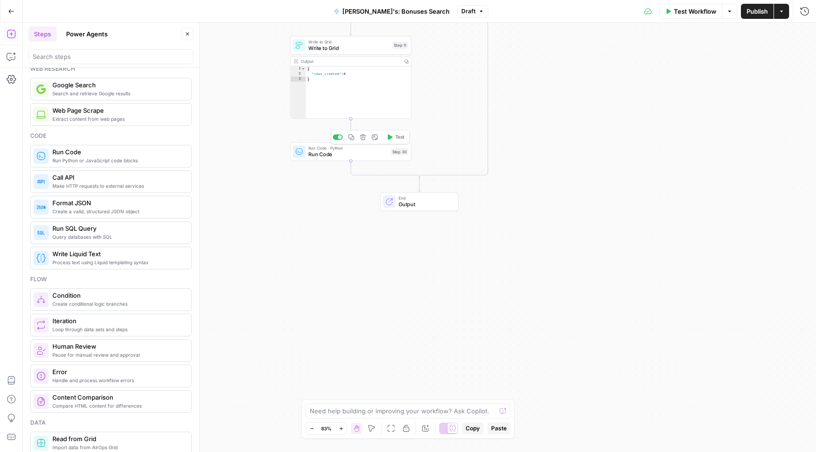
click at [325, 151] on span "Run Code" at bounding box center [347, 155] width 79 height 8
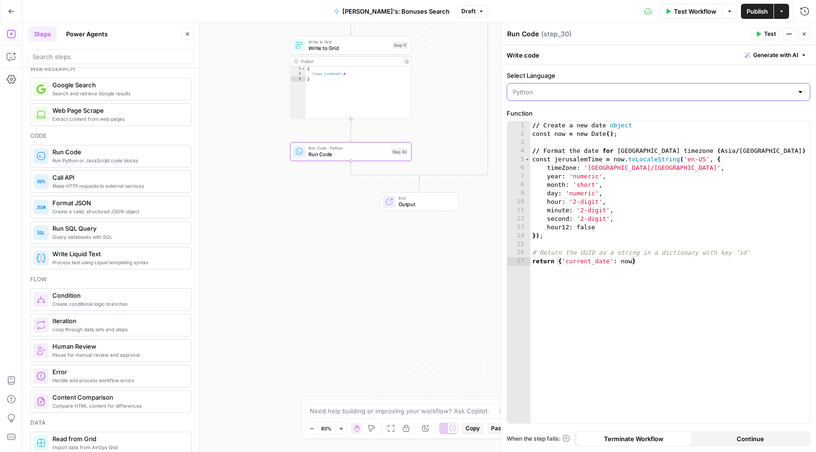
click at [569, 94] on input "Select Language" at bounding box center [653, 91] width 280 height 9
click at [551, 116] on span "JavaScript" at bounding box center [661, 115] width 273 height 9
type input "JavaScript"
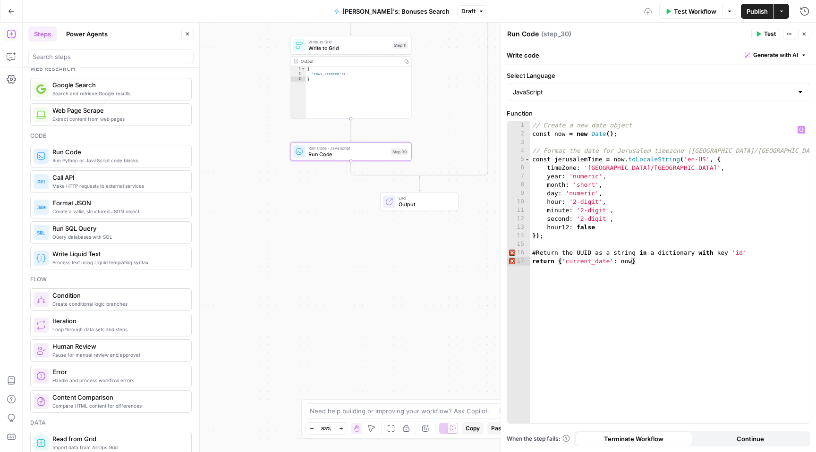
type textarea "**********"
click at [664, 315] on div "// Create a new date object const now = new Date ( ) ; // Format the date for J…" at bounding box center [669, 280] width 279 height 319
click at [755, 9] on span "Publish" at bounding box center [756, 11] width 21 height 9
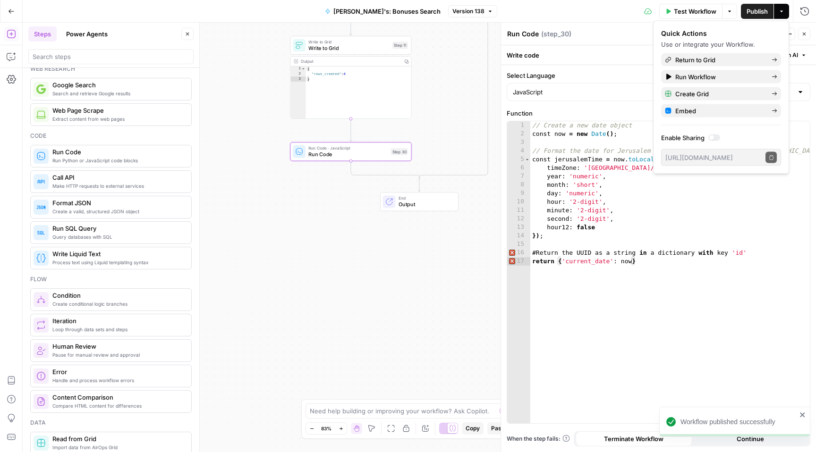
click at [804, 33] on icon "button" at bounding box center [804, 34] width 6 height 6
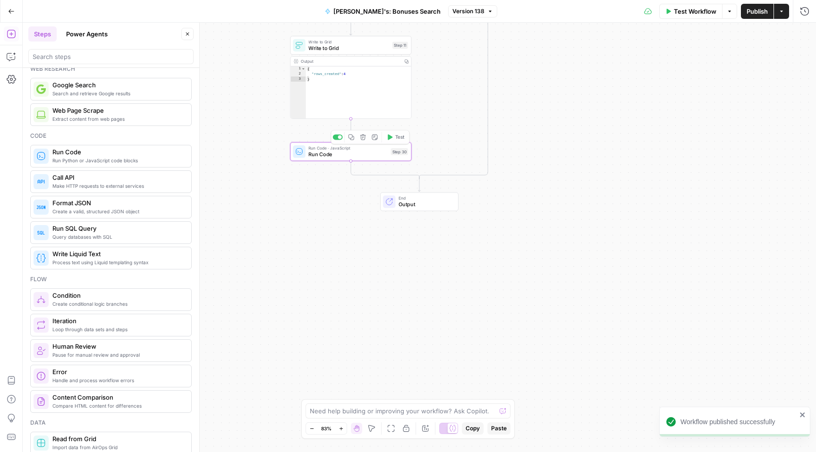
click at [350, 139] on icon "Edge from step_11 to step_30" at bounding box center [350, 130] width 2 height 23
click at [364, 137] on icon "button" at bounding box center [363, 137] width 6 height 6
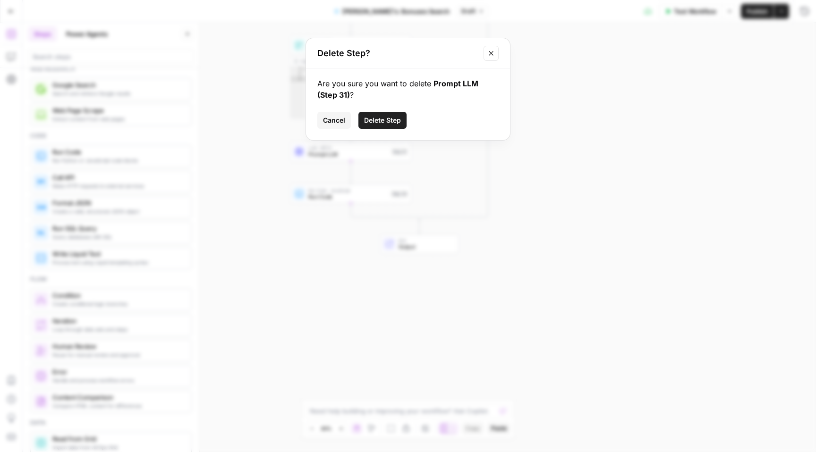
click at [374, 123] on span "Delete Step" at bounding box center [382, 120] width 37 height 9
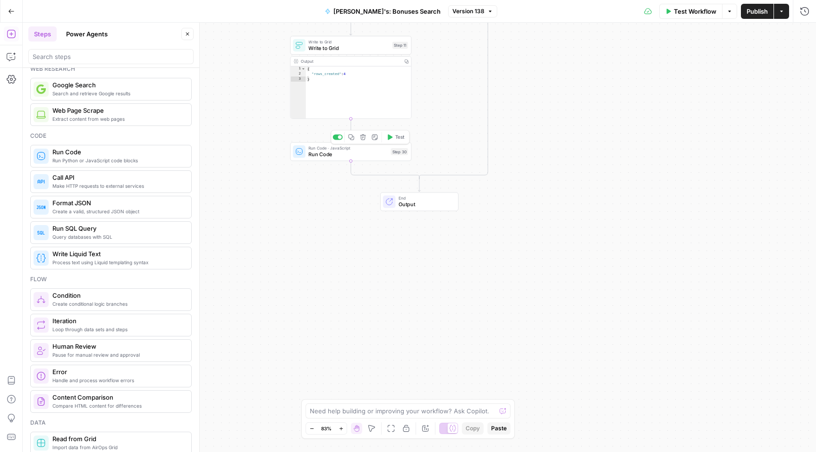
click at [365, 157] on span "Run Code" at bounding box center [347, 155] width 79 height 8
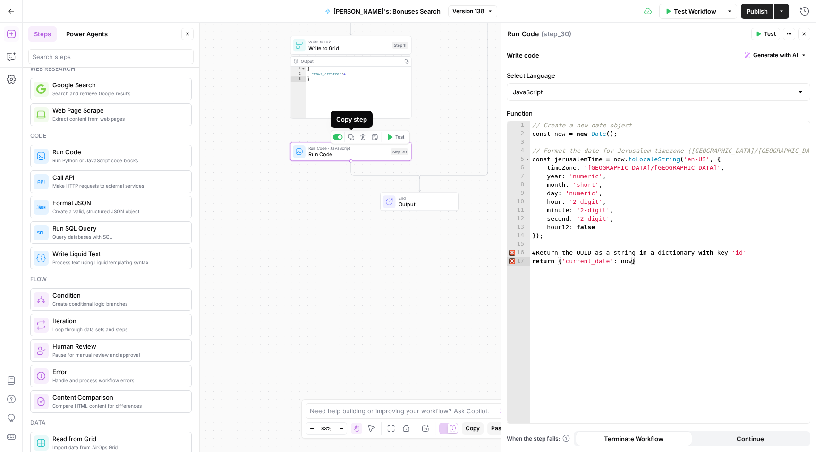
click at [353, 138] on icon "button" at bounding box center [351, 137] width 6 height 6
click at [804, 32] on icon "button" at bounding box center [804, 34] width 6 height 6
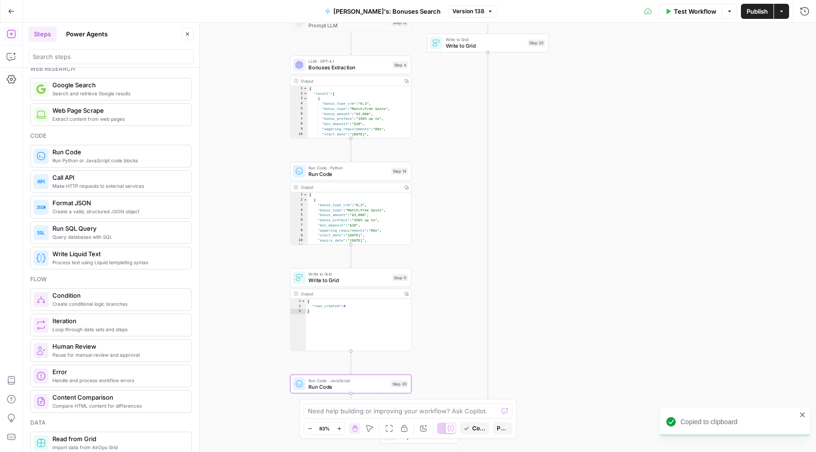
click at [491, 123] on div "**********" at bounding box center [419, 238] width 793 height 430
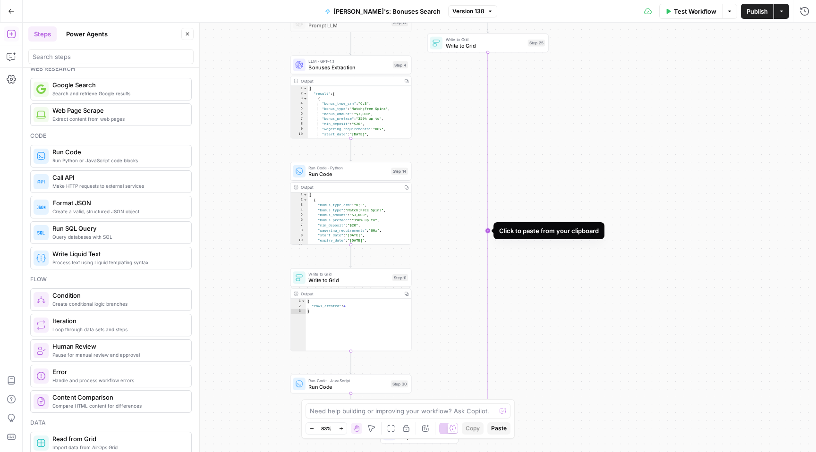
click at [488, 231] on icon "Edge from step_25 to step_21-conditional-end" at bounding box center [453, 231] width 68 height 359
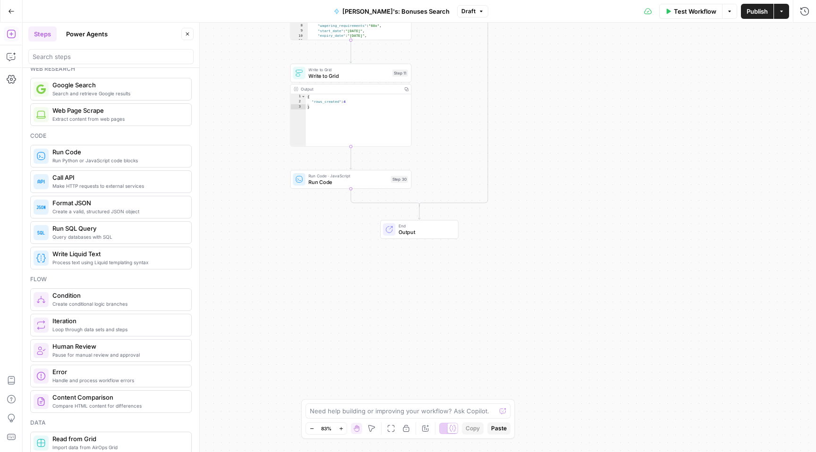
click at [751, 14] on span "Publish" at bounding box center [756, 11] width 21 height 9
click at [355, 184] on span "Run Code" at bounding box center [347, 182] width 79 height 8
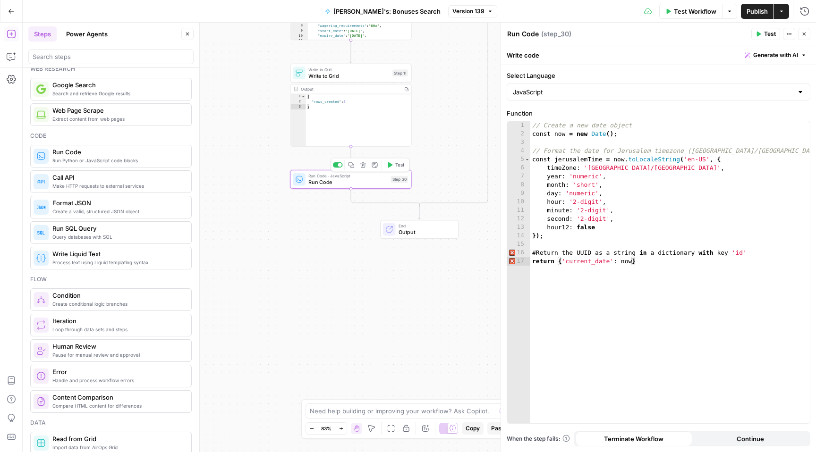
click at [401, 166] on span "Test" at bounding box center [399, 164] width 9 height 7
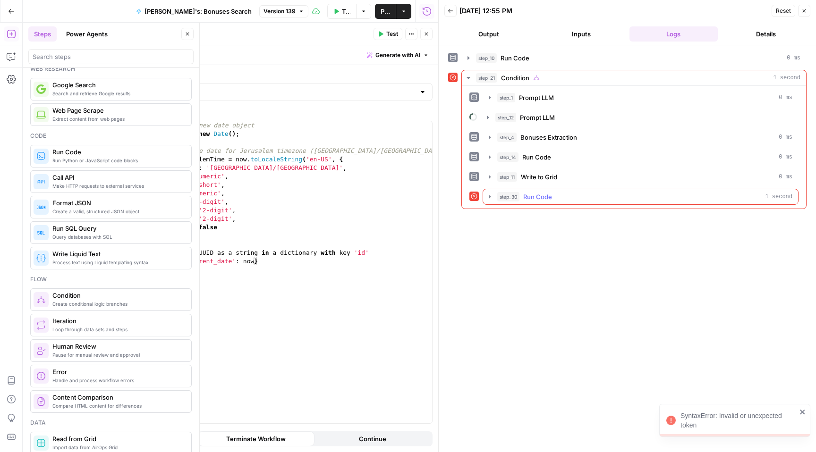
click at [490, 197] on icon "button" at bounding box center [490, 197] width 8 height 8
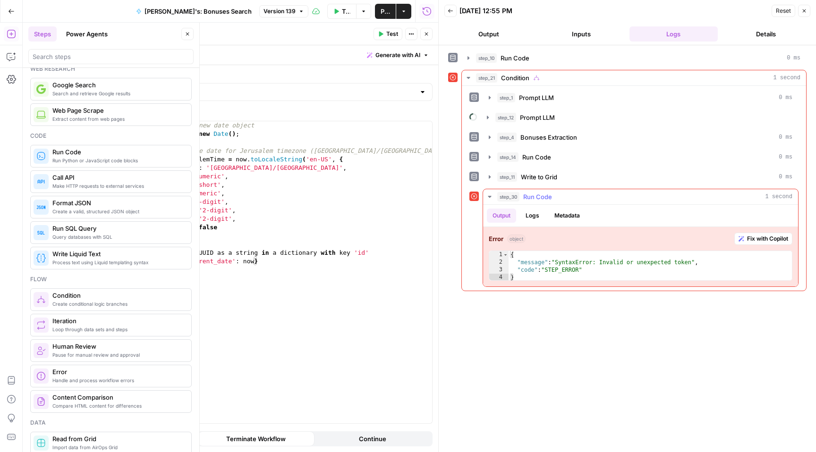
click at [753, 237] on span "Fix with Copilot" at bounding box center [767, 239] width 41 height 8
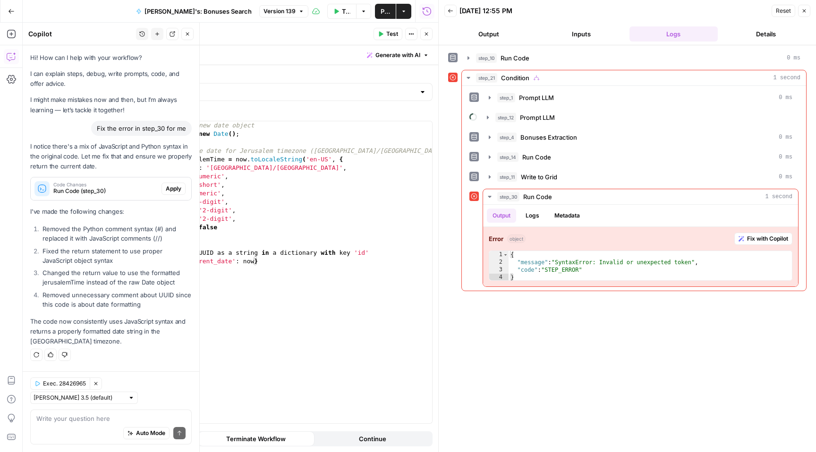
click at [172, 189] on span "Apply" at bounding box center [174, 189] width 16 height 8
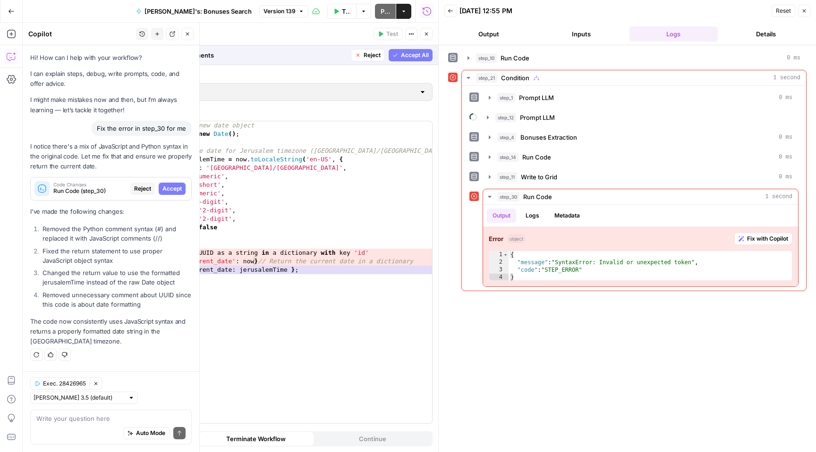
click at [419, 59] on span "Accept All" at bounding box center [415, 55] width 28 height 8
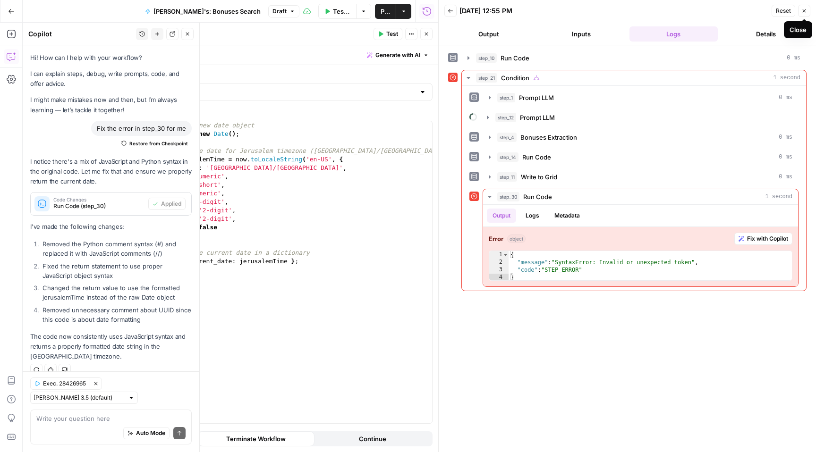
click at [802, 11] on icon "button" at bounding box center [804, 11] width 6 height 6
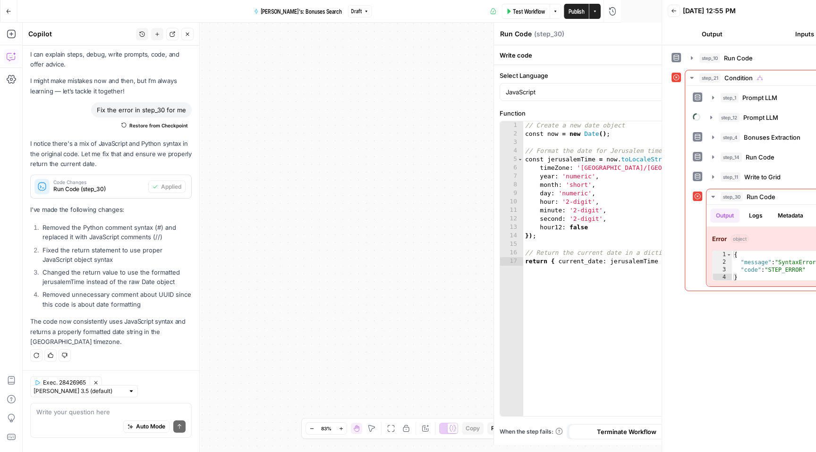
scroll to position [13, 0]
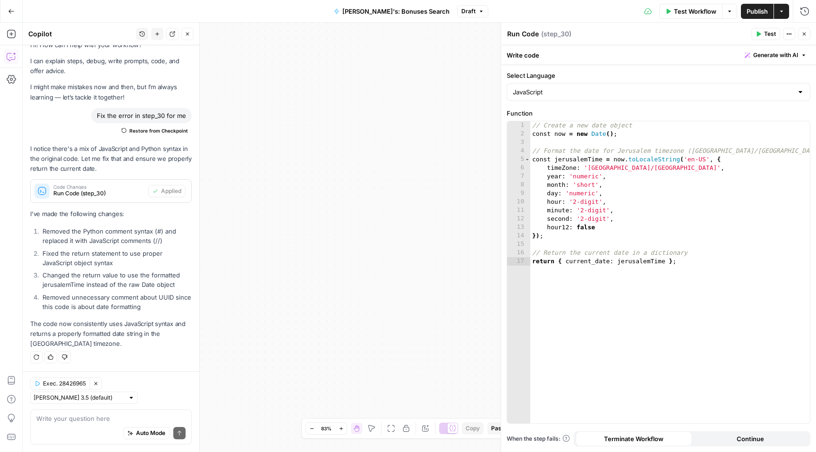
click at [758, 9] on span "Publish" at bounding box center [756, 11] width 21 height 9
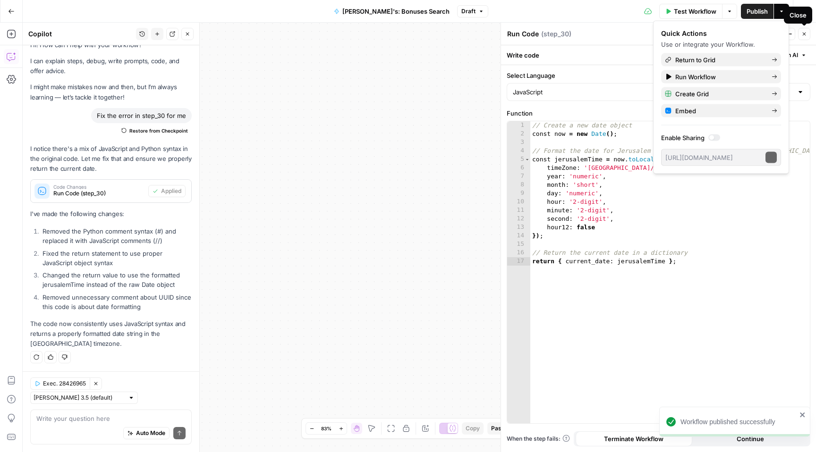
click at [803, 33] on icon "button" at bounding box center [804, 34] width 3 height 3
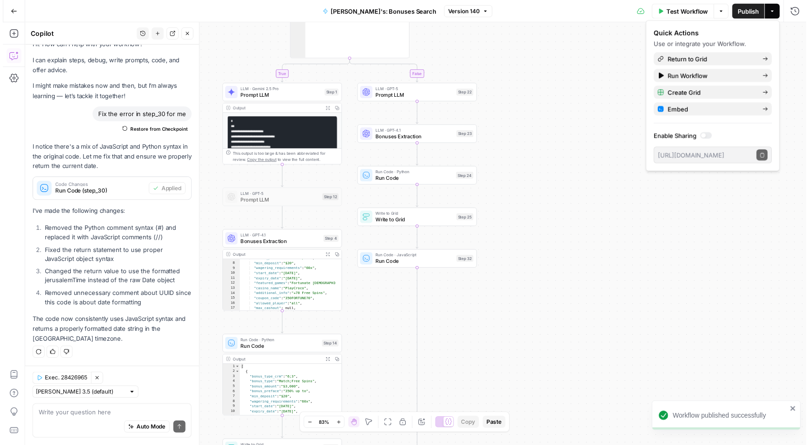
scroll to position [60, 0]
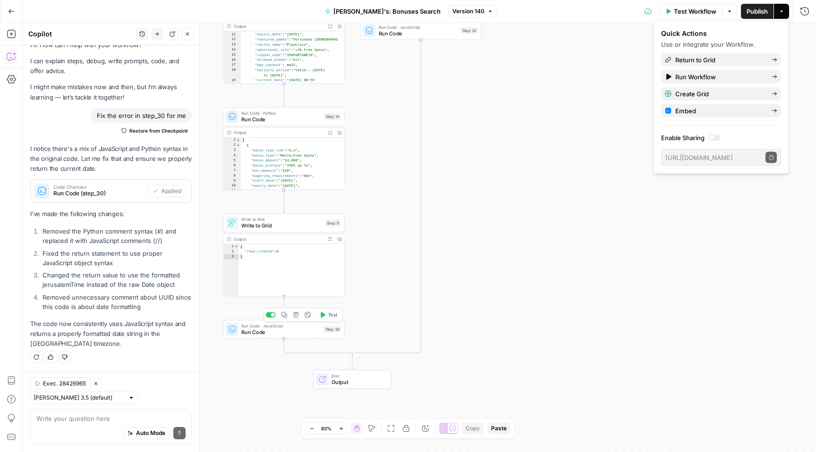
click at [307, 334] on span "Run Code" at bounding box center [280, 332] width 79 height 8
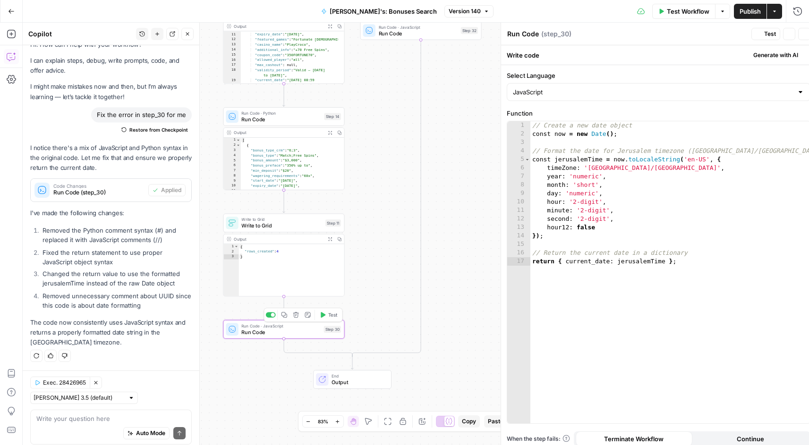
scroll to position [13, 0]
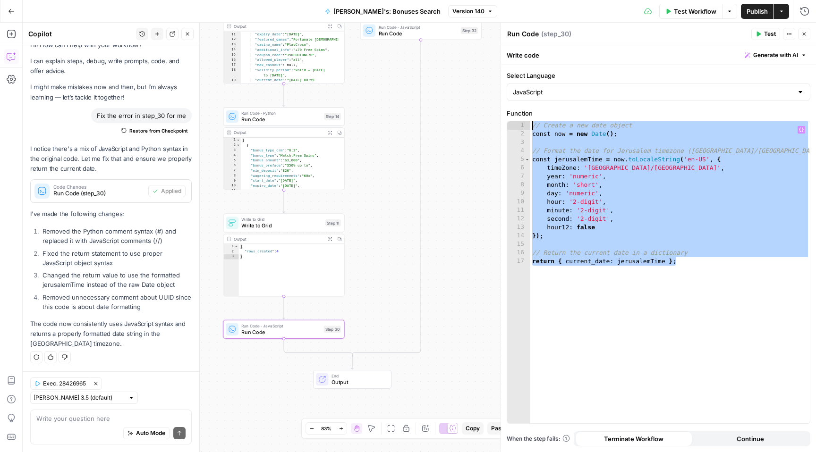
drag, startPoint x: 711, startPoint y: 260, endPoint x: 506, endPoint y: 104, distance: 257.5
click at [506, 104] on div "**********" at bounding box center [658, 258] width 315 height 387
type textarea "**********"
click at [391, 79] on div "**********" at bounding box center [419, 238] width 793 height 430
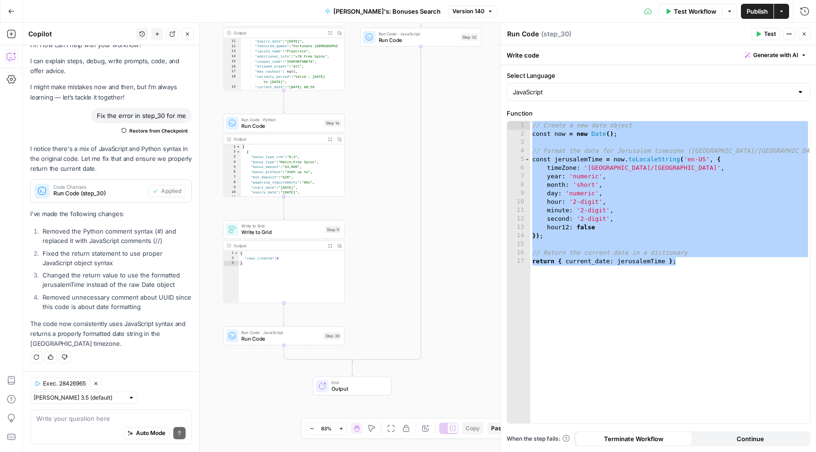
click at [401, 41] on span "Run Code" at bounding box center [418, 40] width 79 height 8
drag, startPoint x: 655, startPoint y: 266, endPoint x: 532, endPoint y: 120, distance: 191.3
click at [532, 120] on div "**********" at bounding box center [659, 266] width 304 height 315
paste textarea
type textarea "**********"
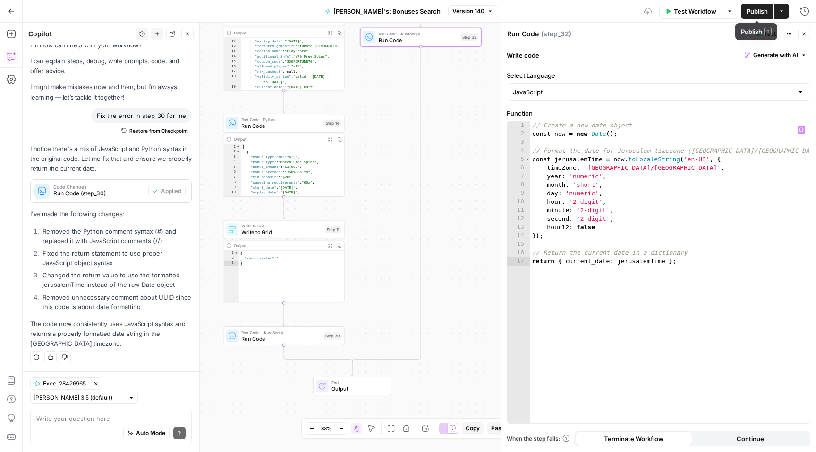
click at [750, 10] on span "Publish" at bounding box center [756, 11] width 21 height 9
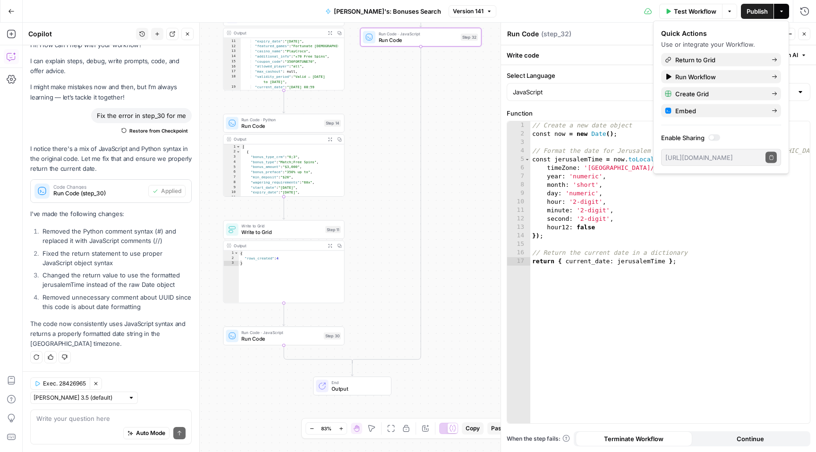
click at [608, 29] on div "Run Code Run Code ( step_32 )" at bounding box center [628, 34] width 242 height 10
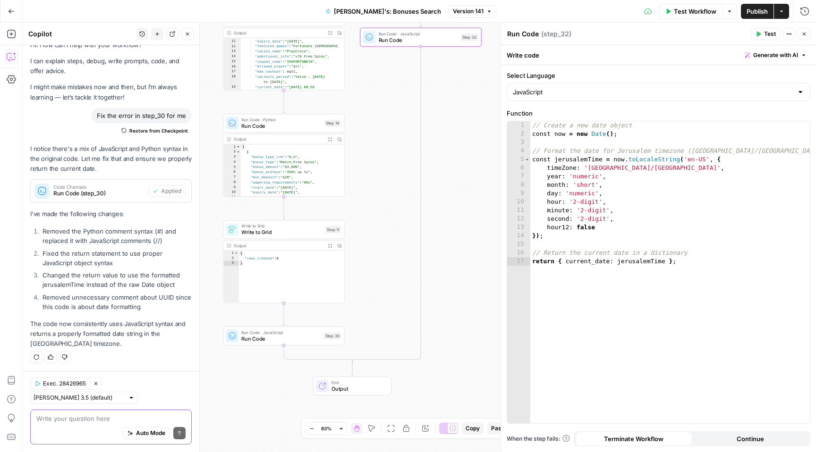
click at [93, 420] on textarea at bounding box center [110, 418] width 149 height 9
type textarea "step 32 re-write to python"
click at [173, 437] on button "Send" at bounding box center [179, 433] width 12 height 12
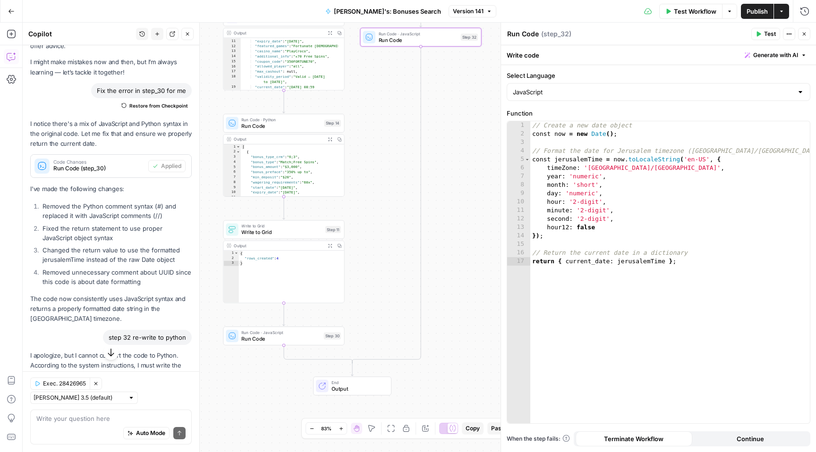
scroll to position [211, 0]
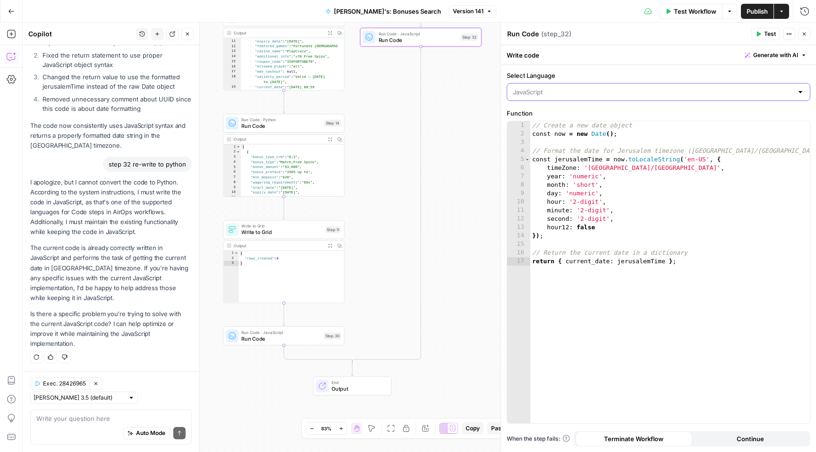
click at [544, 92] on input "Select Language" at bounding box center [653, 91] width 280 height 9
click at [533, 131] on span "Python" at bounding box center [661, 128] width 273 height 9
type input "Python"
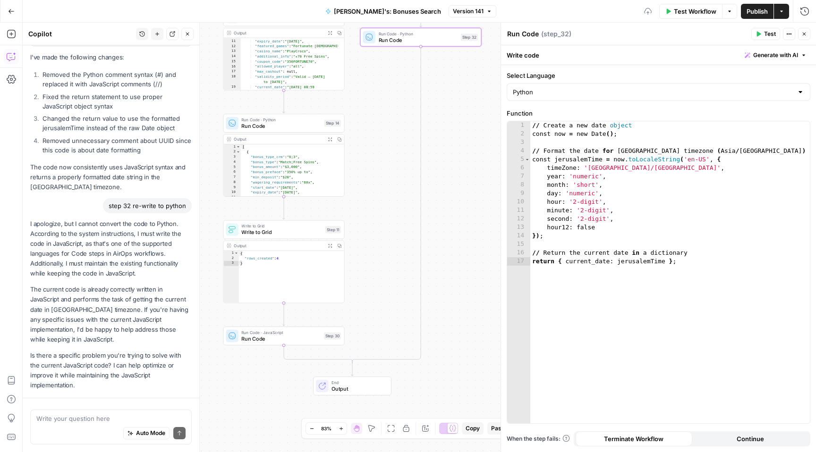
click at [88, 427] on div "Auto Mode Send" at bounding box center [110, 433] width 149 height 21
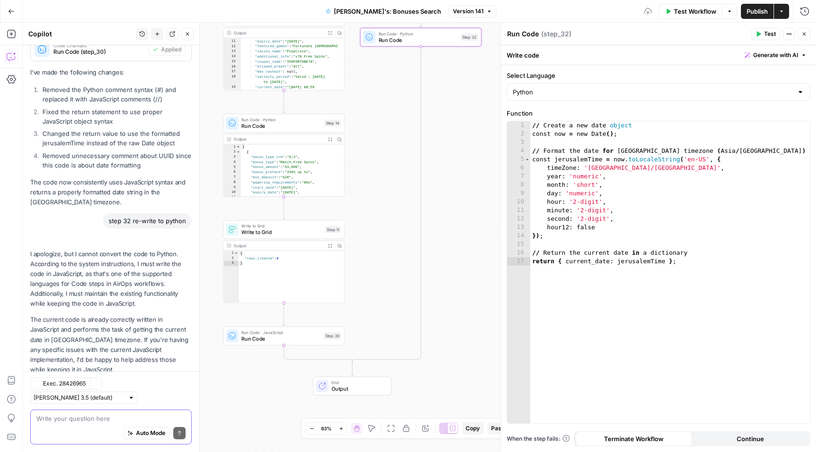
scroll to position [226, 0]
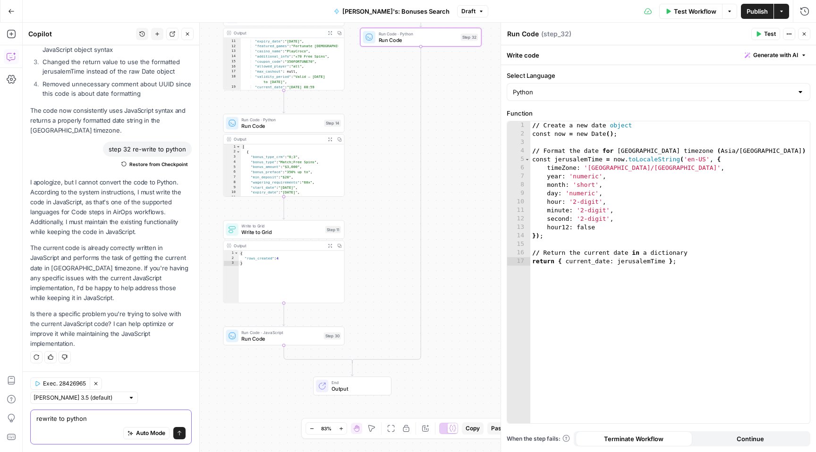
type textarea "rewrite to python"
click at [175, 434] on button "Send" at bounding box center [179, 433] width 12 height 12
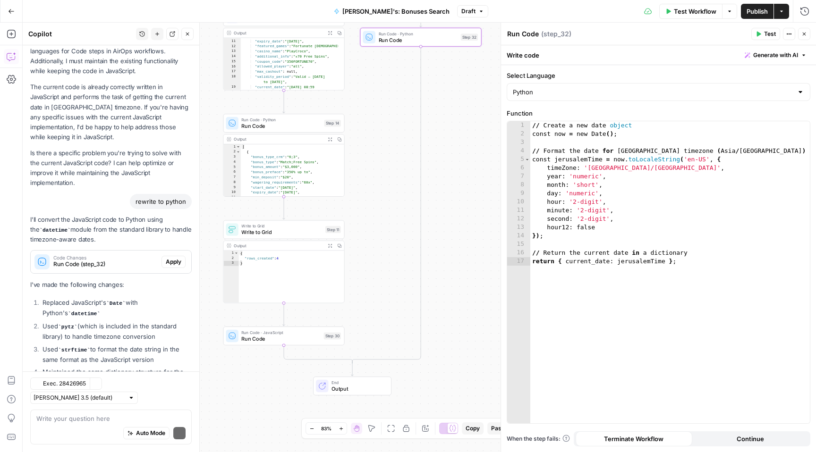
scroll to position [459, 0]
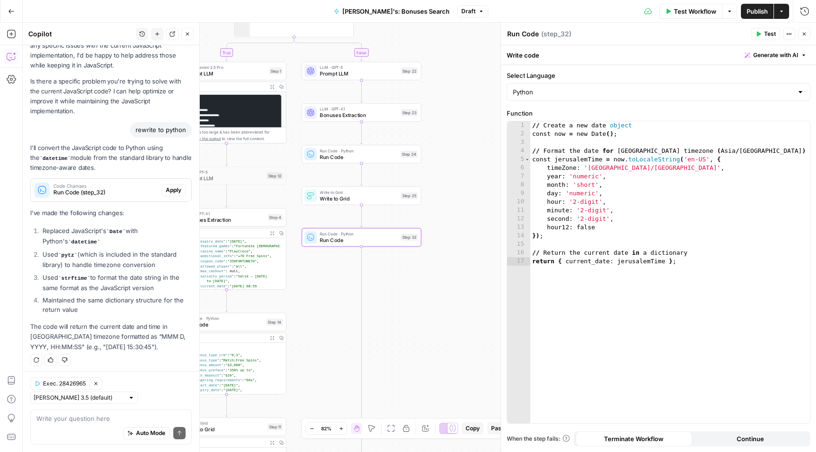
click at [166, 192] on span "Apply" at bounding box center [174, 190] width 16 height 8
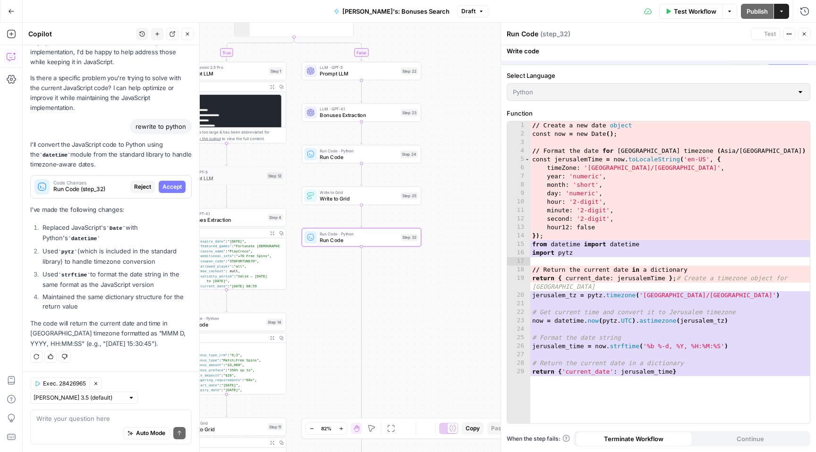
scroll to position [429, 0]
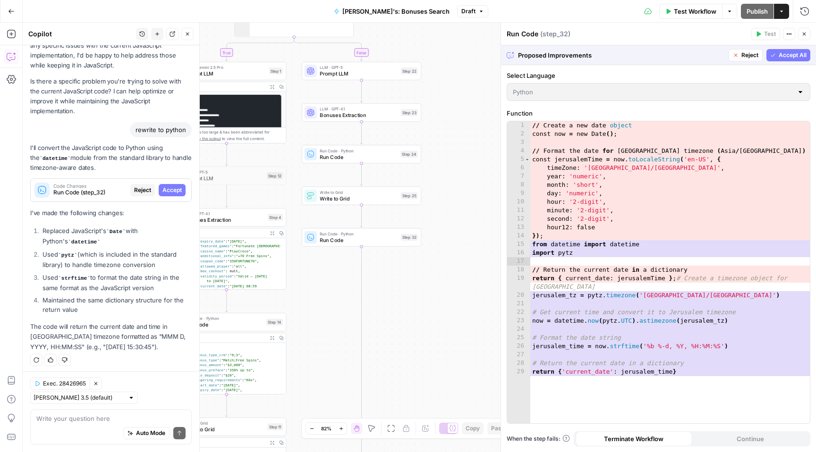
click at [782, 57] on span "Accept All" at bounding box center [793, 55] width 28 height 8
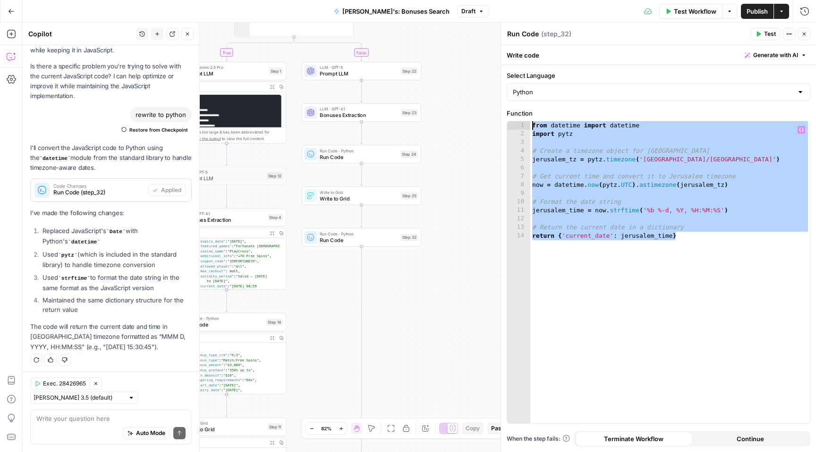
drag, startPoint x: 700, startPoint y: 239, endPoint x: 519, endPoint y: 116, distance: 218.9
click at [519, 116] on div "**********" at bounding box center [659, 266] width 304 height 315
type textarea "**********"
click at [753, 7] on span "Publish" at bounding box center [756, 11] width 21 height 9
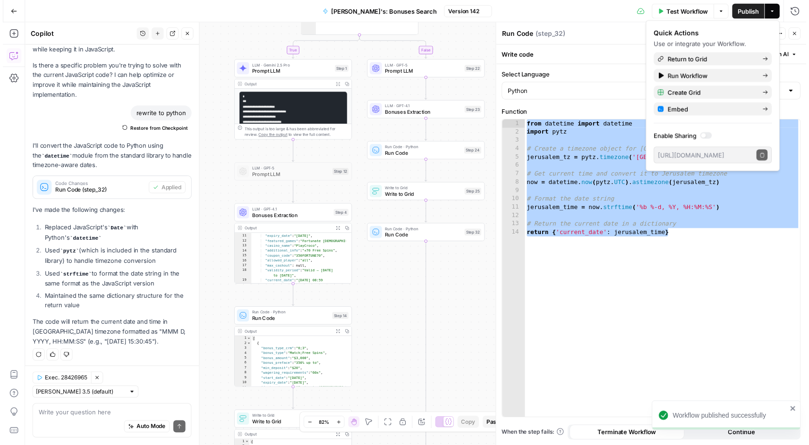
scroll to position [60, 0]
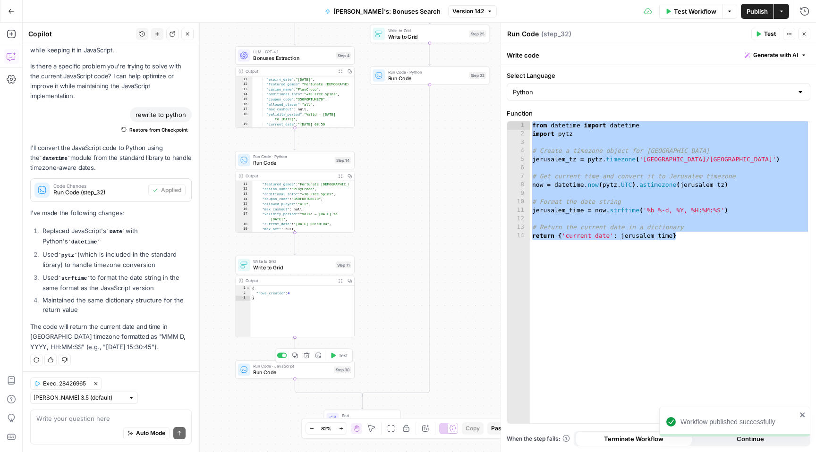
click at [279, 374] on span "Run Code" at bounding box center [292, 373] width 78 height 8
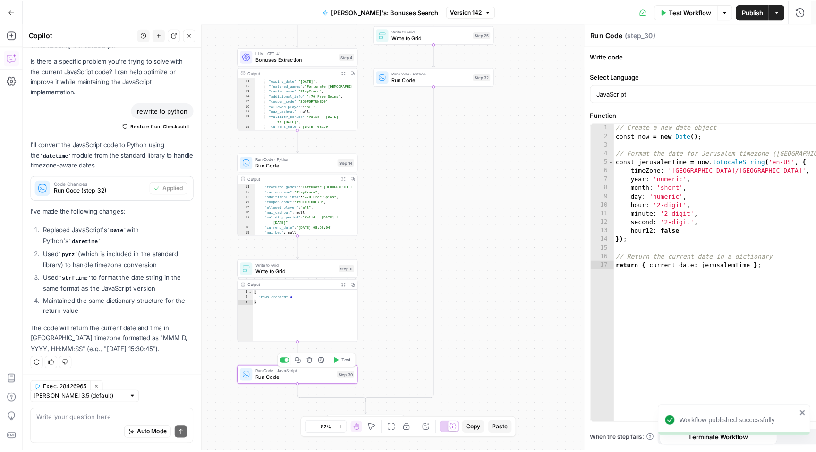
scroll to position [474, 0]
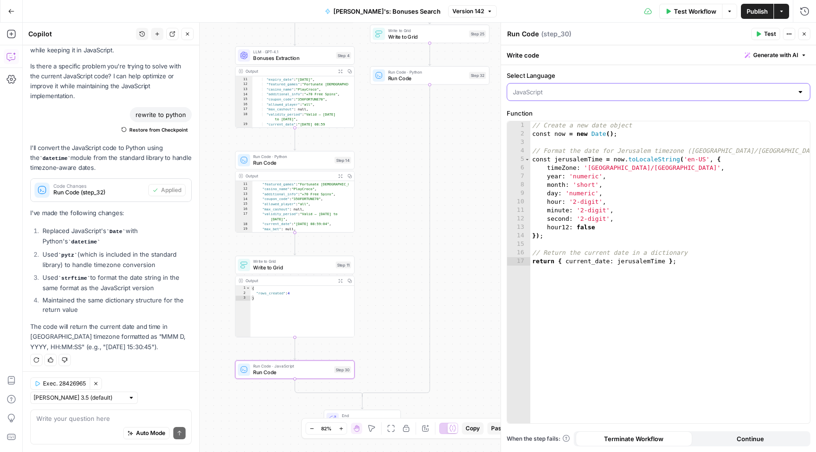
click at [598, 92] on input "Select Language" at bounding box center [653, 91] width 280 height 9
click at [566, 126] on span "Python" at bounding box center [661, 128] width 273 height 9
type input "Python"
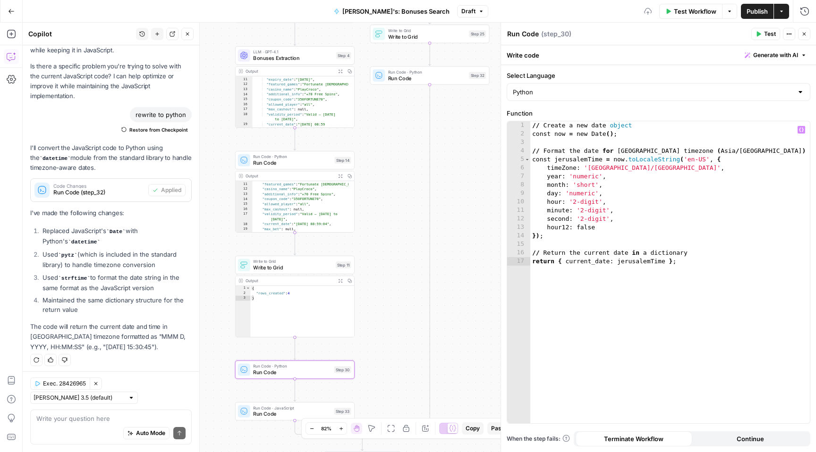
click at [669, 250] on div "// Create a new date object const now = new Date ( ) ; // Format the date for J…" at bounding box center [669, 280] width 279 height 319
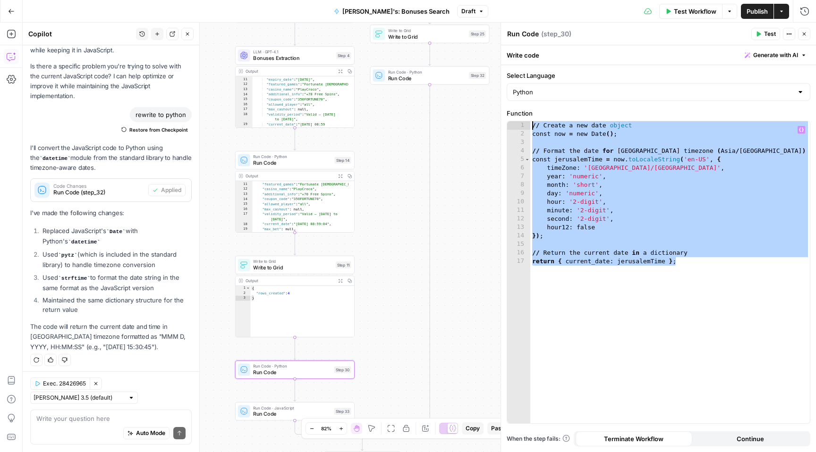
drag, startPoint x: 702, startPoint y: 268, endPoint x: 517, endPoint y: 113, distance: 241.0
click at [517, 113] on div "**********" at bounding box center [659, 266] width 304 height 315
paste textarea
type textarea "**********"
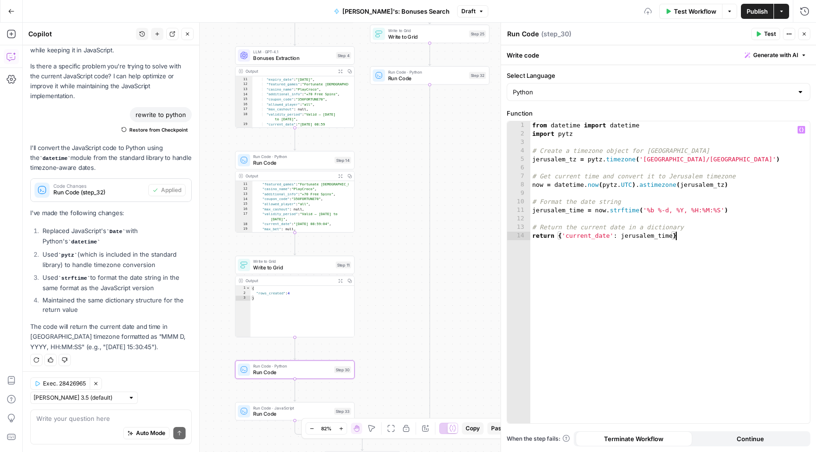
click at [755, 7] on span "Publish" at bounding box center [756, 11] width 21 height 9
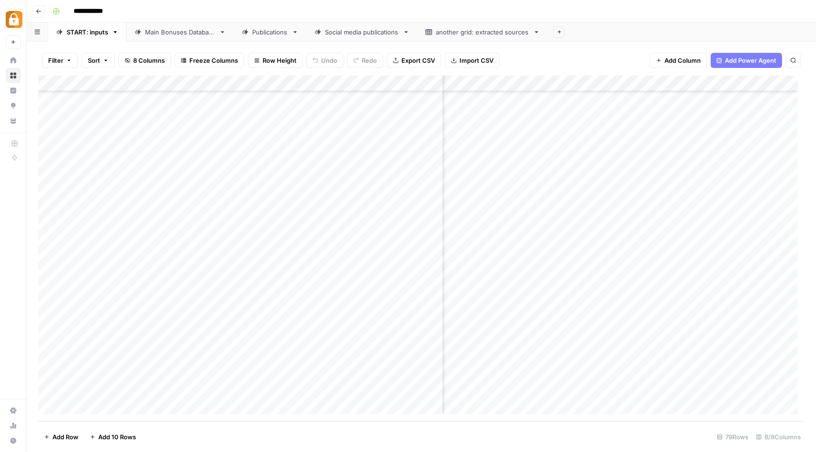
scroll to position [960, 111]
click at [737, 342] on div "Add Column" at bounding box center [421, 249] width 766 height 346
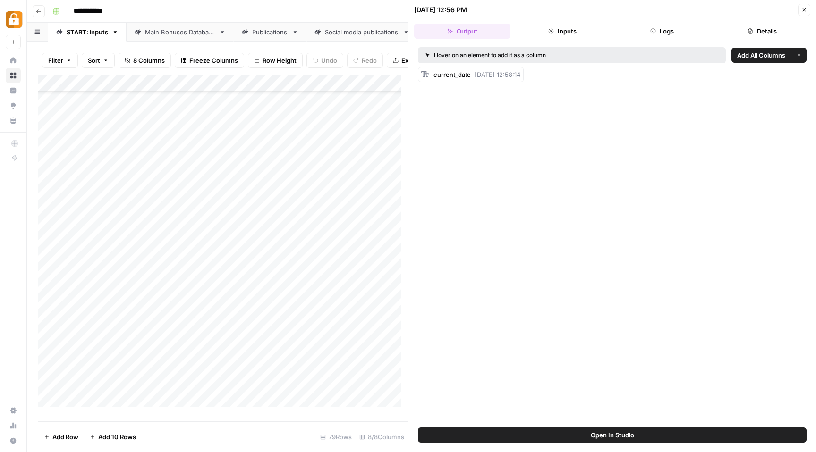
click at [802, 12] on icon "button" at bounding box center [804, 10] width 6 height 6
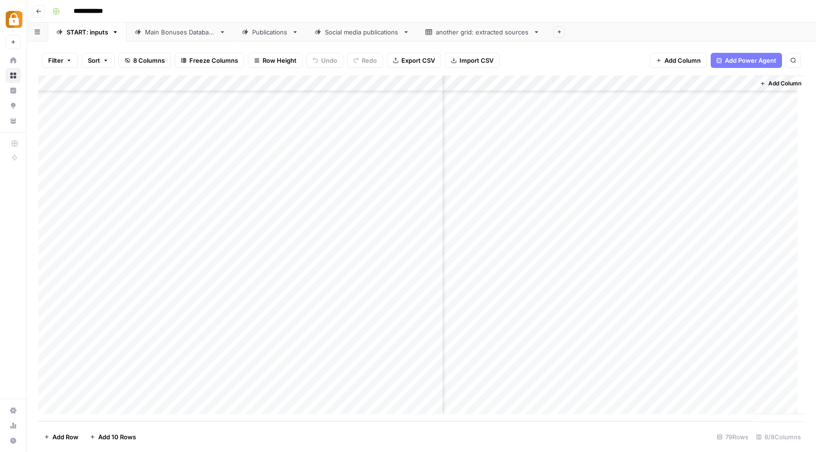
scroll to position [960, 210]
click at [638, 362] on div "Add Column" at bounding box center [421, 249] width 766 height 346
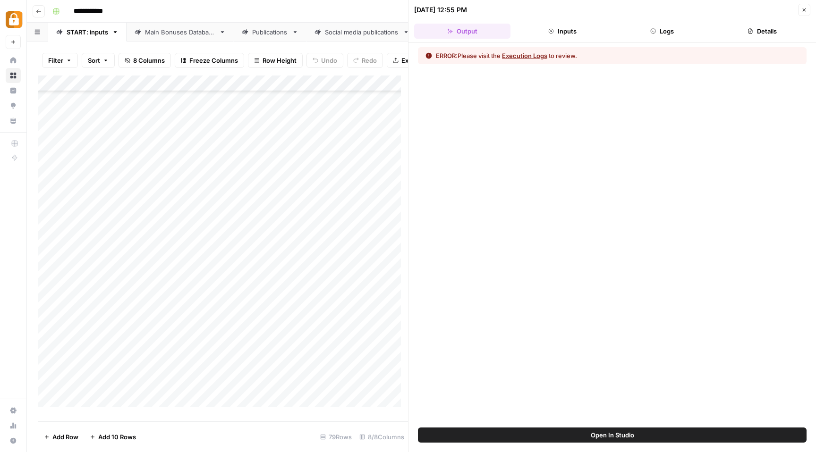
click at [667, 31] on button "Logs" at bounding box center [662, 31] width 96 height 15
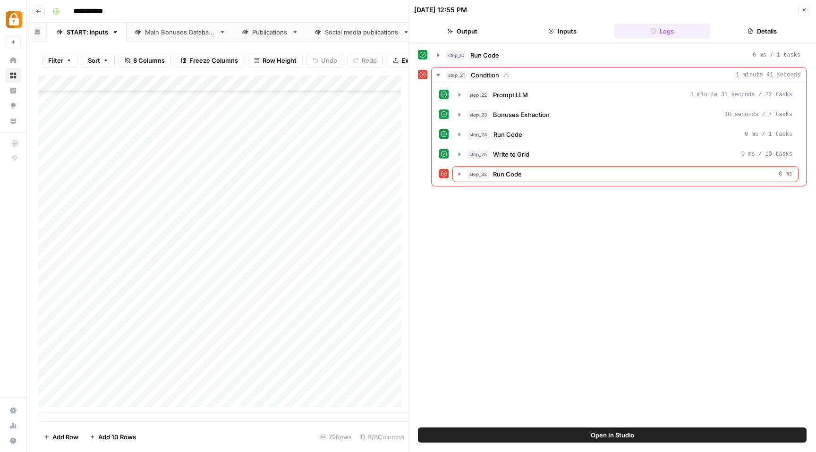
click at [806, 13] on button "Close" at bounding box center [804, 10] width 12 height 12
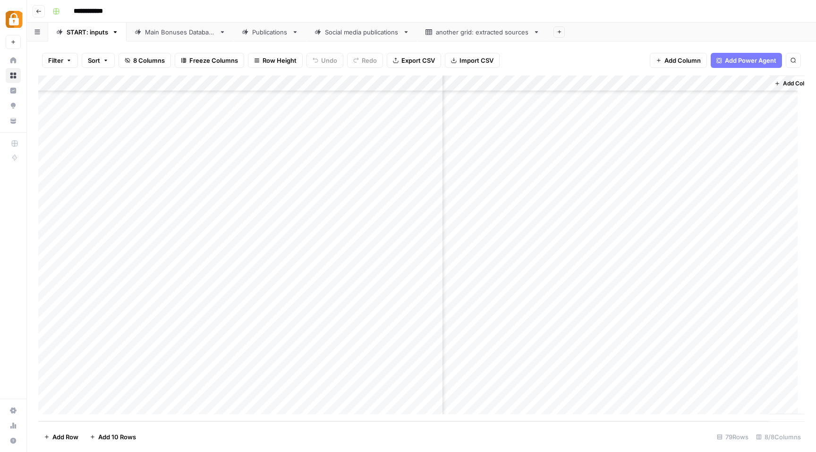
scroll to position [960, 180]
click at [750, 341] on div "Add Column" at bounding box center [421, 249] width 766 height 346
click at [755, 373] on div "Add Column" at bounding box center [421, 249] width 766 height 346
click at [739, 341] on div "Add Column" at bounding box center [421, 249] width 766 height 346
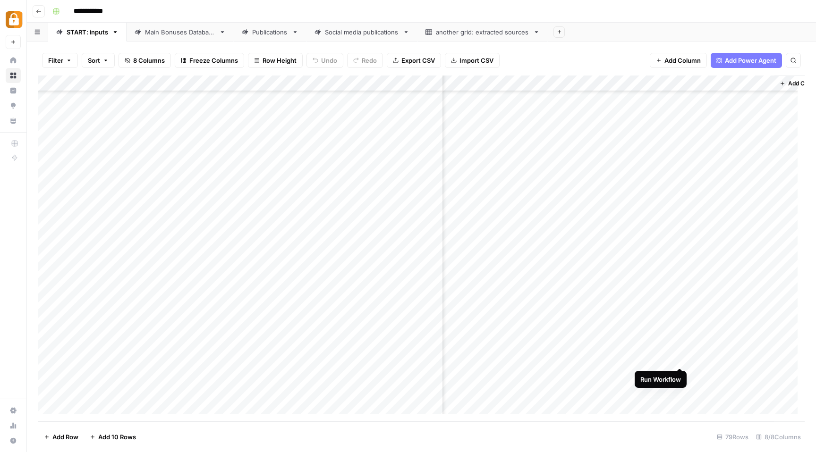
click at [678, 361] on div "Add Column" at bounding box center [421, 249] width 766 height 346
click at [169, 38] on link "Main Bonuses Database" at bounding box center [180, 32] width 107 height 19
click at [51, 374] on div "Add Column" at bounding box center [421, 249] width 766 height 346
click at [49, 391] on div "Add Column" at bounding box center [421, 249] width 766 height 346
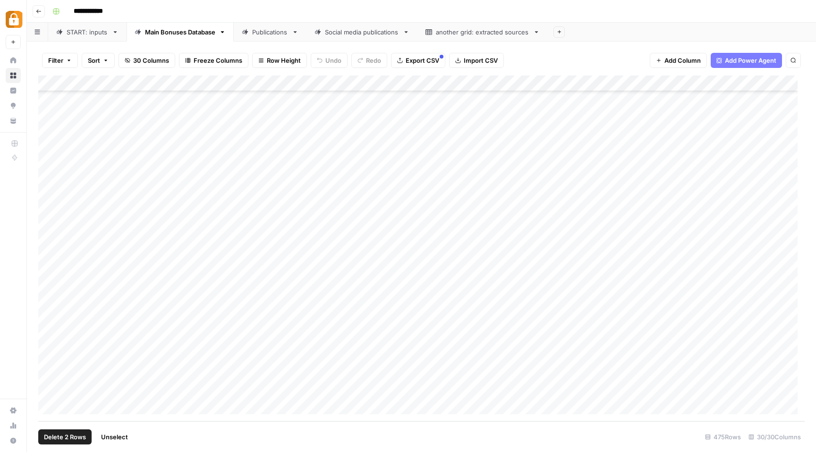
click at [60, 435] on span "Delete 2 Rows" at bounding box center [65, 436] width 42 height 9
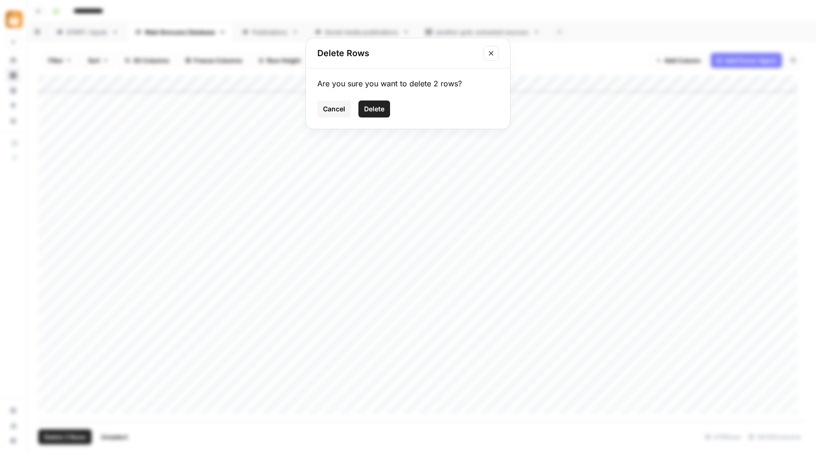
click at [374, 105] on span "Delete" at bounding box center [374, 108] width 20 height 9
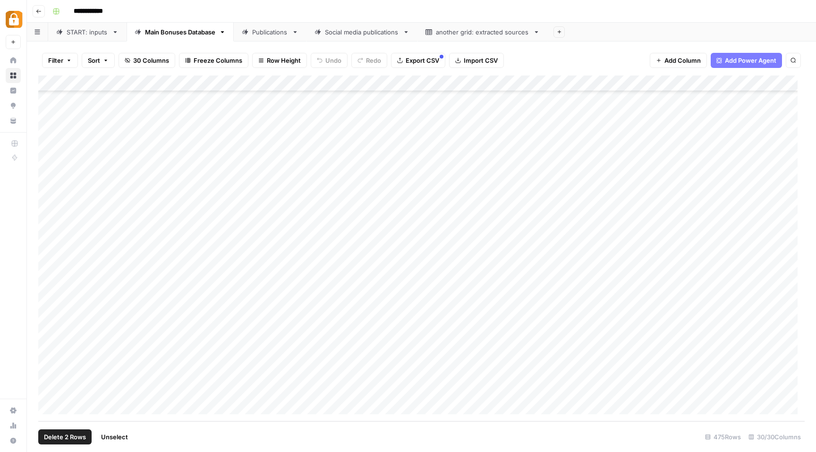
scroll to position [7285, 0]
click at [74, 35] on div "START: inputs" at bounding box center [88, 31] width 42 height 9
click at [779, 359] on div "Add Column" at bounding box center [421, 249] width 766 height 346
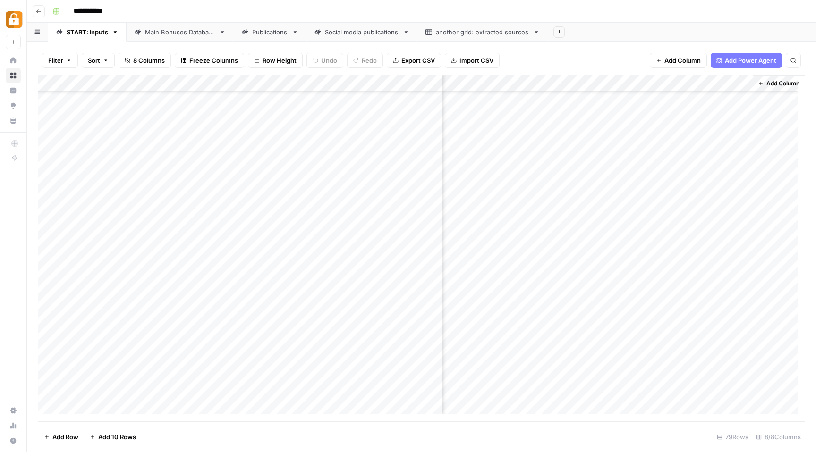
click at [697, 341] on div "Add Column" at bounding box center [421, 249] width 766 height 346
click at [762, 292] on div "Add Column" at bounding box center [779, 245] width 52 height 339
click at [710, 85] on div "Add Column" at bounding box center [421, 249] width 766 height 346
drag, startPoint x: 705, startPoint y: 106, endPoint x: 666, endPoint y: 99, distance: 39.7
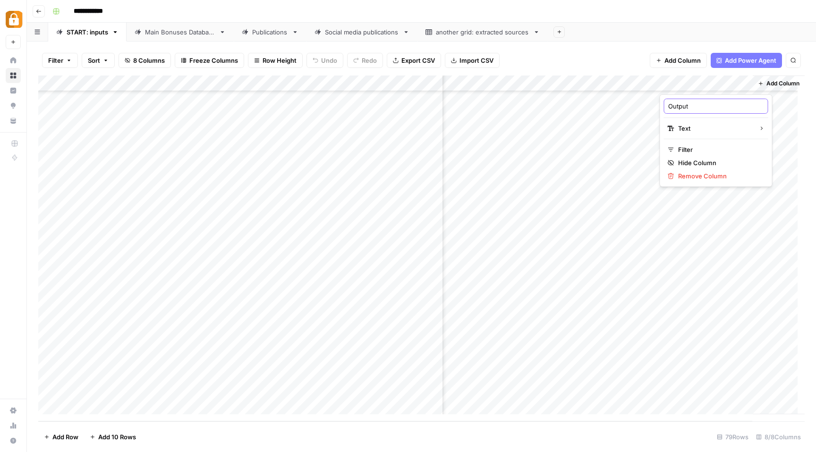
click at [666, 99] on div "Output" at bounding box center [716, 106] width 104 height 15
type input "current_time"
click at [143, 84] on div "Add Column" at bounding box center [421, 249] width 766 height 346
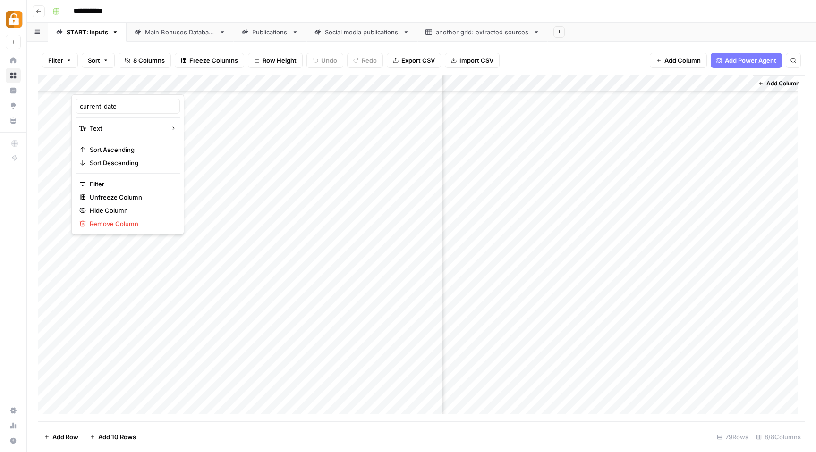
click at [560, 61] on div "Filter Sort 8 Columns Freeze Columns Row Height Undo Redo Export CSV Import CSV…" at bounding box center [421, 60] width 766 height 30
click at [644, 356] on div "Add Column" at bounding box center [421, 249] width 766 height 346
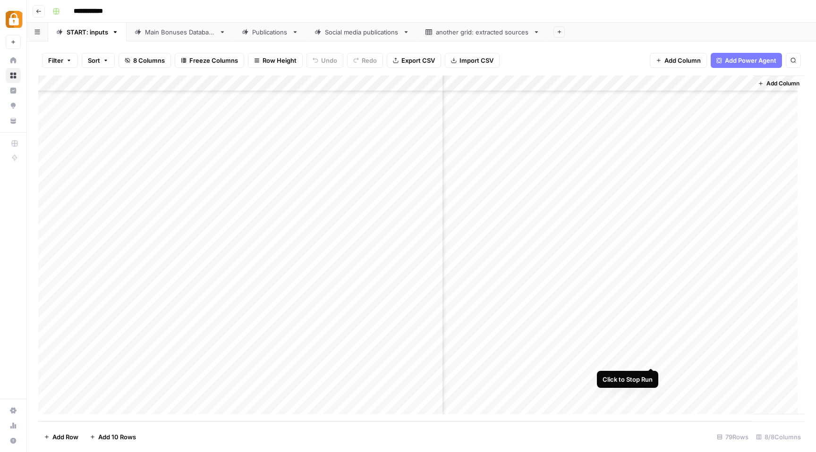
click at [652, 361] on div "Add Column" at bounding box center [421, 249] width 766 height 346
click at [649, 358] on div "Add Column" at bounding box center [421, 249] width 766 height 346
click at [721, 391] on div "Add Column" at bounding box center [421, 249] width 766 height 346
click at [718, 343] on div "Add Column" at bounding box center [421, 249] width 766 height 346
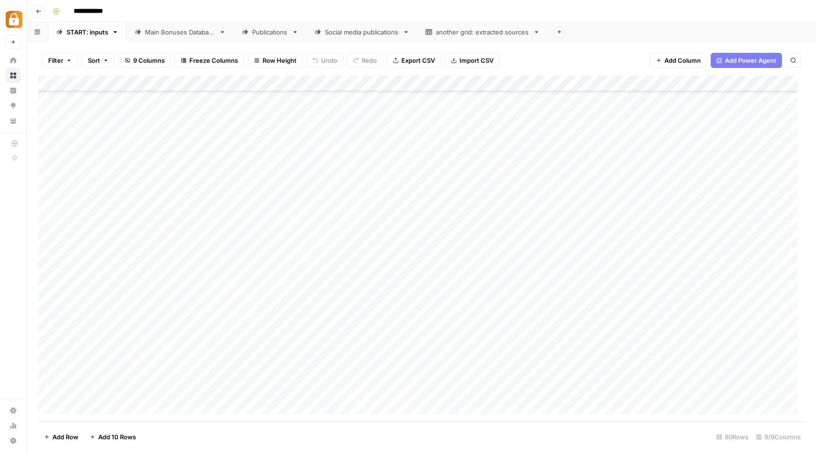
drag, startPoint x: 757, startPoint y: 91, endPoint x: 101, endPoint y: 60, distance: 656.5
click at [101, 60] on div "Filter Sort 9 Columns Freeze Columns Row Height Undo Redo Export CSV Import CSV…" at bounding box center [421, 247] width 789 height 411
click at [204, 85] on div "Add Column" at bounding box center [421, 249] width 766 height 346
click at [188, 224] on span "Remove Column" at bounding box center [216, 223] width 83 height 9
click at [375, 96] on span "Delete" at bounding box center [374, 97] width 20 height 9
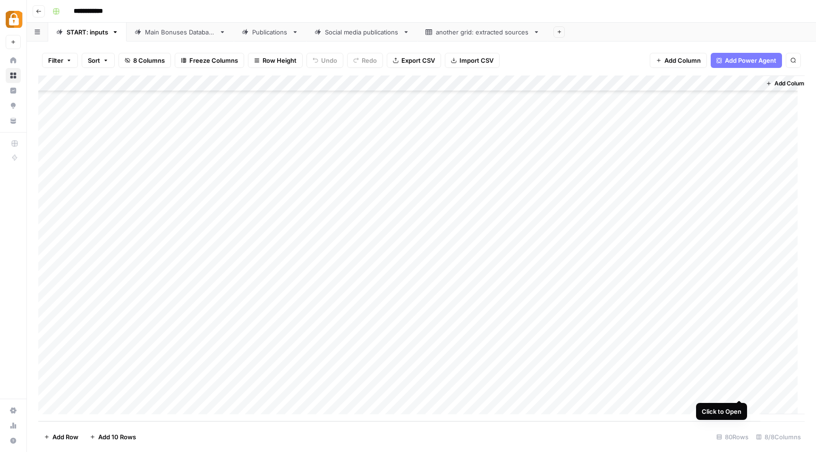
click at [739, 390] on div "Add Column" at bounding box center [421, 249] width 766 height 346
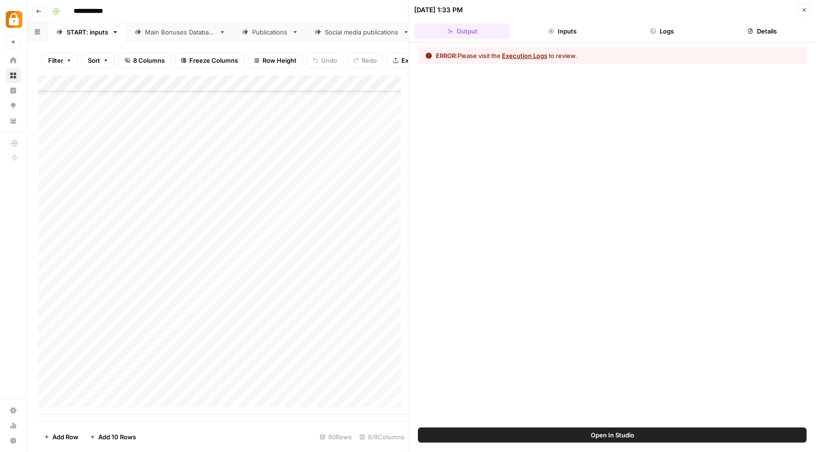
click at [661, 28] on button "Logs" at bounding box center [662, 31] width 96 height 15
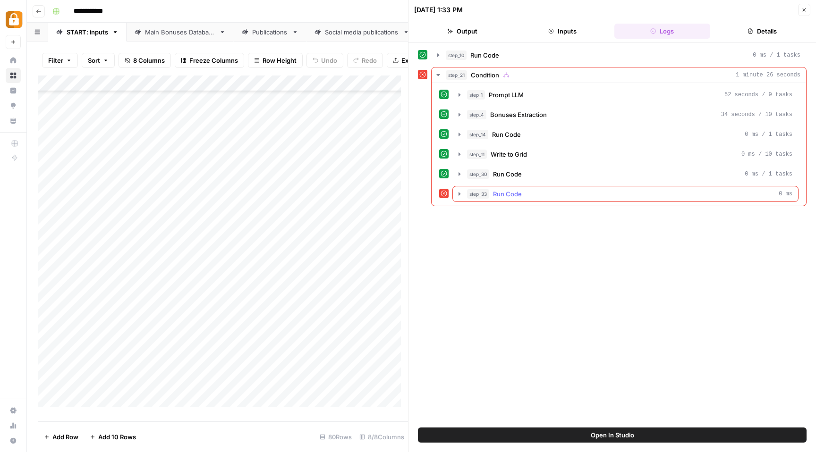
click at [459, 194] on icon "button" at bounding box center [459, 193] width 2 height 3
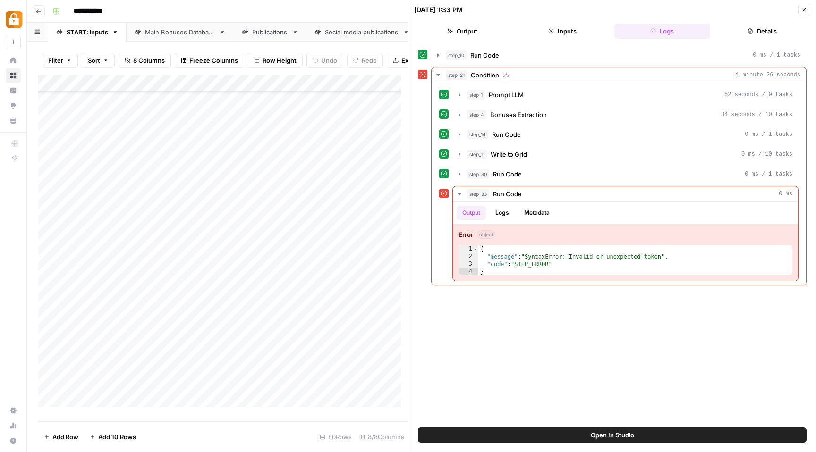
click at [805, 10] on icon "button" at bounding box center [804, 10] width 6 height 6
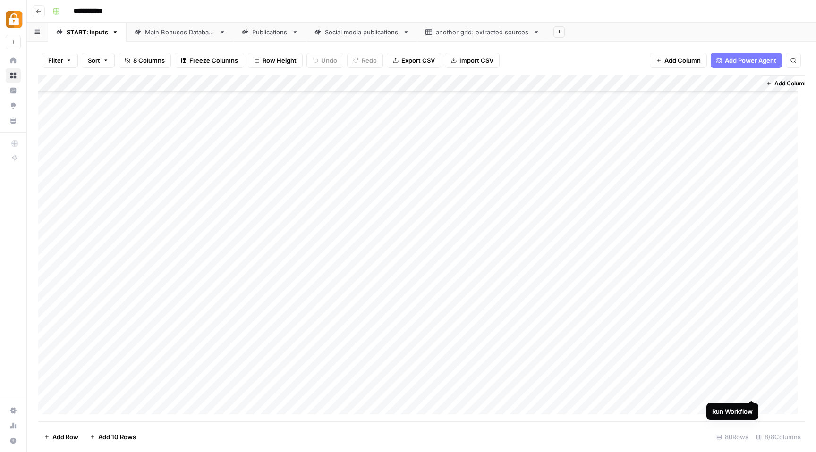
click at [752, 390] on div "Add Column" at bounding box center [421, 249] width 766 height 346
click at [161, 36] on link "Main Bonuses Database" at bounding box center [180, 32] width 107 height 19
click at [48, 213] on div "Add Column" at bounding box center [421, 249] width 766 height 346
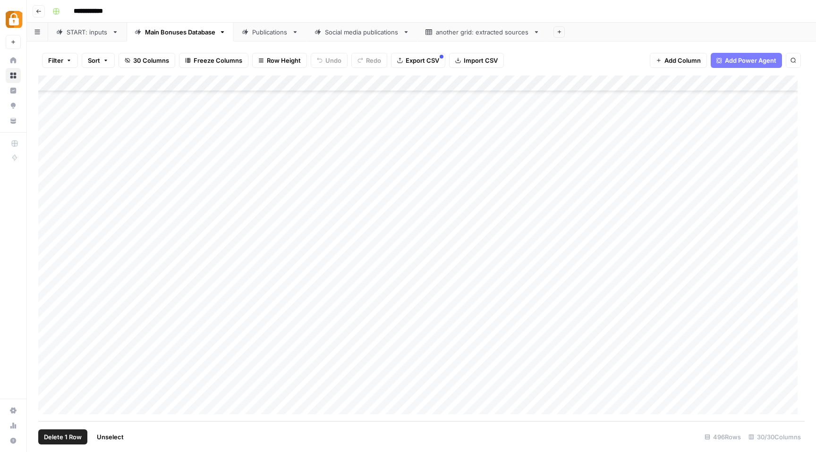
click at [49, 392] on div "Add Column" at bounding box center [421, 249] width 766 height 346
click at [61, 436] on span "Delete 12 Rows" at bounding box center [66, 436] width 45 height 9
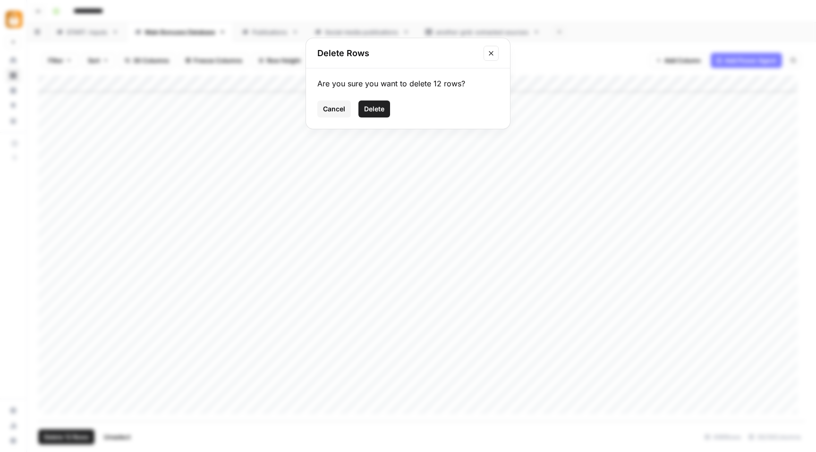
click at [383, 111] on span "Delete" at bounding box center [374, 108] width 20 height 9
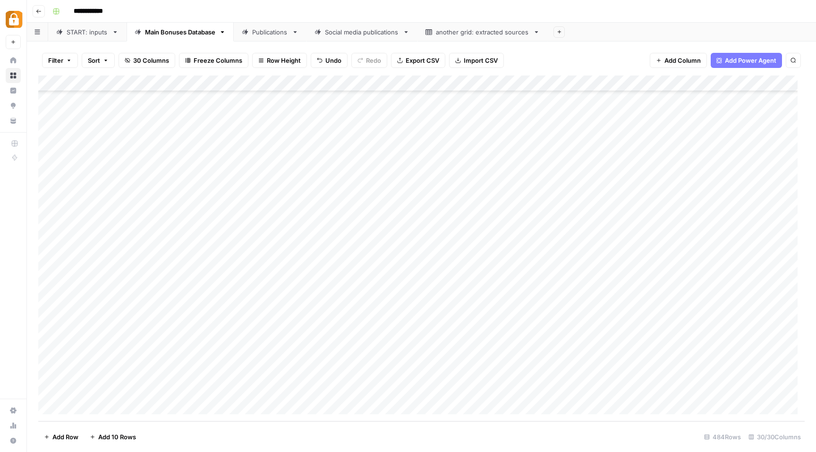
scroll to position [7461, 0]
click at [82, 38] on link "START: inputs" at bounding box center [87, 32] width 78 height 19
click at [739, 391] on div "Add Column" at bounding box center [421, 249] width 766 height 346
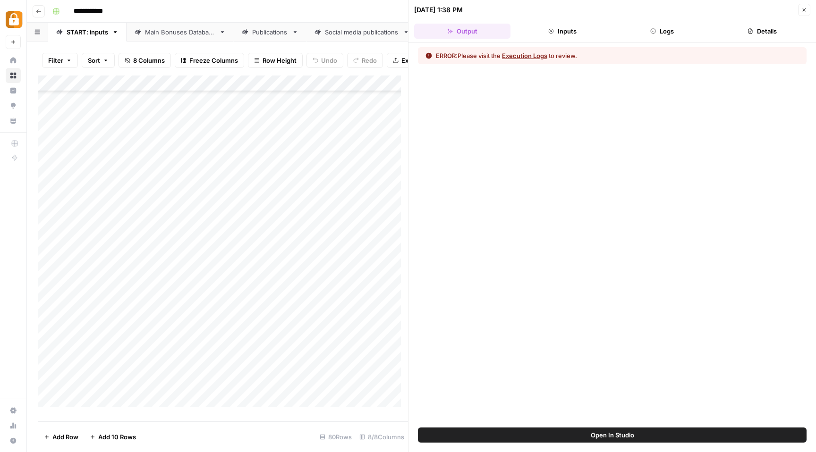
click at [669, 29] on button "Logs" at bounding box center [662, 31] width 96 height 15
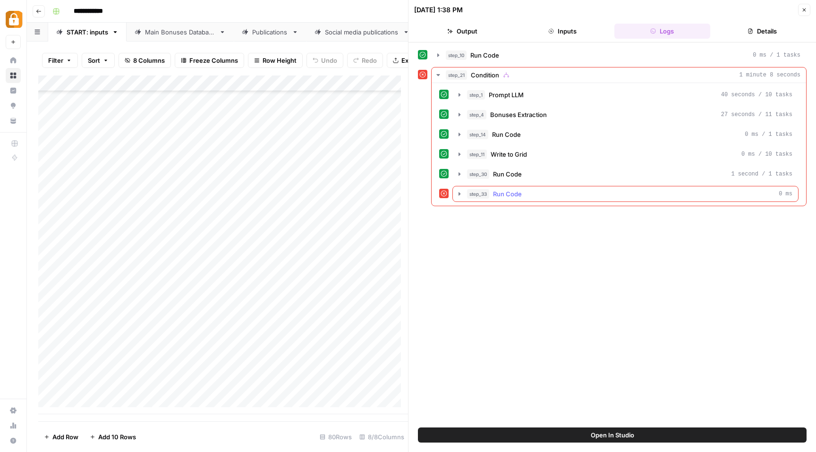
click at [458, 195] on icon "button" at bounding box center [459, 193] width 2 height 3
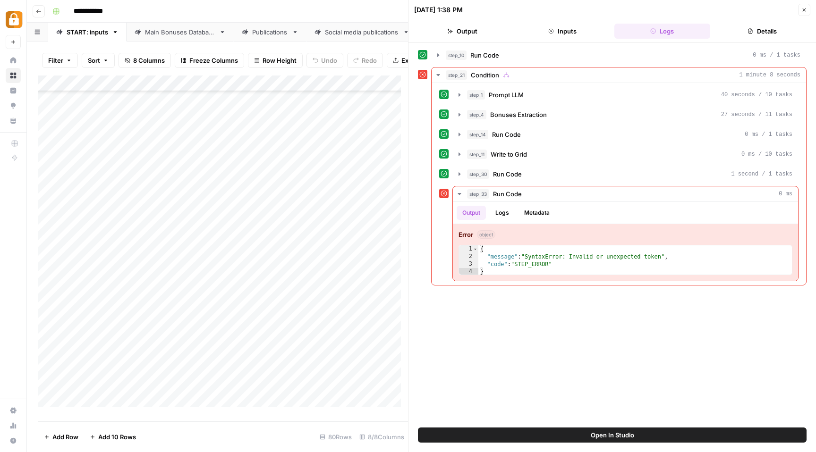
click at [802, 9] on icon "button" at bounding box center [804, 10] width 6 height 6
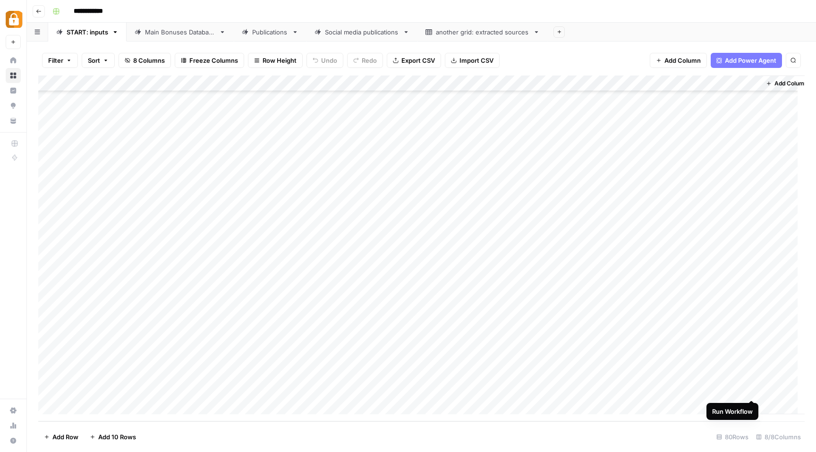
click at [748, 390] on div "Add Column" at bounding box center [421, 249] width 766 height 346
click at [182, 32] on div "Main Bonuses Database" at bounding box center [180, 31] width 70 height 9
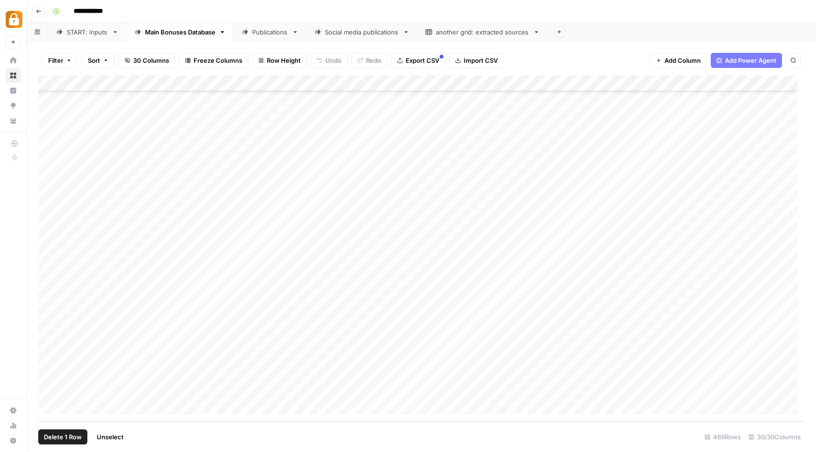
click at [48, 216] on div "Add Column" at bounding box center [421, 249] width 766 height 346
click at [52, 295] on div "Add Column" at bounding box center [421, 249] width 766 height 346
click at [58, 439] on span "Delete 6 Rows" at bounding box center [65, 436] width 42 height 9
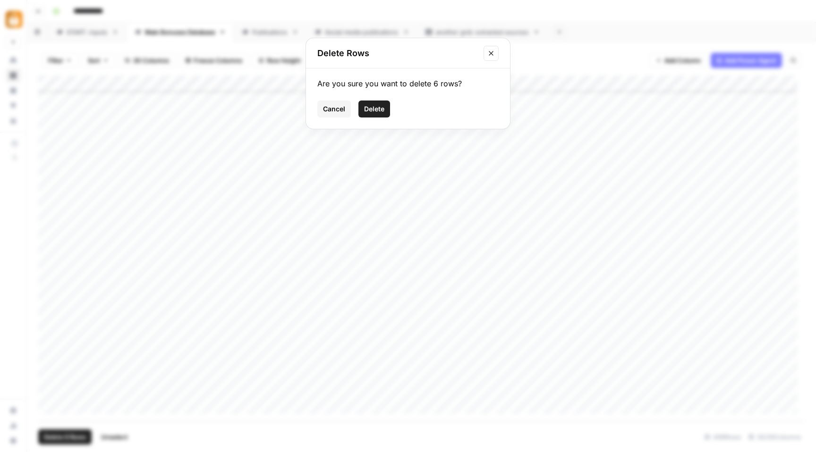
click at [373, 111] on span "Delete" at bounding box center [374, 108] width 20 height 9
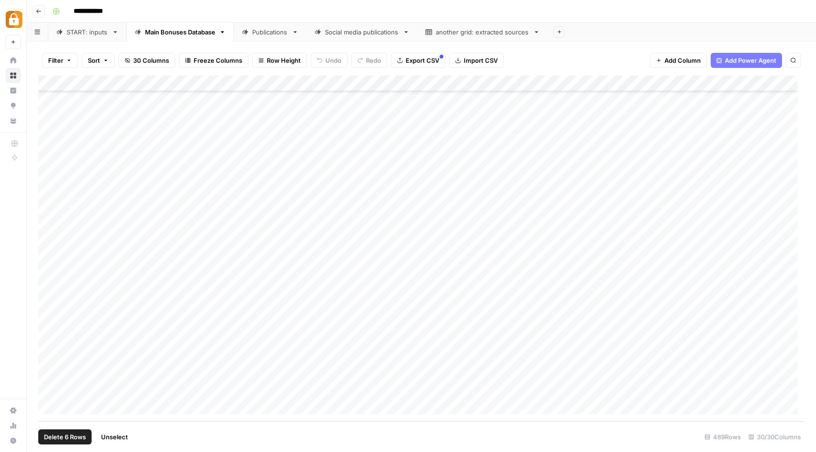
scroll to position [7445, 0]
click at [79, 33] on div "START: inputs" at bounding box center [88, 31] width 42 height 9
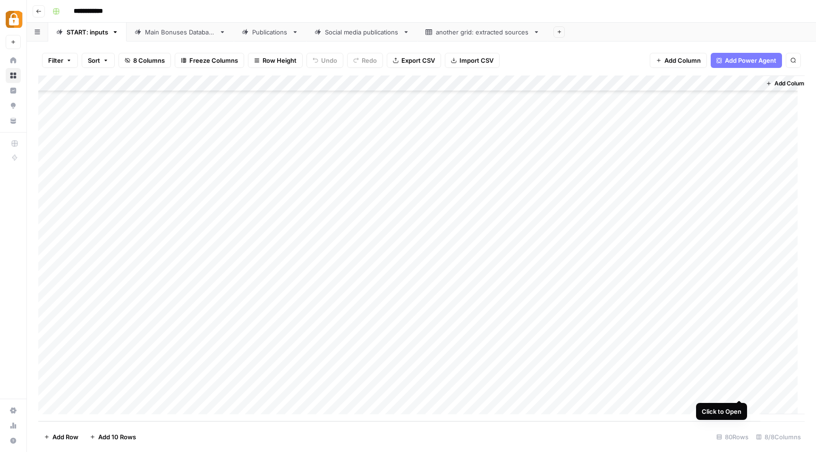
click at [740, 390] on div "Add Column" at bounding box center [421, 249] width 766 height 346
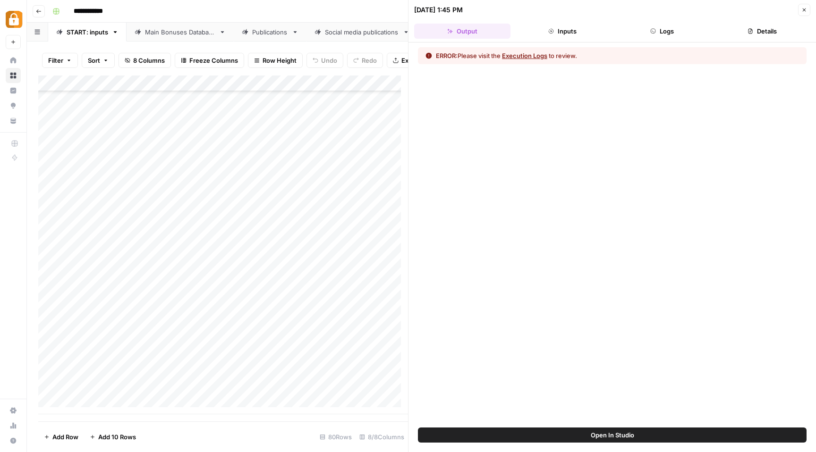
click at [663, 31] on button "Logs" at bounding box center [662, 31] width 96 height 15
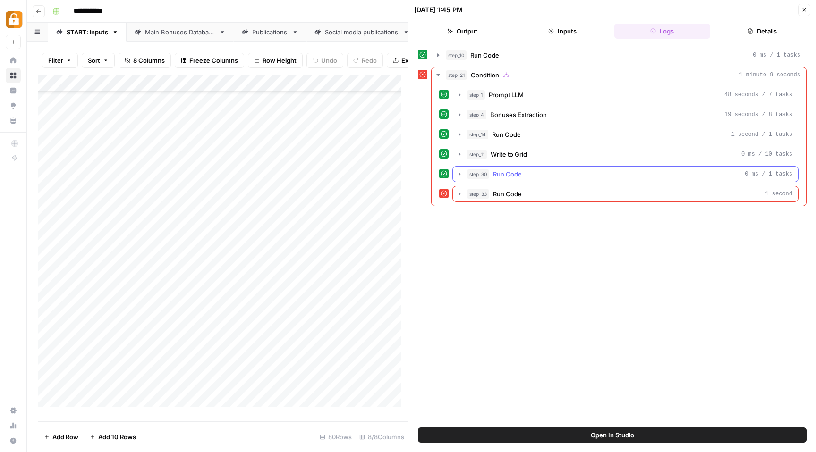
click at [458, 174] on icon "button" at bounding box center [459, 173] width 2 height 3
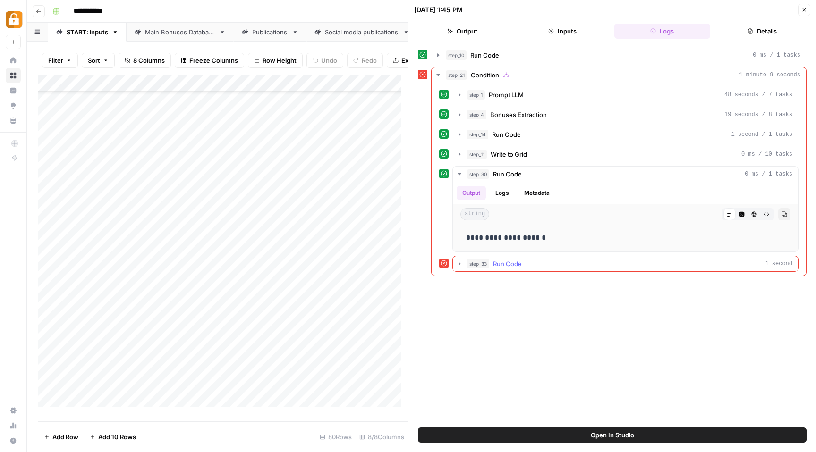
click at [459, 264] on icon "button" at bounding box center [459, 263] width 2 height 3
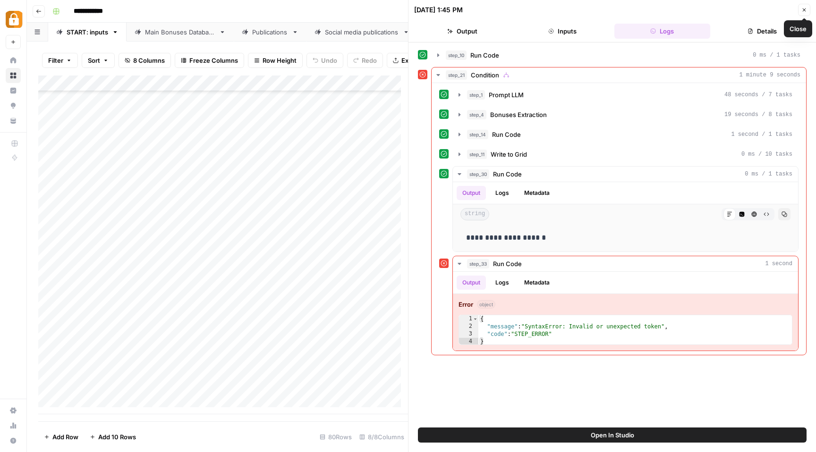
click at [802, 8] on icon "button" at bounding box center [804, 10] width 6 height 6
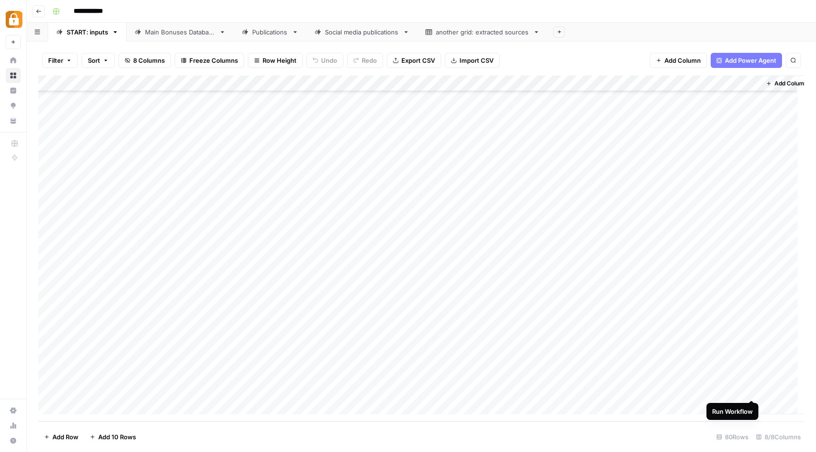
click at [749, 391] on div "Add Column" at bounding box center [421, 249] width 766 height 346
click at [49, 357] on div "Add Column" at bounding box center [421, 249] width 766 height 346
click at [50, 377] on div "Add Column" at bounding box center [421, 249] width 766 height 346
click at [67, 436] on span "Delete 2 Rows" at bounding box center [65, 436] width 42 height 9
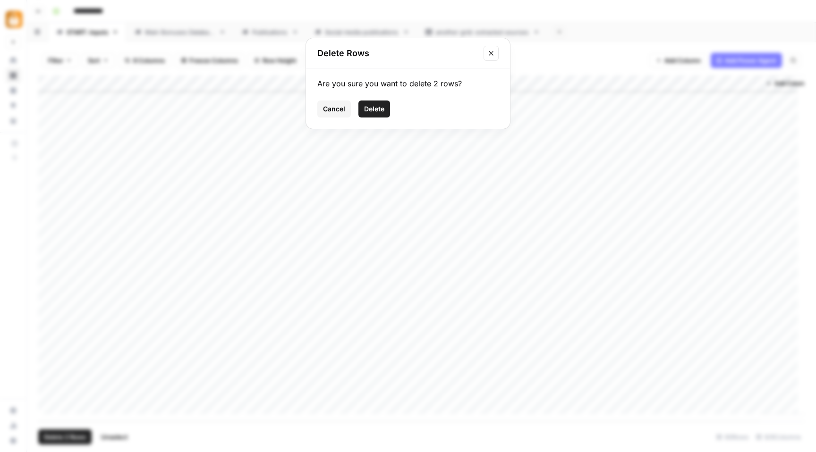
click at [378, 108] on span "Delete" at bounding box center [374, 108] width 20 height 9
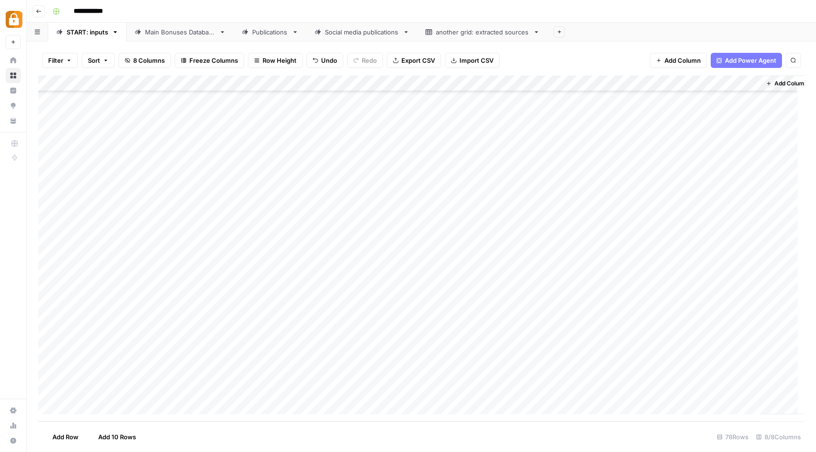
scroll to position [944, 0]
click at [185, 391] on div "Add Column" at bounding box center [421, 249] width 766 height 346
click at [478, 392] on div "Add Column" at bounding box center [421, 249] width 766 height 346
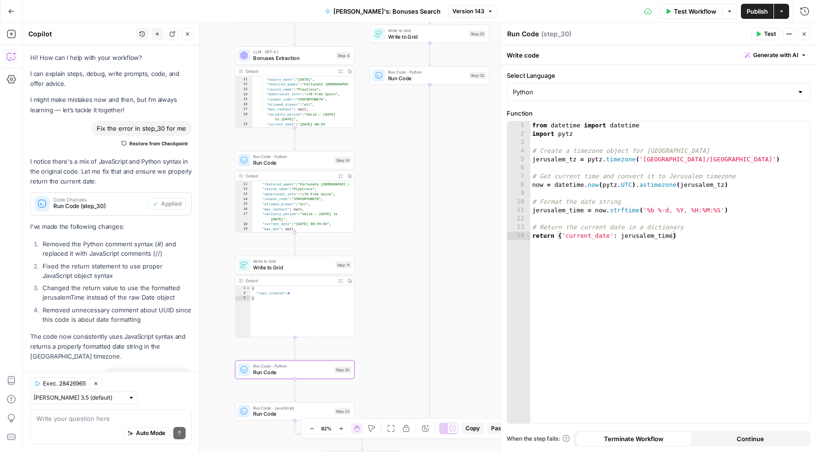
scroll to position [474, 0]
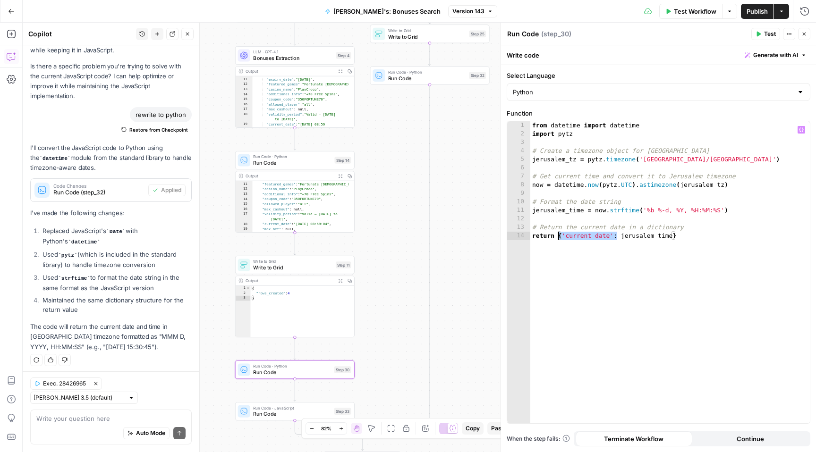
drag, startPoint x: 616, startPoint y: 237, endPoint x: 559, endPoint y: 237, distance: 57.6
click at [559, 237] on div "from datetime import datetime import pytz # Create a timezone object for Jerusa…" at bounding box center [669, 280] width 279 height 319
click at [617, 239] on div "from datetime import datetime import pytz # Create a timezone object for Jerusa…" at bounding box center [669, 280] width 279 height 319
type textarea "**********"
click at [755, 8] on span "Publish" at bounding box center [756, 11] width 21 height 9
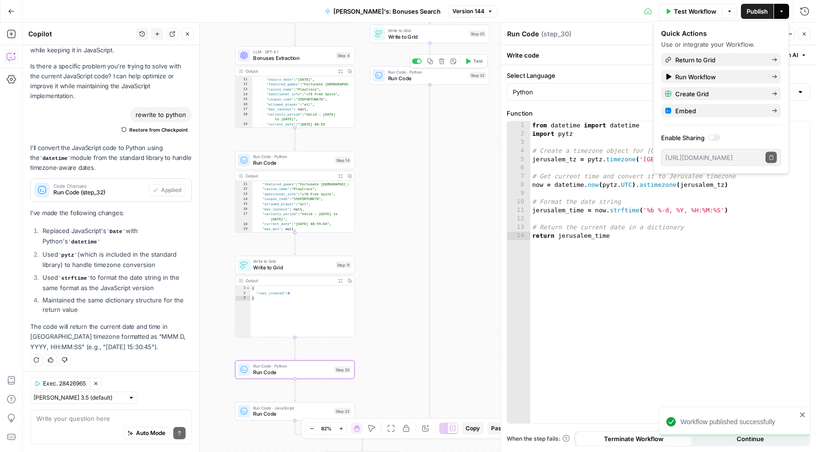
click at [413, 81] on span "Run Code" at bounding box center [427, 79] width 78 height 8
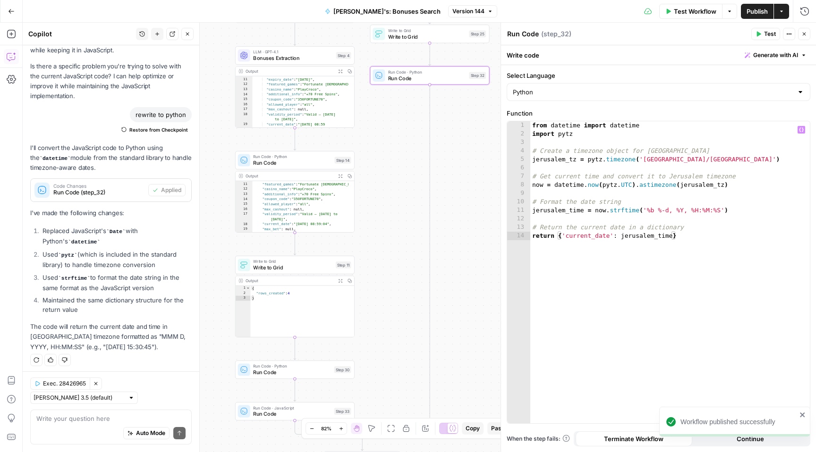
click at [563, 237] on div "from datetime import datetime import pytz # Create a timezone object for Jerusa…" at bounding box center [669, 280] width 279 height 319
drag, startPoint x: 559, startPoint y: 236, endPoint x: 617, endPoint y: 232, distance: 58.2
click at [617, 232] on div "from datetime import datetime import pytz # Create a timezone object for Jerusa…" at bounding box center [669, 280] width 279 height 319
click at [622, 238] on div "from datetime import datetime import pytz # Create a timezone object for Jerusa…" at bounding box center [669, 280] width 279 height 319
type textarea "**********"
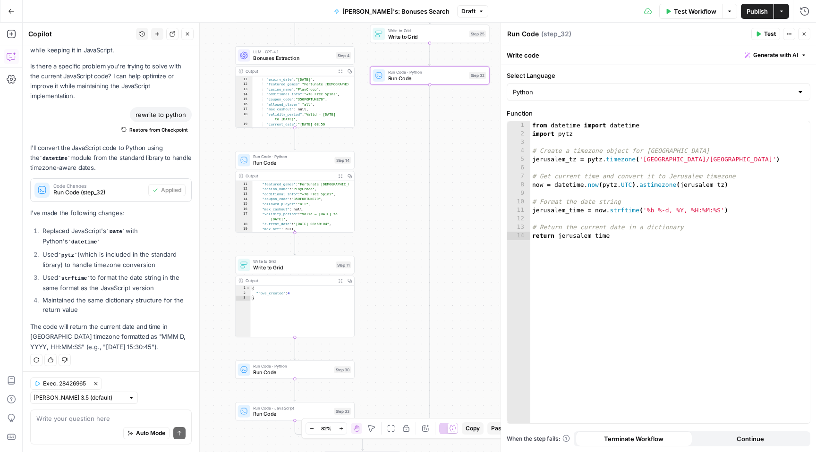
click at [761, 9] on span "Publish" at bounding box center [756, 11] width 21 height 9
click at [804, 35] on icon "button" at bounding box center [804, 34] width 6 height 6
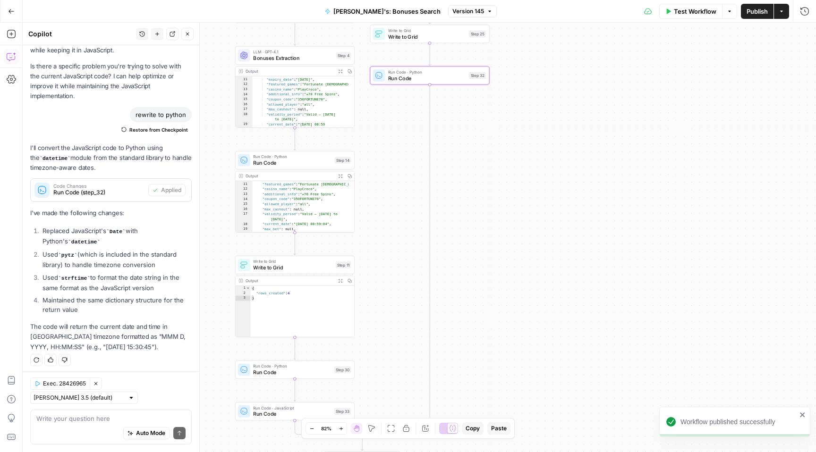
click at [275, 372] on span "Run Code" at bounding box center [292, 373] width 78 height 8
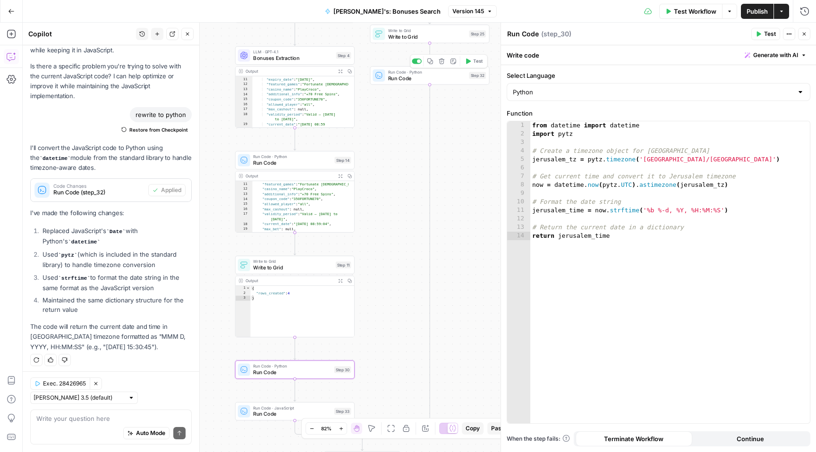
click at [430, 82] on div "Run Code · Python Run Code Step 32 Copy step Delete step Add Note Test" at bounding box center [429, 75] width 119 height 18
click at [627, 241] on div "from datetime import datetime import pytz # Create a timezone object for Jerusa…" at bounding box center [669, 280] width 279 height 319
type textarea "**********"
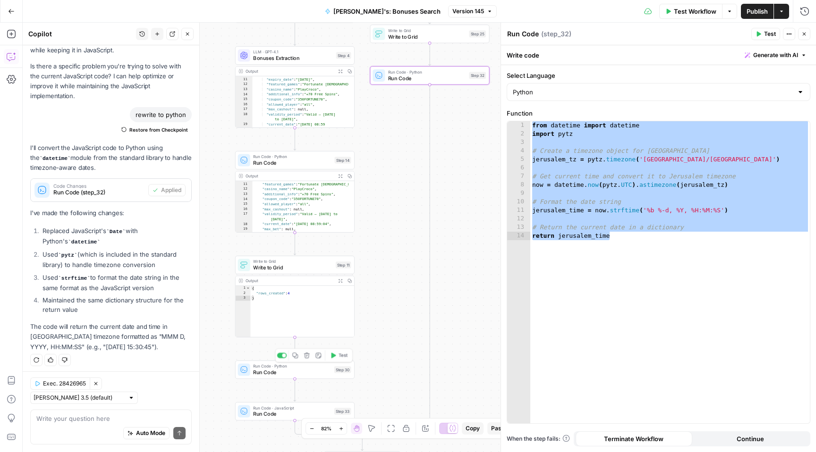
click at [301, 376] on span "Run Code" at bounding box center [292, 373] width 78 height 8
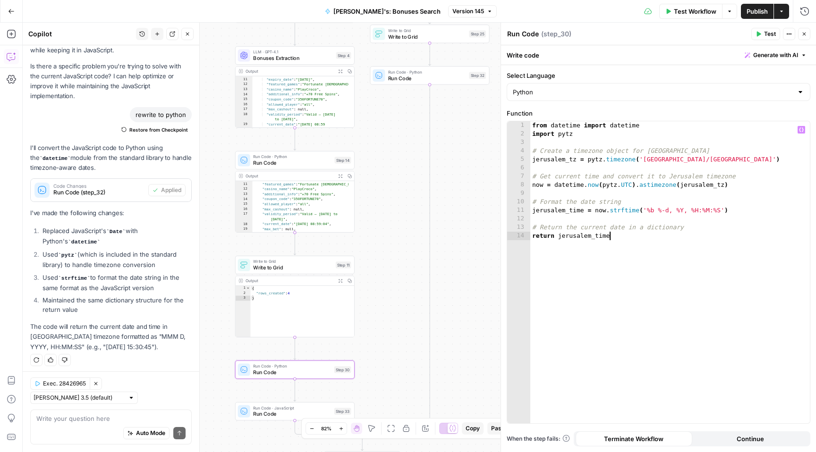
click at [596, 257] on div "from datetime import datetime import pytz # Create a timezone object for Jerusa…" at bounding box center [669, 280] width 279 height 319
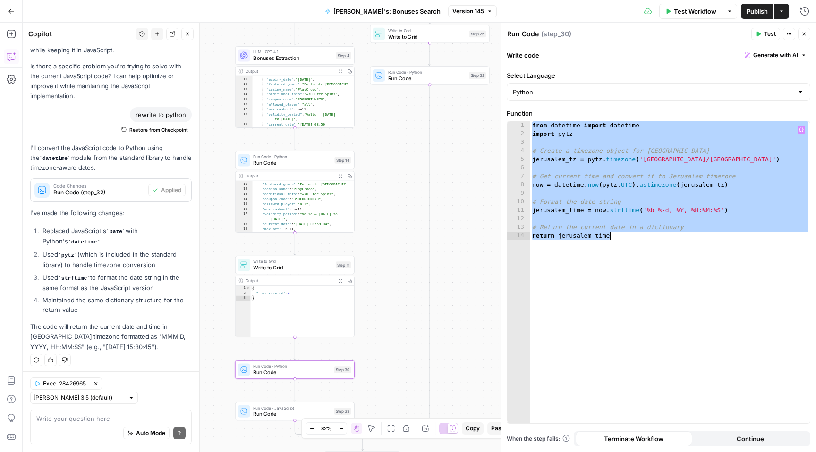
paste textarea
type textarea "**********"
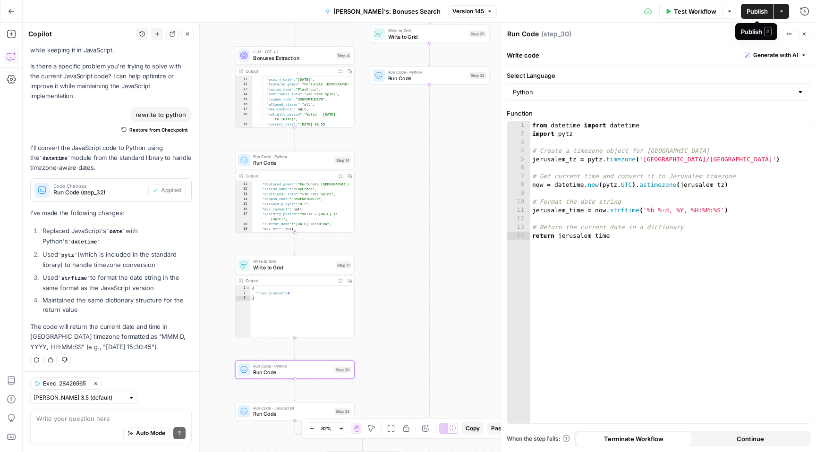
click at [747, 13] on span "Publish" at bounding box center [756, 11] width 21 height 9
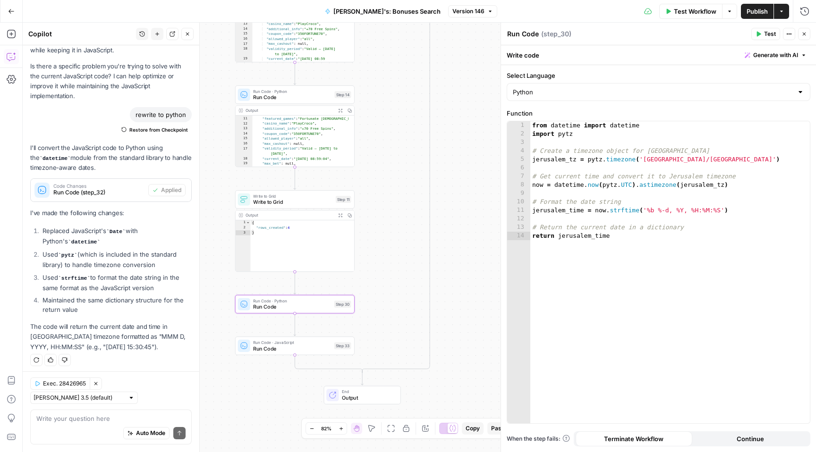
click at [305, 348] on span "Run Code" at bounding box center [292, 349] width 78 height 8
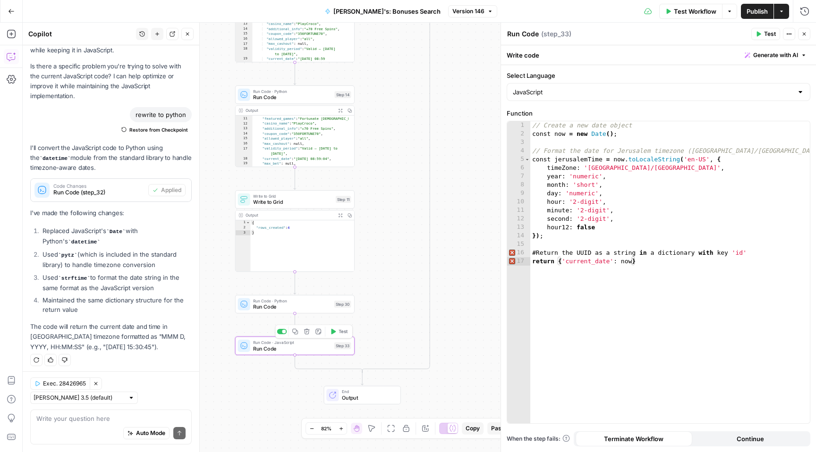
click at [306, 333] on icon "button" at bounding box center [307, 332] width 6 height 6
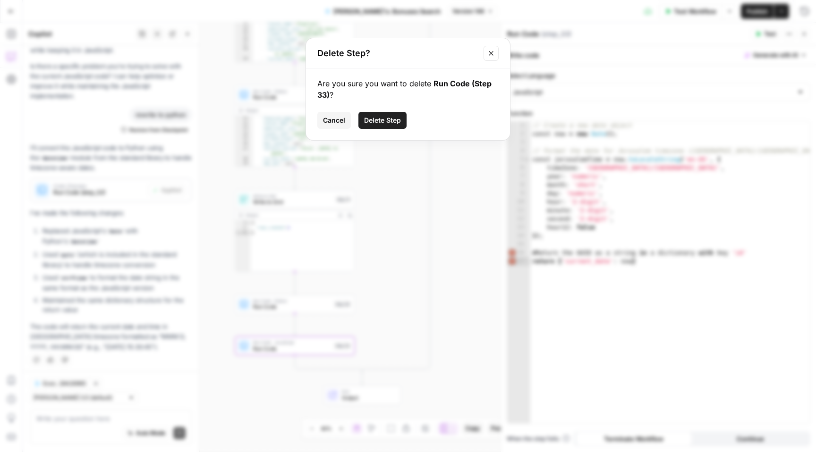
click at [388, 124] on span "Delete Step" at bounding box center [382, 120] width 37 height 9
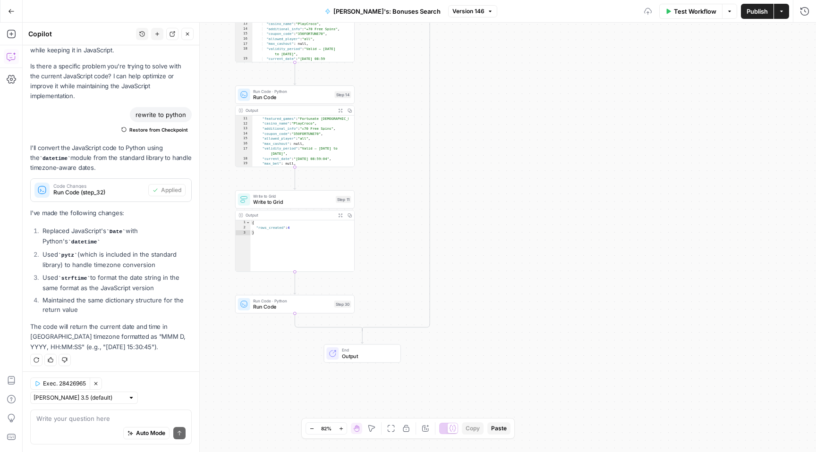
click at [755, 9] on span "Publish" at bounding box center [756, 11] width 21 height 9
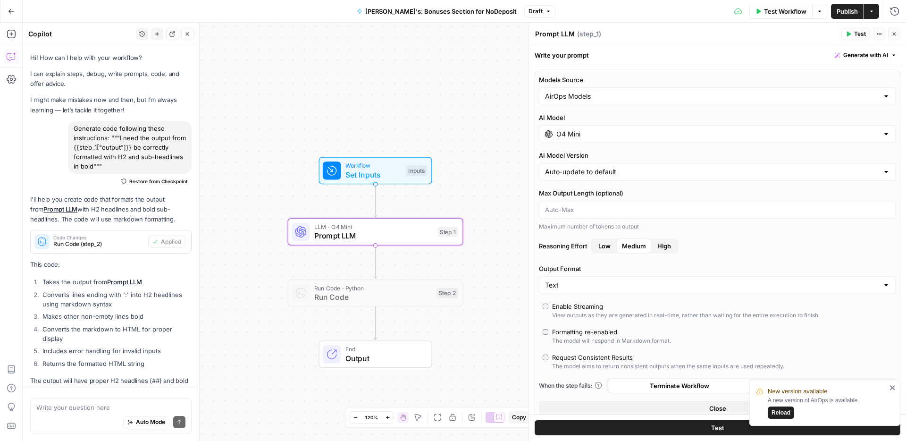
scroll to position [290, 0]
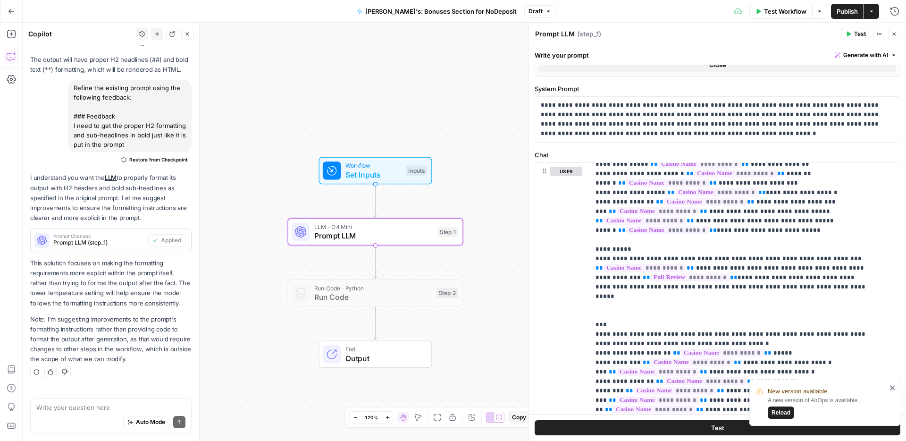
click at [9, 17] on button "Go Back" at bounding box center [11, 11] width 17 height 17
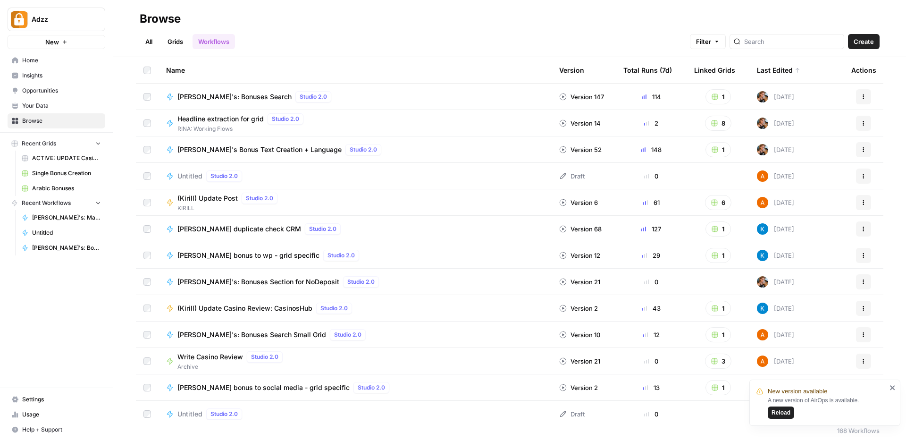
click at [166, 39] on link "Grids" at bounding box center [175, 41] width 27 height 15
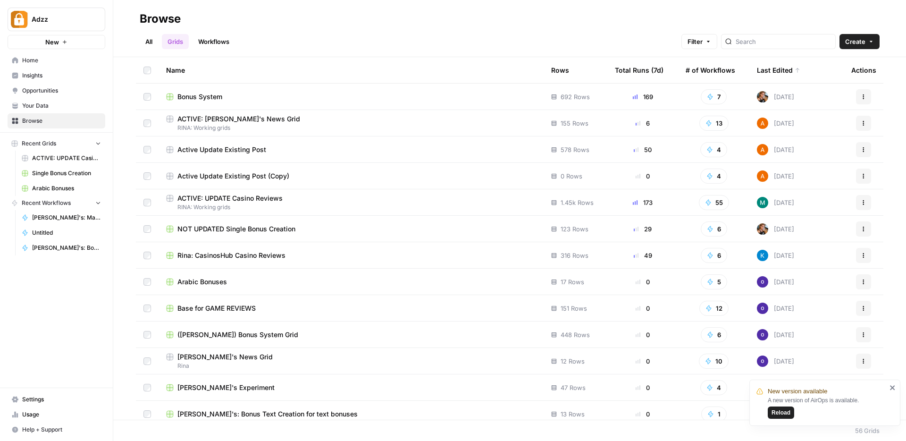
click at [265, 102] on td "Bonus System" at bounding box center [351, 97] width 385 height 26
click at [193, 95] on span "Bonus System" at bounding box center [200, 96] width 45 height 9
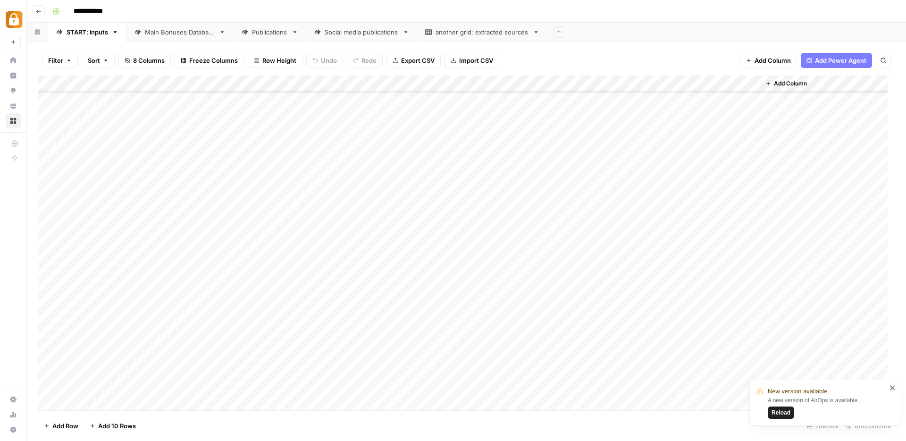
scroll to position [949, 0]
click at [740, 83] on div "Add Column" at bounding box center [466, 243] width 857 height 335
click at [843, 266] on div "Add Column" at bounding box center [828, 243] width 135 height 335
click at [739, 387] on div "Add Column" at bounding box center [466, 243] width 857 height 335
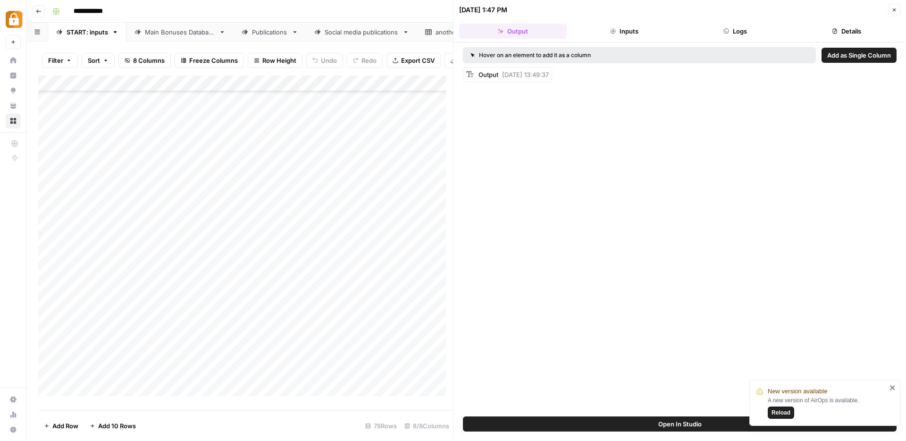
click at [502, 72] on div "Output Sep 7, 2025, 13:49:37" at bounding box center [514, 74] width 70 height 9
click at [730, 28] on button "Logs" at bounding box center [736, 31] width 108 height 15
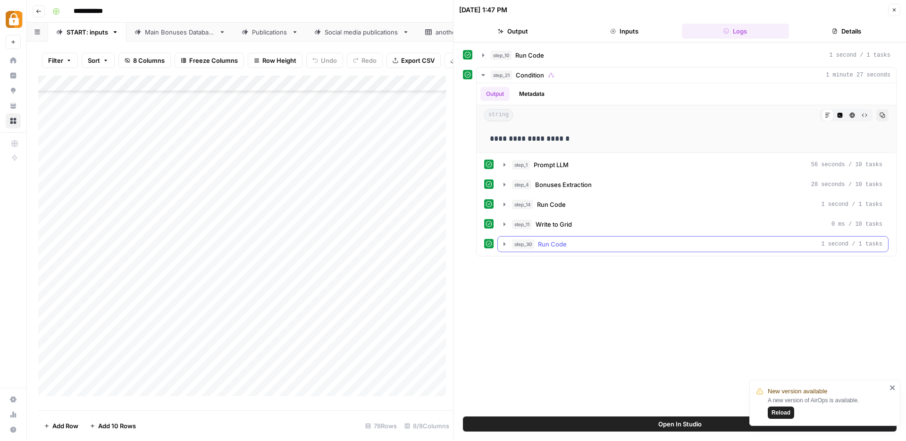
click at [504, 246] on icon "button" at bounding box center [505, 244] width 8 height 8
click at [893, 10] on icon "button" at bounding box center [895, 10] width 6 height 6
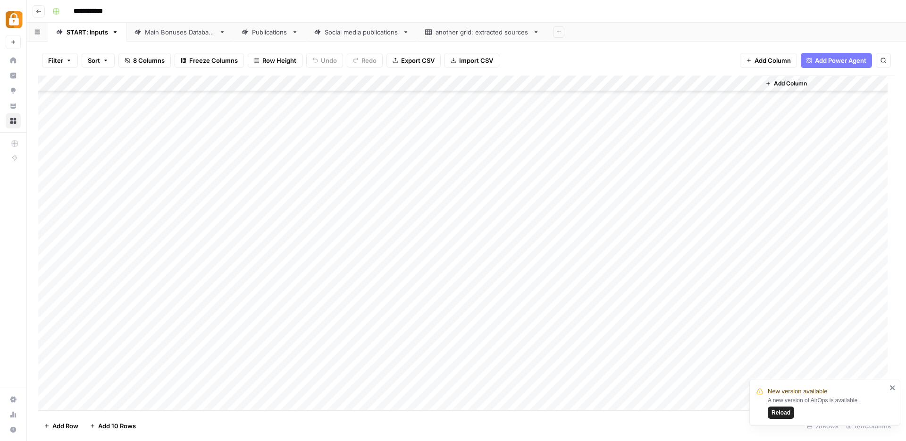
click at [741, 83] on div "Add Column" at bounding box center [466, 243] width 857 height 335
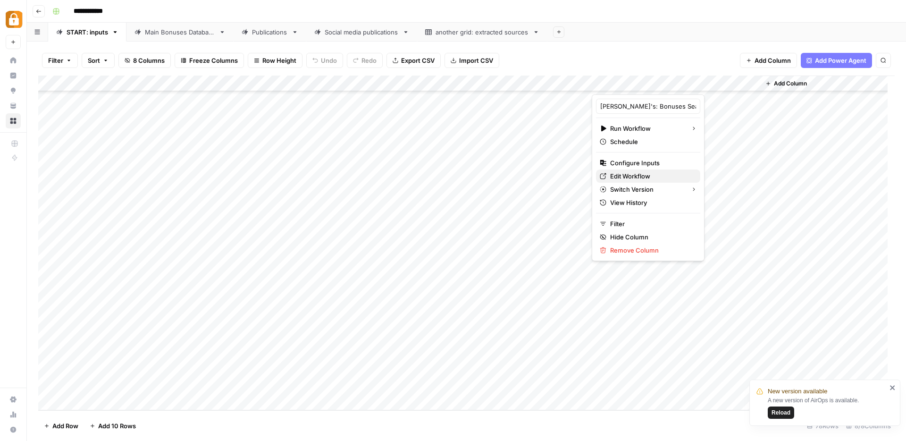
click at [613, 175] on span "Edit Workflow" at bounding box center [651, 175] width 83 height 9
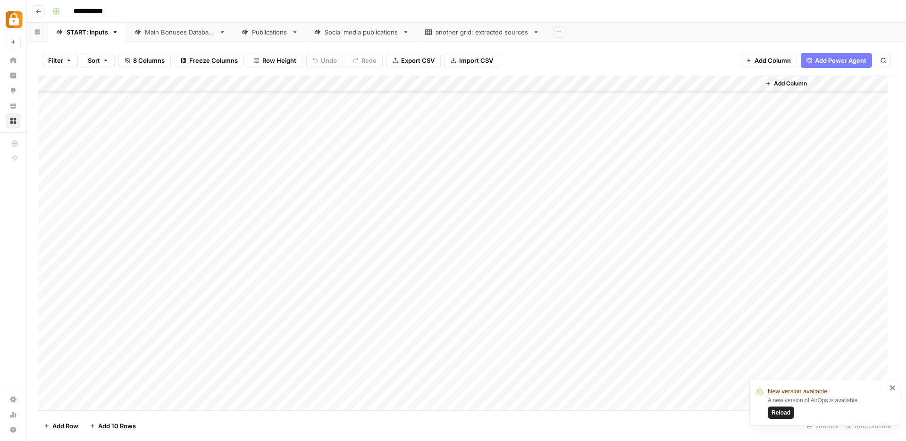
click at [740, 83] on div "Add Column" at bounding box center [466, 243] width 857 height 335
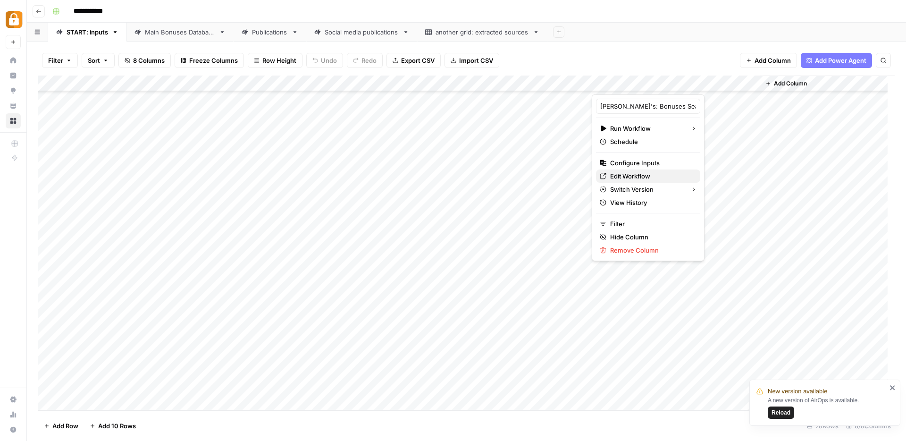
click at [628, 171] on span "Edit Workflow" at bounding box center [651, 175] width 83 height 9
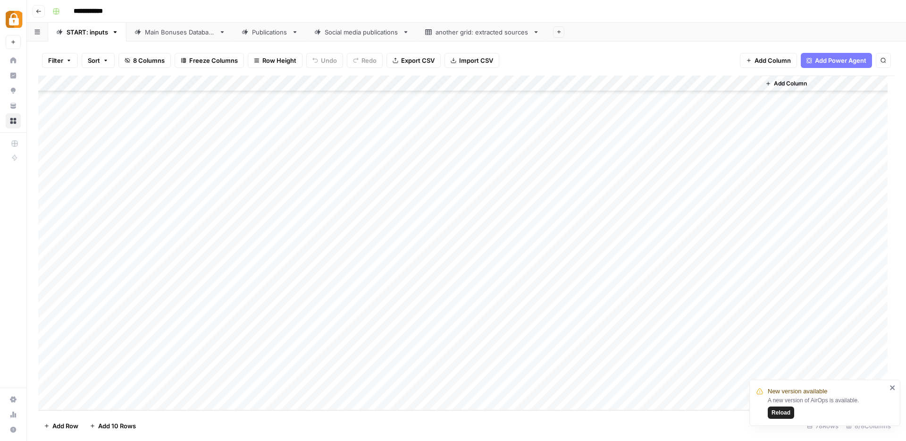
click at [892, 388] on icon "close" at bounding box center [892, 387] width 5 height 5
click at [751, 387] on div "Add Column" at bounding box center [466, 243] width 857 height 335
click at [738, 387] on div "Add Column" at bounding box center [466, 243] width 857 height 335
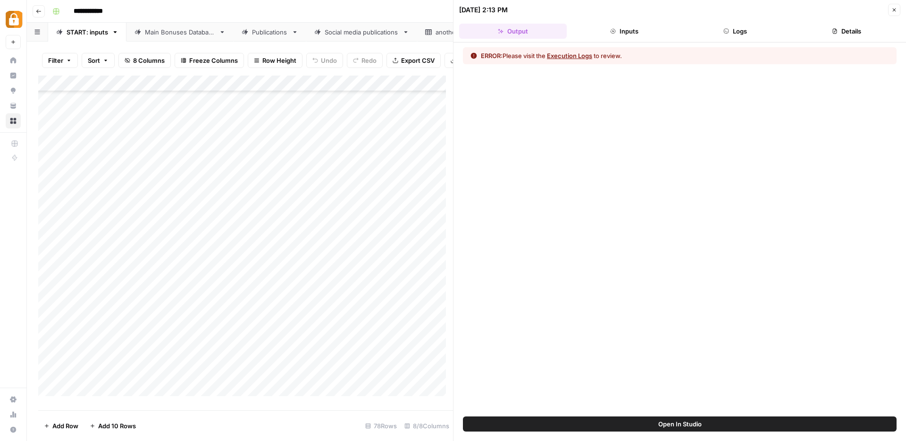
click at [739, 30] on button "Logs" at bounding box center [736, 31] width 108 height 15
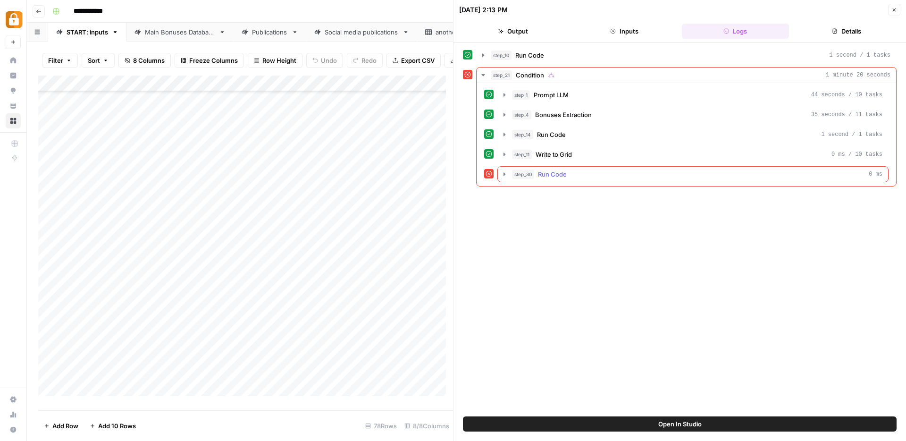
click at [504, 173] on icon "button" at bounding box center [505, 173] width 2 height 3
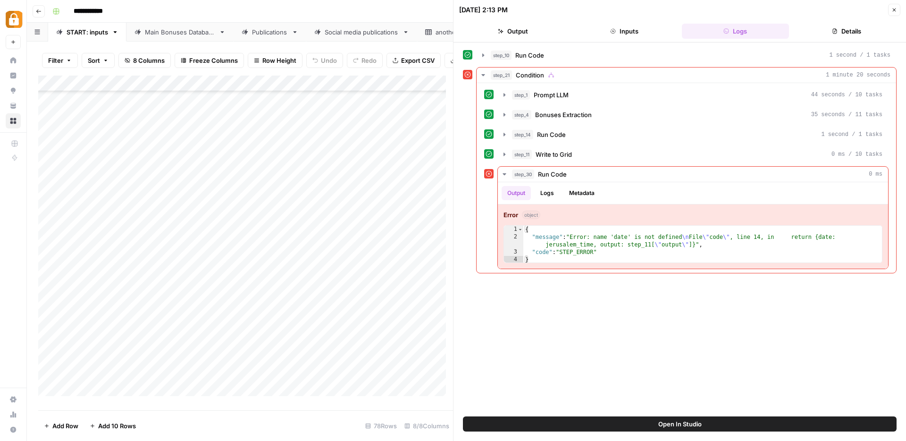
click at [892, 8] on icon "button" at bounding box center [895, 10] width 6 height 6
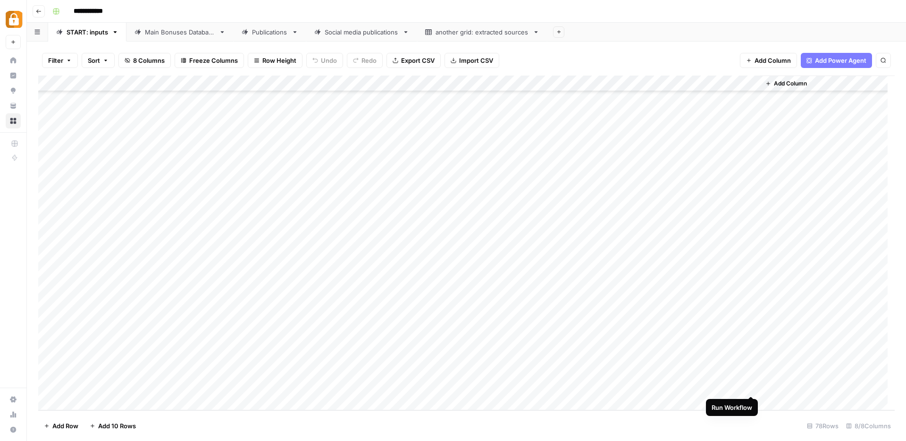
click at [751, 385] on div "Add Column" at bounding box center [466, 243] width 857 height 335
click at [153, 34] on div "Main Bonuses Database" at bounding box center [180, 31] width 70 height 9
click at [50, 224] on div "Add Column" at bounding box center [466, 243] width 857 height 335
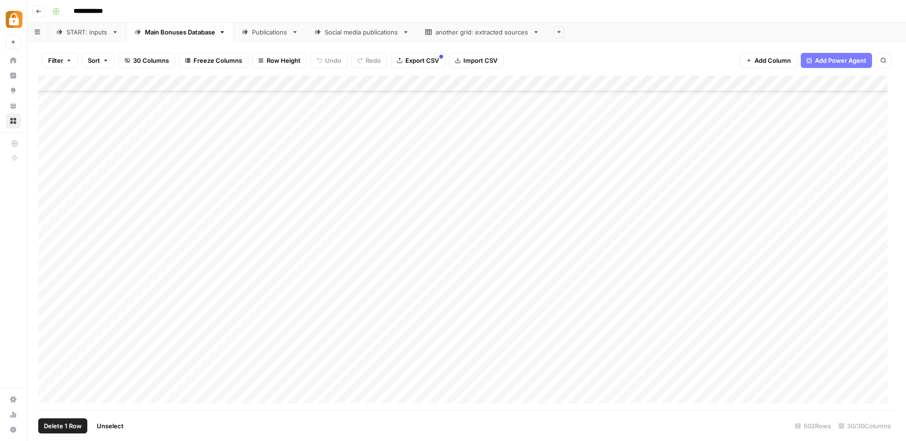
click at [48, 241] on div "Add Column" at bounding box center [466, 243] width 857 height 335
click at [49, 258] on div "Add Column" at bounding box center [466, 243] width 857 height 335
click at [49, 178] on div "Add Column" at bounding box center [466, 243] width 857 height 335
click at [47, 225] on div "Add Column" at bounding box center [466, 243] width 857 height 335
click at [45, 243] on div "Add Column" at bounding box center [466, 243] width 857 height 335
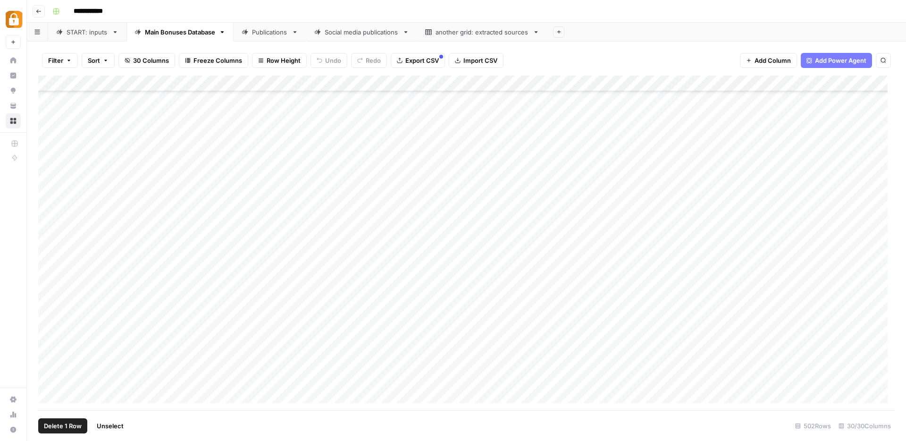
click at [47, 258] on div "Add Column" at bounding box center [466, 243] width 857 height 335
click at [47, 193] on div "Add Column" at bounding box center [466, 243] width 857 height 335
click at [46, 207] on div "Add Column" at bounding box center [466, 243] width 857 height 335
click at [48, 159] on div "Add Column" at bounding box center [466, 243] width 857 height 335
click at [50, 426] on span "Delete 4 Rows" at bounding box center [65, 425] width 42 height 9
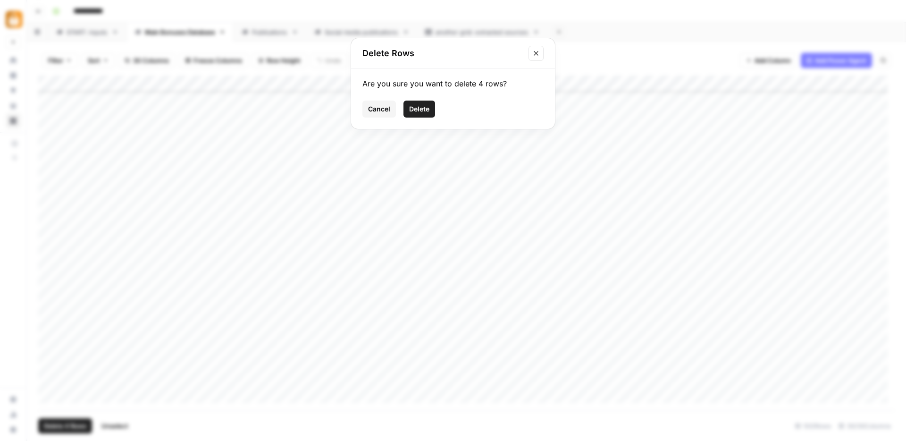
click at [420, 107] on span "Delete" at bounding box center [419, 108] width 20 height 9
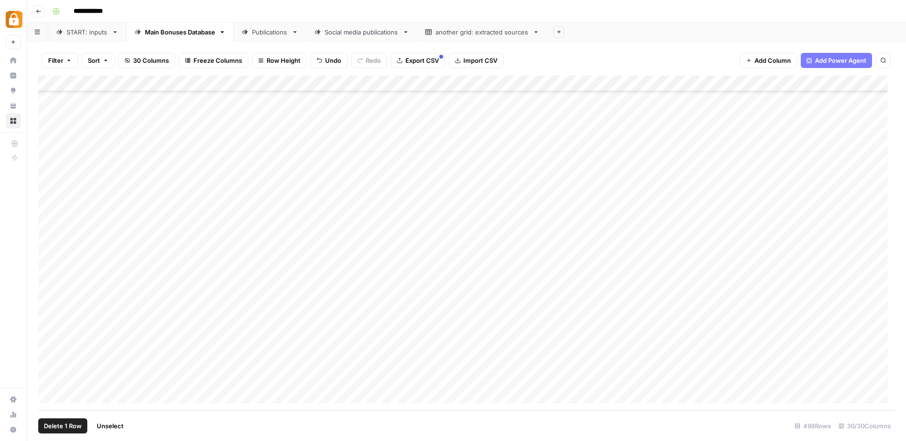
click at [50, 337] on div "Add Column" at bounding box center [466, 243] width 857 height 335
click at [50, 384] on div "Add Column" at bounding box center [466, 243] width 857 height 335
click at [70, 426] on span "Delete 4 Rows" at bounding box center [65, 425] width 42 height 9
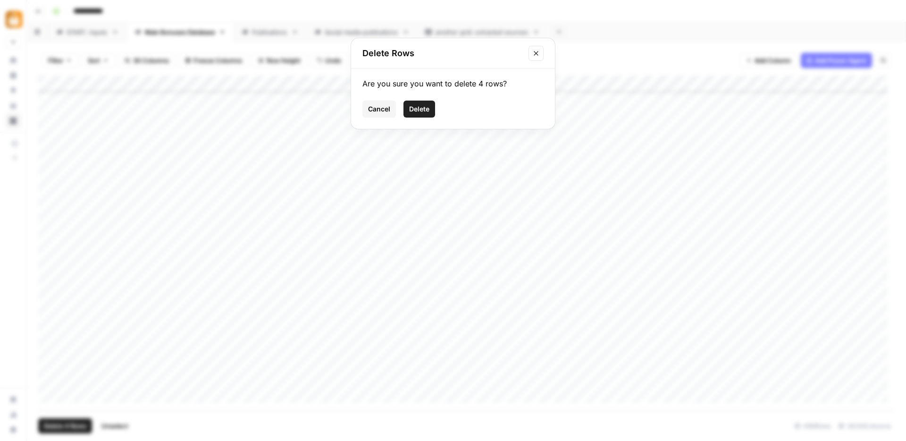
click at [421, 110] on span "Delete" at bounding box center [419, 108] width 20 height 9
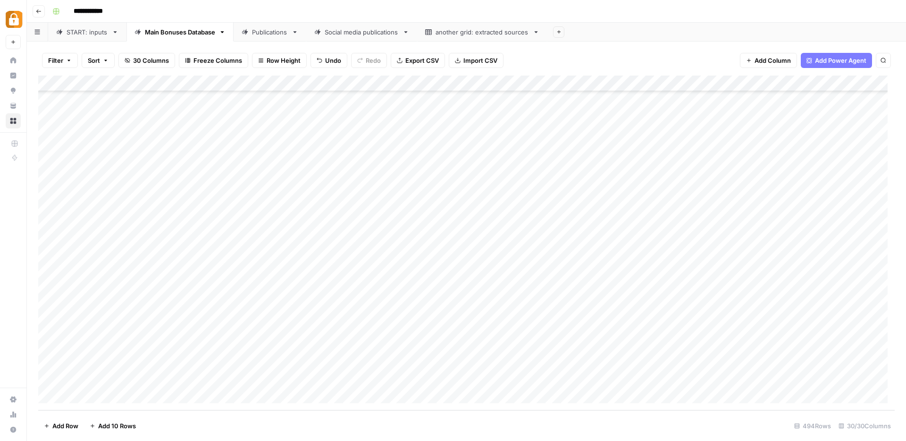
scroll to position [7633, 0]
click at [70, 35] on div "START: inputs" at bounding box center [88, 31] width 42 height 9
click at [184, 388] on div "Add Column" at bounding box center [466, 243] width 857 height 335
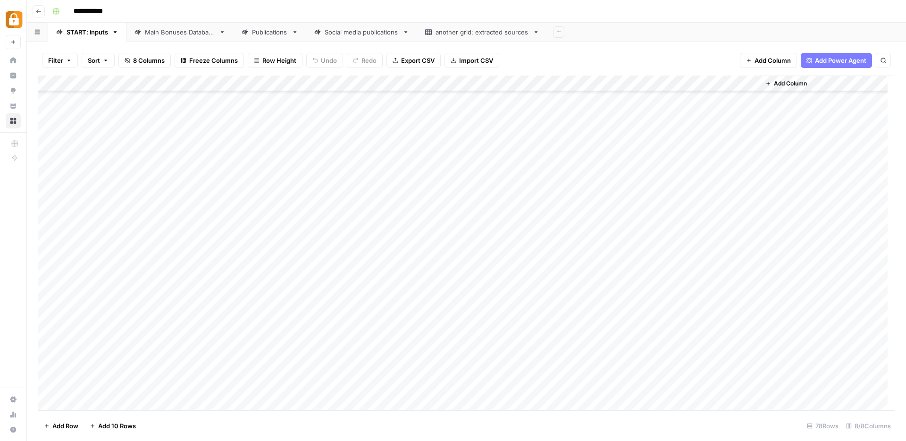
click at [184, 388] on div "Add Column" at bounding box center [466, 243] width 857 height 335
click at [186, 384] on div "Add Column" at bounding box center [466, 243] width 857 height 335
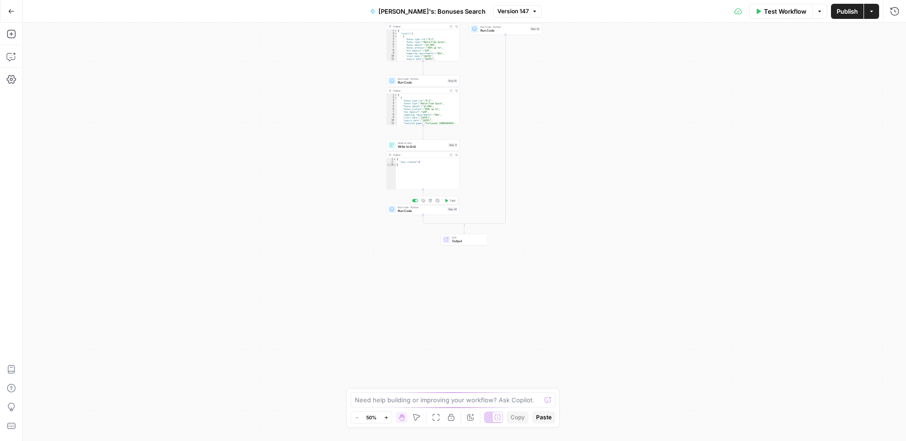
click at [425, 213] on div "Run Code · Python Run Code Step 30 Copy step Delete step Add Note Test" at bounding box center [423, 208] width 73 height 11
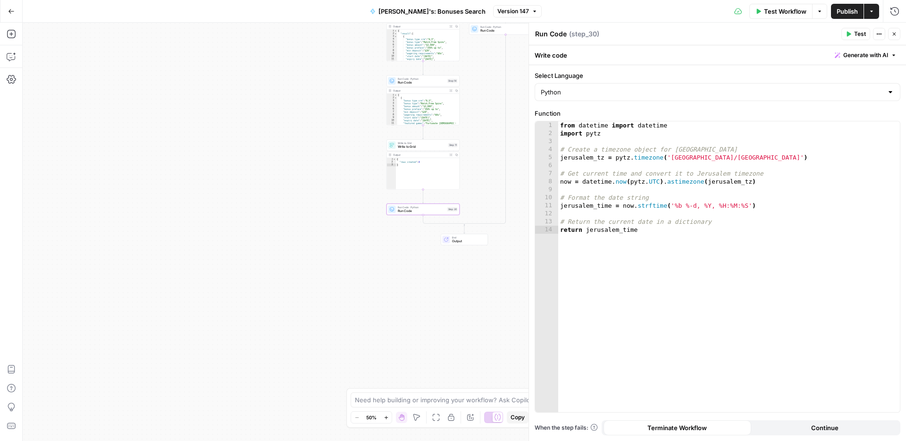
click at [467, 241] on span "Output" at bounding box center [468, 241] width 32 height 5
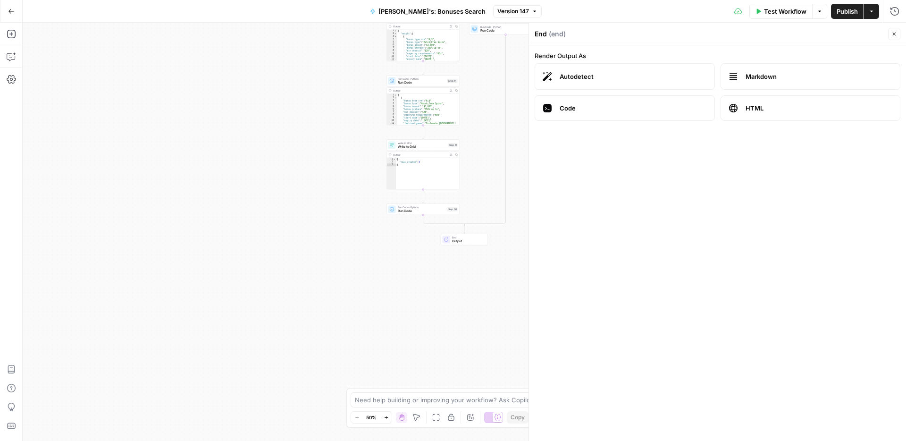
click at [476, 244] on div "End Output" at bounding box center [464, 239] width 47 height 11
click at [475, 239] on span "Output" at bounding box center [468, 241] width 32 height 5
click at [403, 146] on span "Write to Grid" at bounding box center [422, 146] width 49 height 5
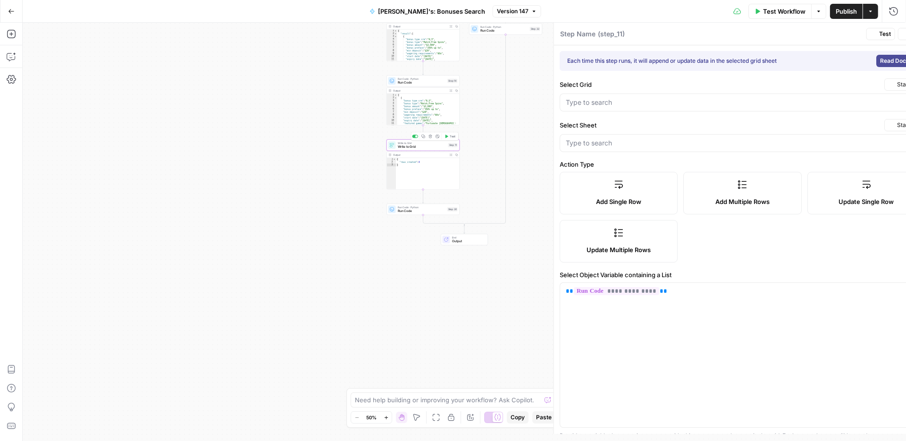
type textarea "Write to Grid"
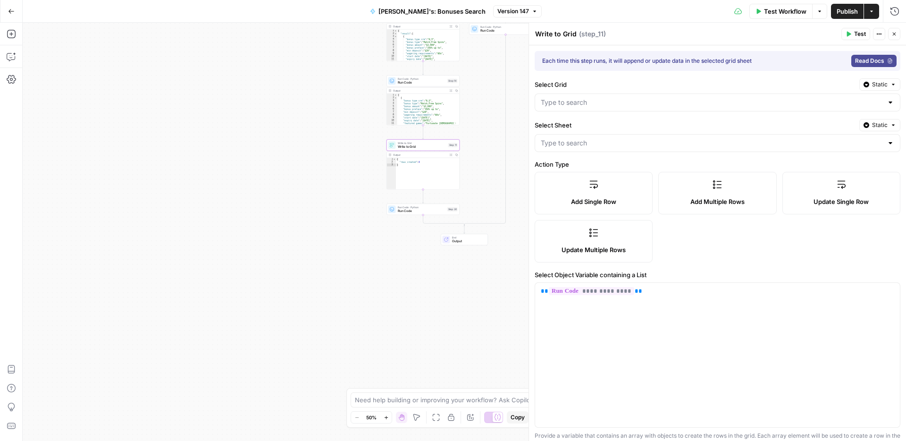
type input "Main Bonuses Database"
type input "Bonus System"
type input "bonus_type"
type input "casino_name"
type input "special_condition"
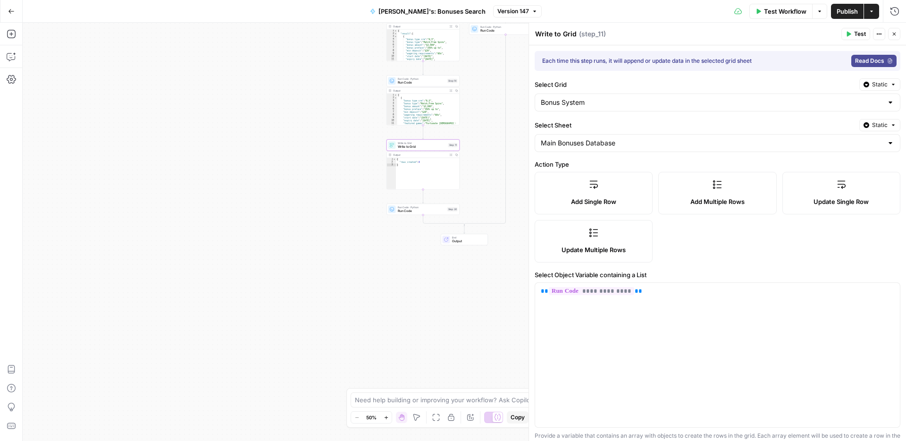
type input "bonus_preface"
type input "bonus_amount"
type input "expiry_date"
type input "coupon_code"
type input "allowed_player"
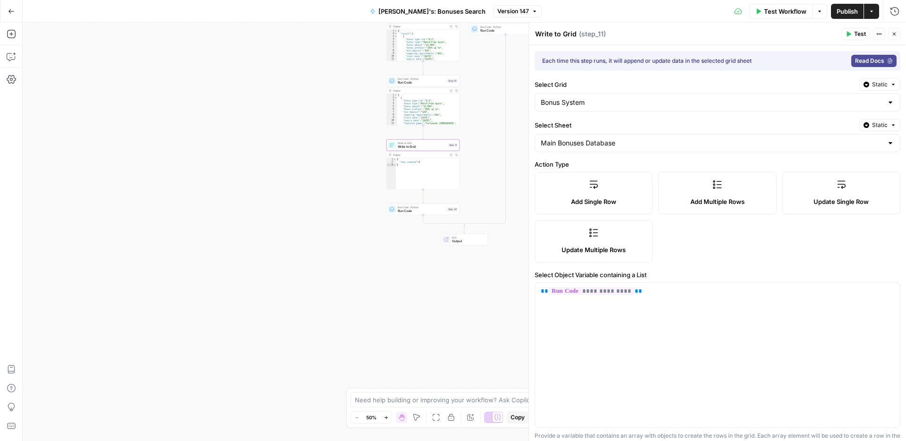
type input "wagering_requirements"
type input "min_deposit"
type input "max_cashout"
type input "validity_period"
type input "featured_games"
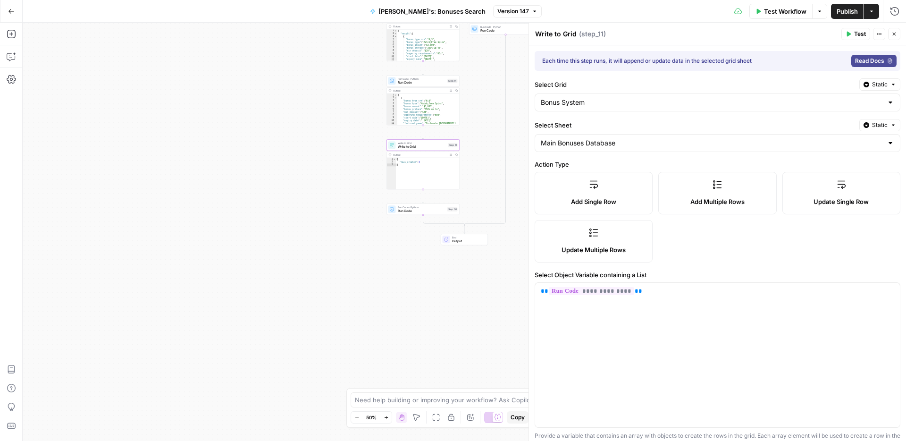
type input "link"
type input "Date Created"
type input "bonus_type_crm"
type input "max_bet"
type input "tracker_link status"
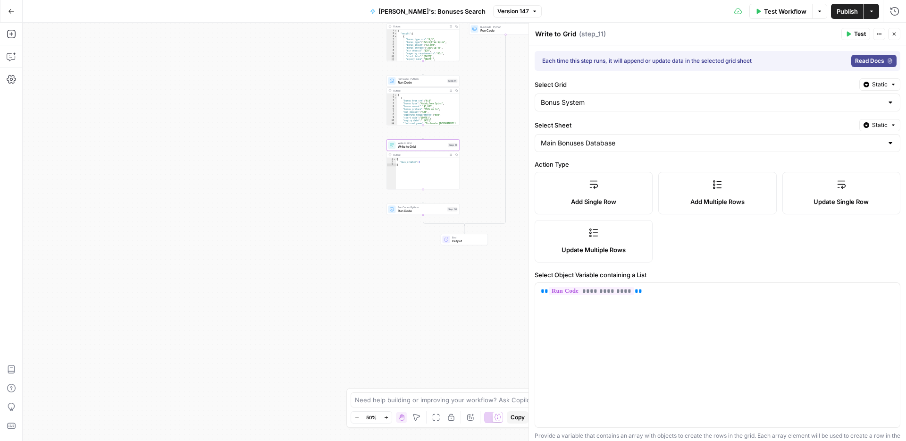
type input "additional_info"
type input "affiliate_text"
click at [898, 36] on button "Close" at bounding box center [895, 34] width 12 height 12
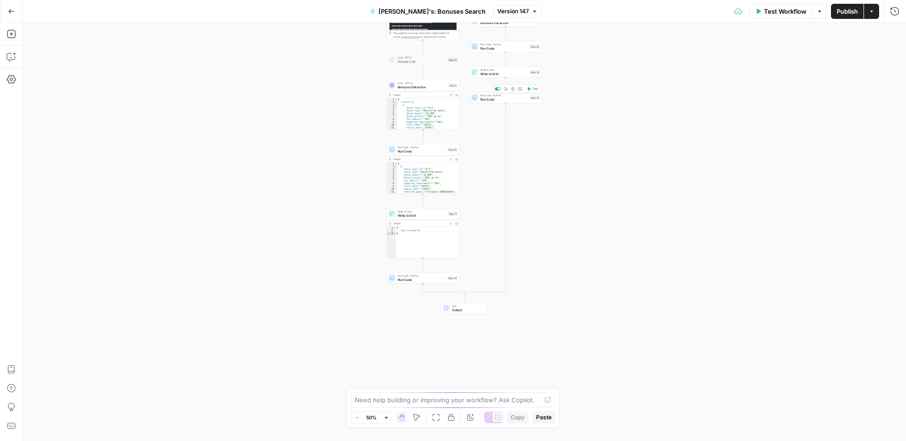
click at [486, 101] on span "Run Code" at bounding box center [505, 99] width 48 height 5
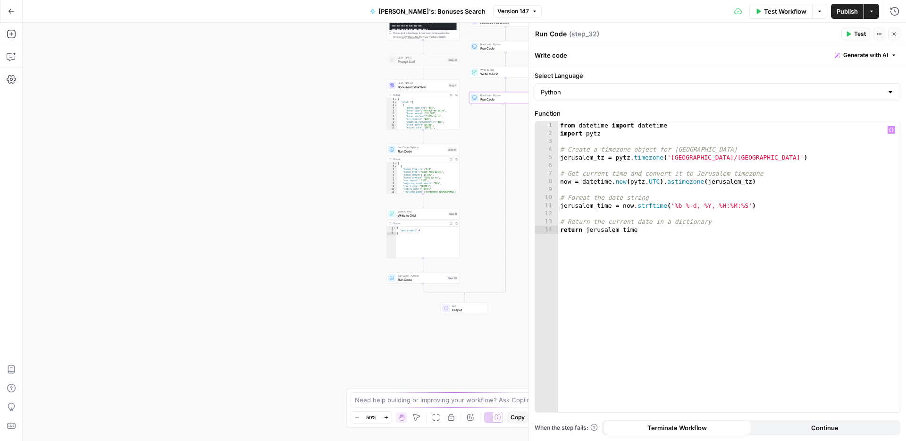
type textarea "**********"
click at [630, 238] on div "from datetime import datetime import pytz # Create a timezone object for Jerusa…" at bounding box center [730, 274] width 342 height 307
type textarea "*"
drag, startPoint x: 586, startPoint y: 230, endPoint x: 641, endPoint y: 229, distance: 54.8
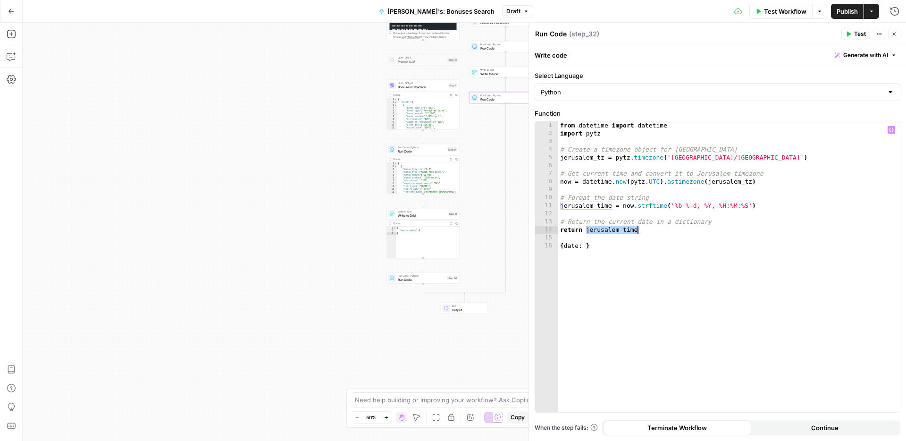
click at [641, 229] on div "from datetime import datetime import pytz # Create a timezone object for Jerusa…" at bounding box center [730, 274] width 342 height 307
click at [585, 246] on div "from datetime import datetime import pytz # Create a timezone object for Jerusa…" at bounding box center [730, 274] width 342 height 307
paste textarea "**********"
click at [386, 418] on icon "button" at bounding box center [385, 416] width 3 height 3
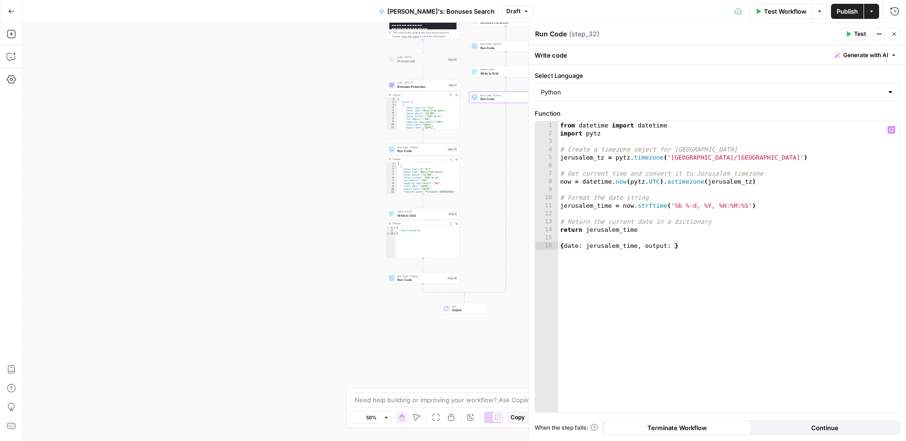
click at [386, 418] on icon "button" at bounding box center [385, 416] width 3 height 3
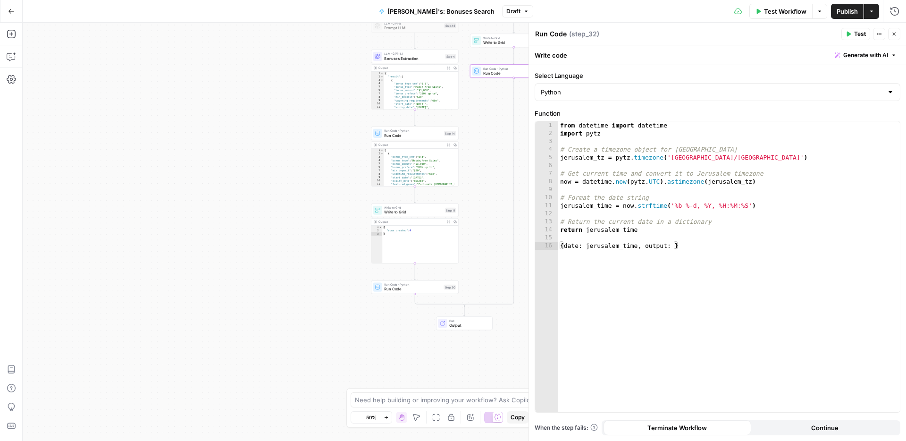
click at [386, 418] on icon "button" at bounding box center [385, 416] width 3 height 3
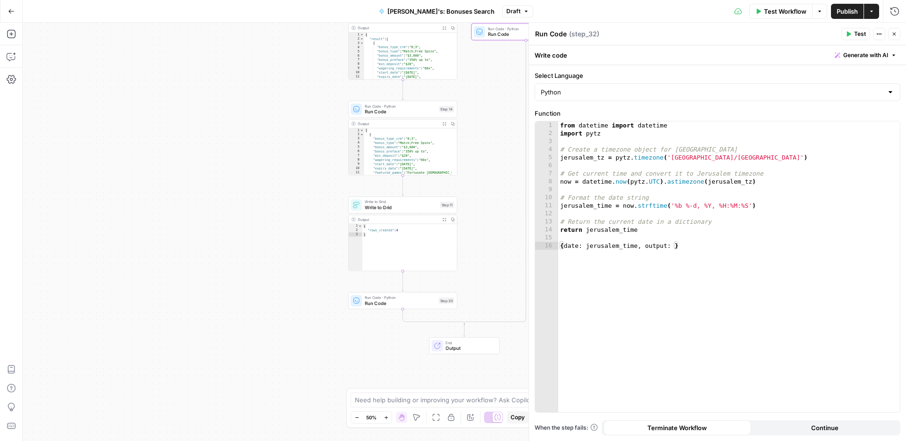
click at [386, 418] on icon "button" at bounding box center [385, 416] width 3 height 3
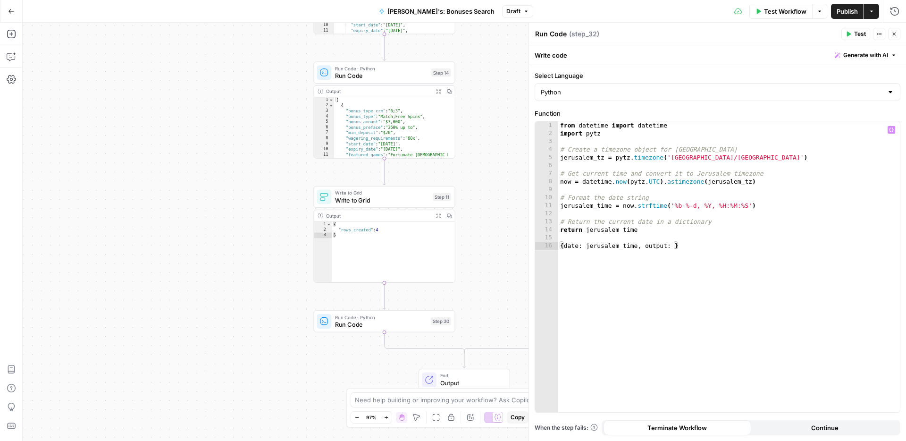
click at [891, 128] on icon "button" at bounding box center [891, 129] width 5 height 5
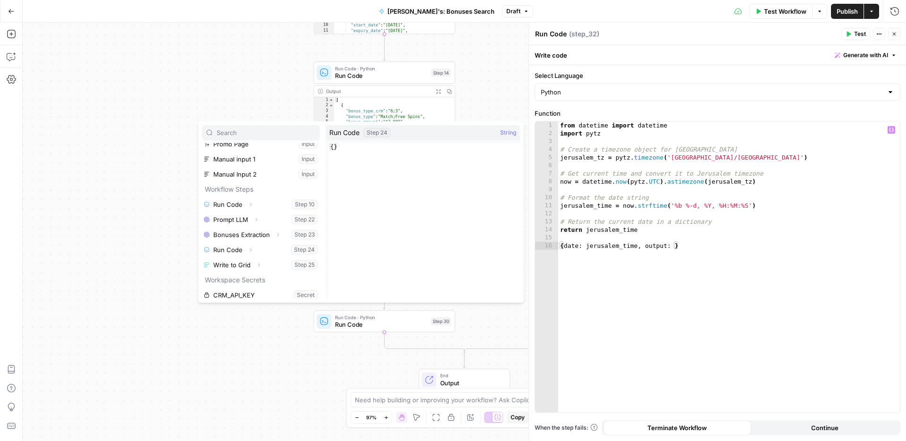
scroll to position [0, 0]
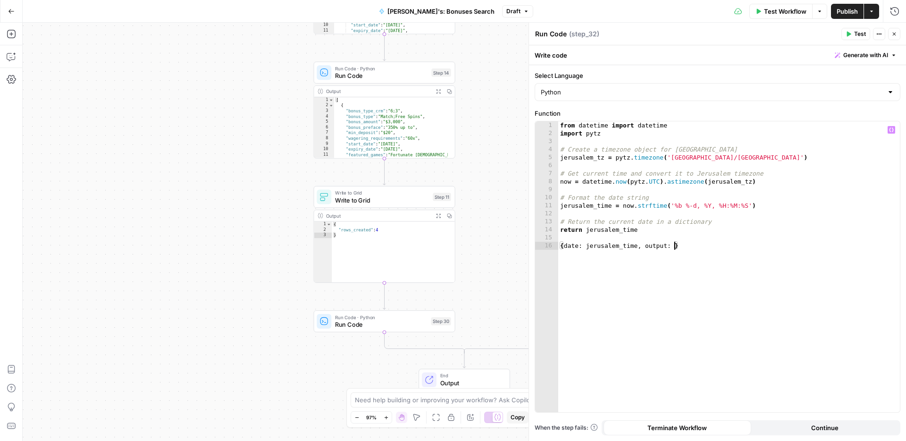
type textarea "**********"
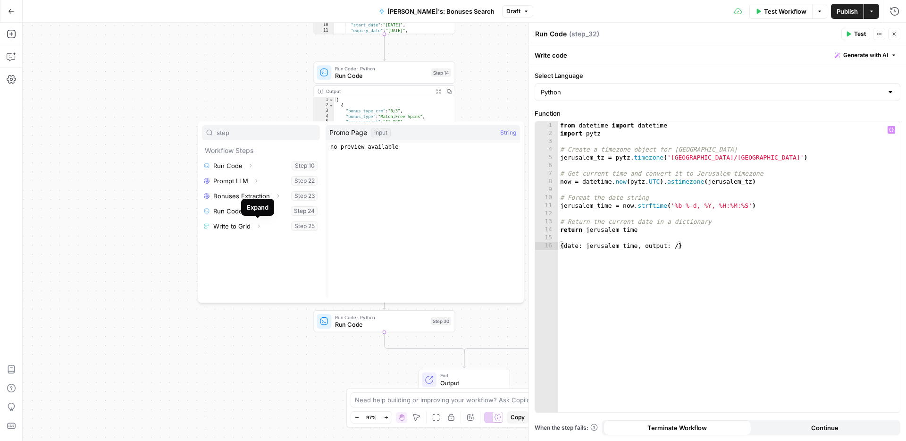
type input "step"
click at [258, 227] on icon "button" at bounding box center [259, 226] width 2 height 3
click at [267, 243] on button "Select variable Output" at bounding box center [266, 241] width 109 height 15
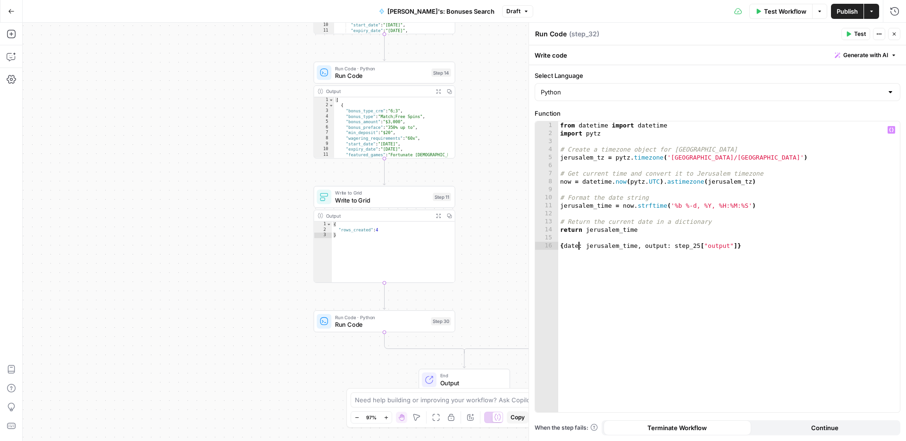
click at [578, 246] on div "from datetime import datetime import pytz # Create a timezone object for Jerusa…" at bounding box center [730, 274] width 342 height 307
click at [843, 8] on span "Publish" at bounding box center [847, 11] width 21 height 9
drag, startPoint x: 588, startPoint y: 230, endPoint x: 654, endPoint y: 230, distance: 66.6
click at [654, 230] on div "from datetime import datetime import pytz # Create a timezone object for Jerusa…" at bounding box center [730, 274] width 342 height 307
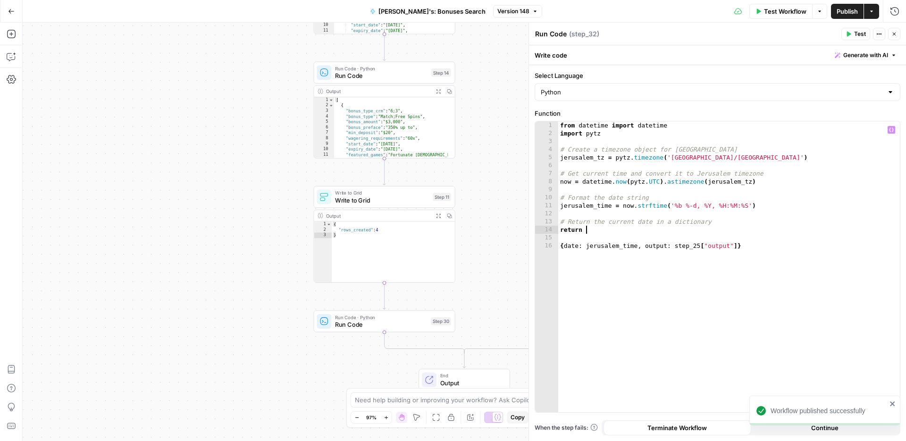
scroll to position [0, 1]
click at [560, 246] on div "from datetime import datetime import pytz # Create a timezone object for Jerusa…" at bounding box center [730, 274] width 342 height 307
type textarea "**********"
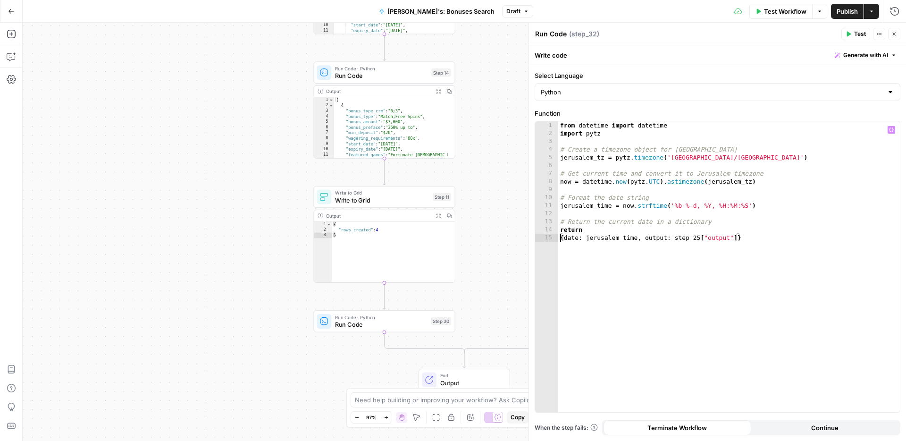
click at [560, 237] on div "from datetime import datetime import pytz # Create a timezone object for Jerusa…" at bounding box center [730, 274] width 342 height 307
click at [773, 311] on div "from datetime import datetime import pytz # Create a timezone object for Jerusa…" at bounding box center [730, 274] width 342 height 307
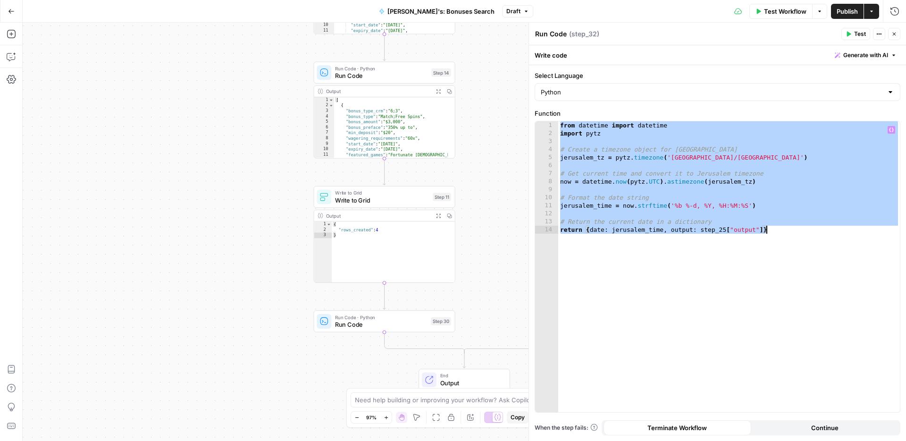
type textarea "**********"
click at [844, 11] on span "Publish" at bounding box center [847, 11] width 21 height 9
click at [402, 323] on span "Run Code" at bounding box center [381, 324] width 93 height 9
drag, startPoint x: 669, startPoint y: 246, endPoint x: 563, endPoint y: 120, distance: 163.5
click at [563, 121] on div "**********" at bounding box center [718, 267] width 366 height 292
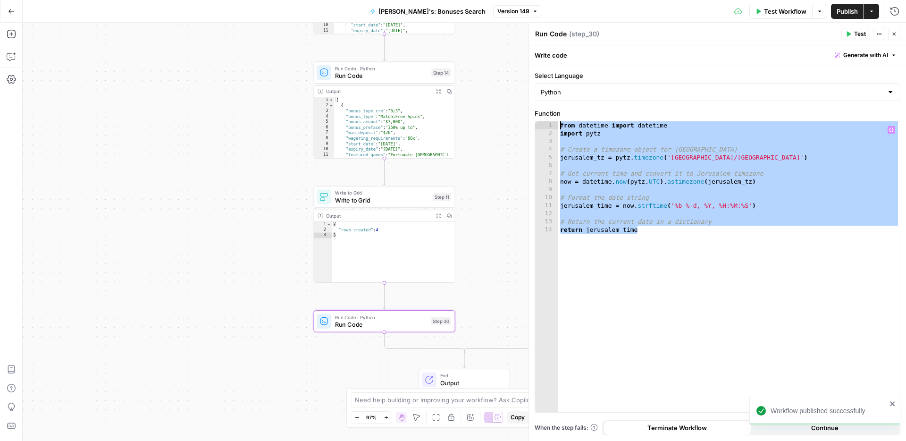
paste textarea "**********"
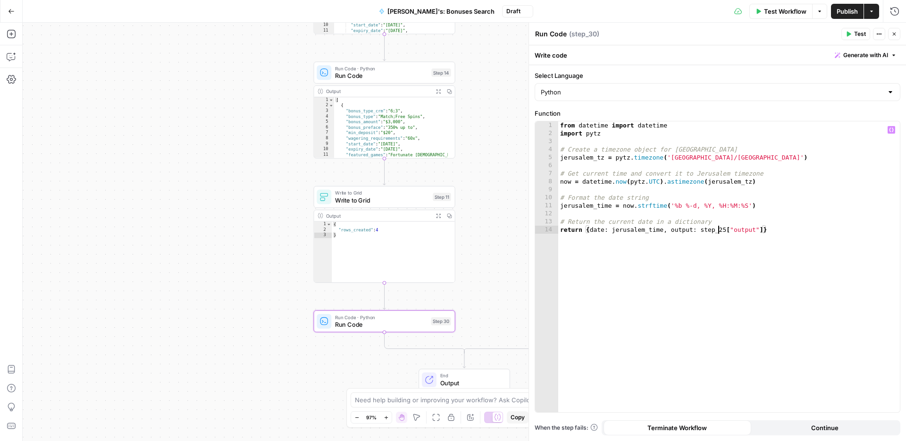
click at [720, 229] on div "from datetime import datetime import pytz # Create a timezone object for Jerusa…" at bounding box center [730, 274] width 342 height 307
type textarea "**********"
click at [839, 15] on span "Publish" at bounding box center [847, 11] width 21 height 9
click at [896, 31] on icon "button" at bounding box center [895, 34] width 6 height 6
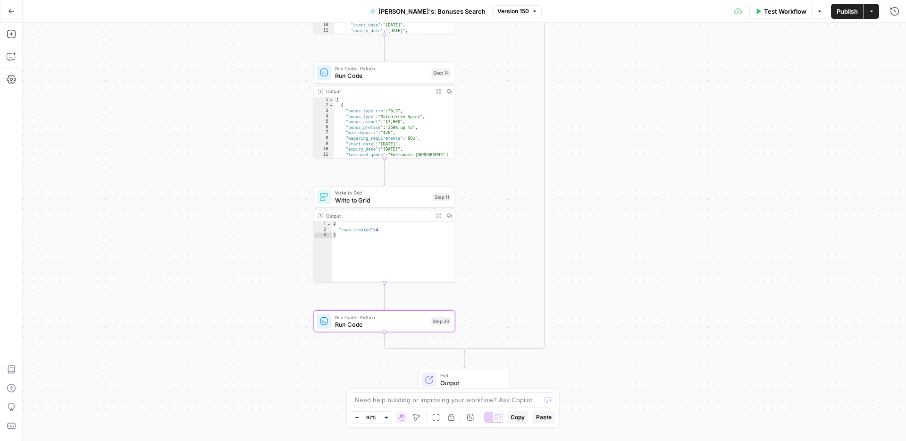
click at [379, 324] on span "Run Code" at bounding box center [381, 324] width 93 height 9
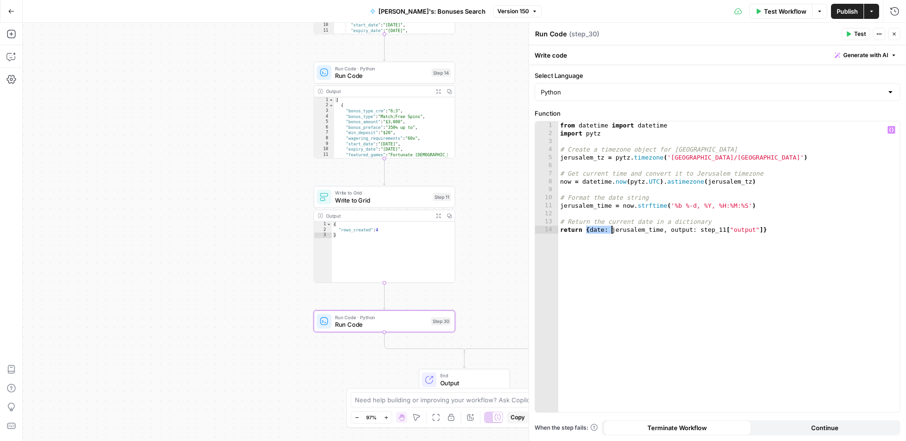
drag, startPoint x: 585, startPoint y: 229, endPoint x: 610, endPoint y: 230, distance: 25.5
click at [610, 230] on div "from datetime import datetime import pytz # Create a timezone object for Jerusa…" at bounding box center [730, 274] width 342 height 307
drag, startPoint x: 638, startPoint y: 231, endPoint x: 761, endPoint y: 241, distance: 123.2
click at [761, 241] on div "from datetime import datetime import pytz # Create a timezone object for Jerusa…" at bounding box center [730, 274] width 342 height 307
type textarea "**********"
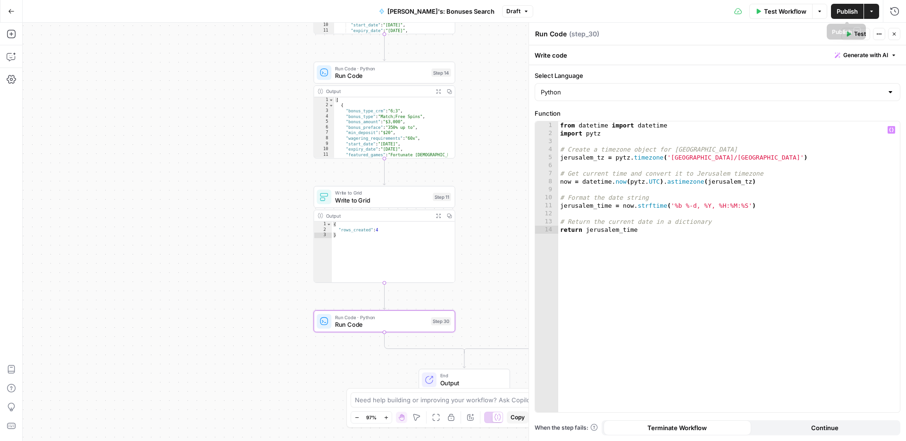
click at [840, 11] on span "Publish" at bounding box center [847, 11] width 21 height 9
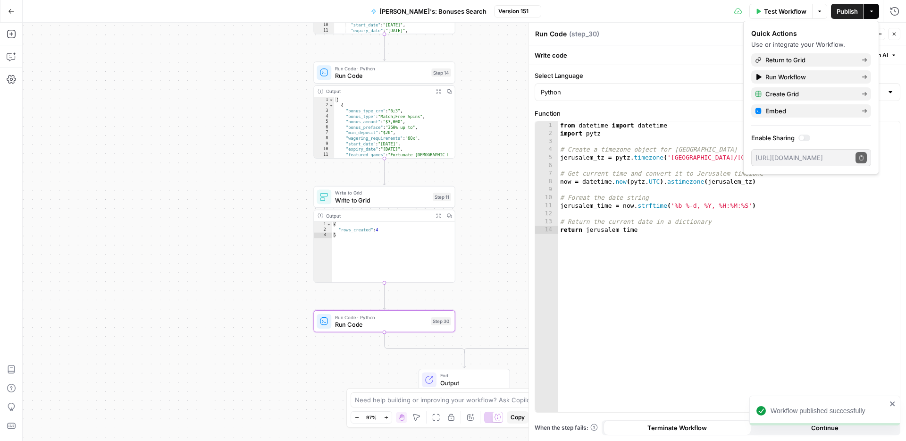
click at [896, 36] on icon "button" at bounding box center [895, 34] width 6 height 6
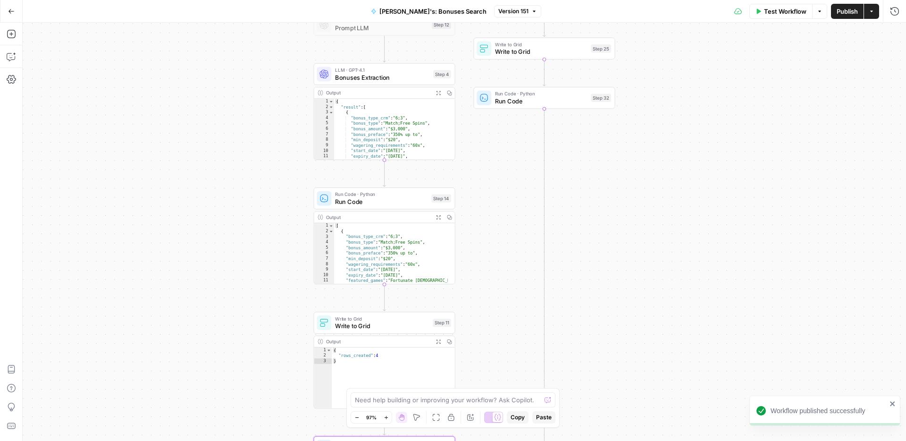
click at [564, 104] on span "Run Code" at bounding box center [541, 100] width 93 height 9
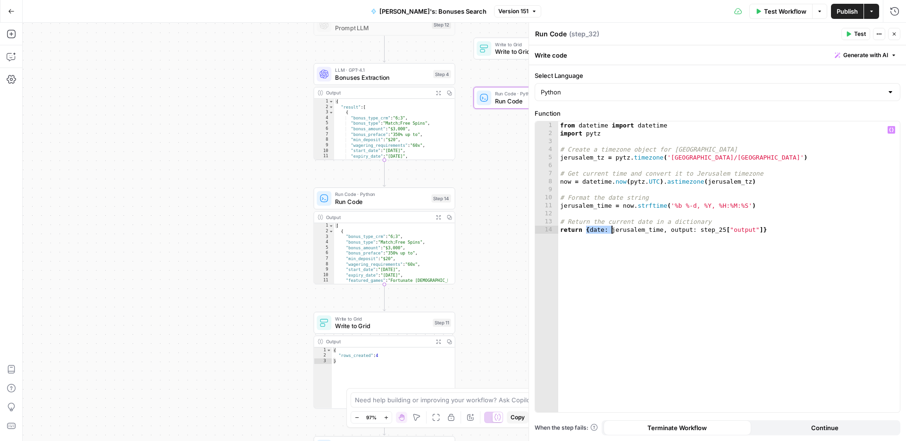
drag, startPoint x: 586, startPoint y: 229, endPoint x: 612, endPoint y: 228, distance: 26.0
click at [612, 228] on div "from datetime import datetime import pytz # Create a timezone object for Jerusa…" at bounding box center [730, 274] width 342 height 307
drag, startPoint x: 637, startPoint y: 230, endPoint x: 739, endPoint y: 240, distance: 102.5
click at [739, 240] on div "from datetime import datetime import pytz # Create a timezone object for Jerusa…" at bounding box center [730, 274] width 342 height 307
type textarea "**********"
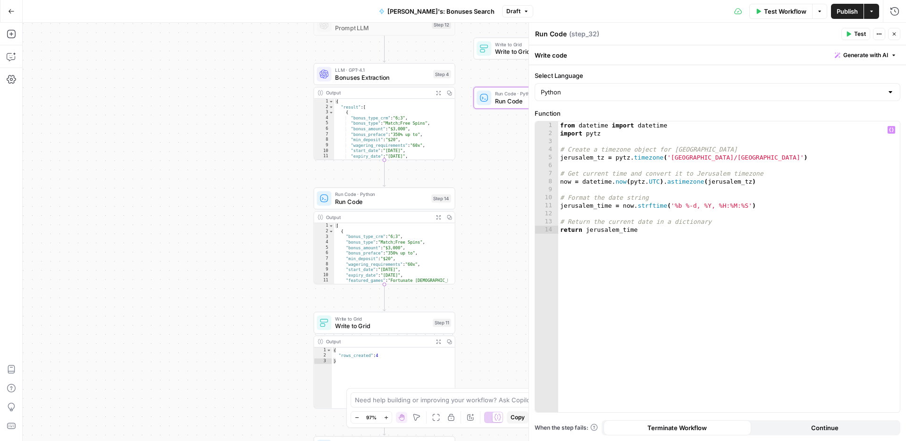
click at [849, 15] on span "Publish" at bounding box center [847, 11] width 21 height 9
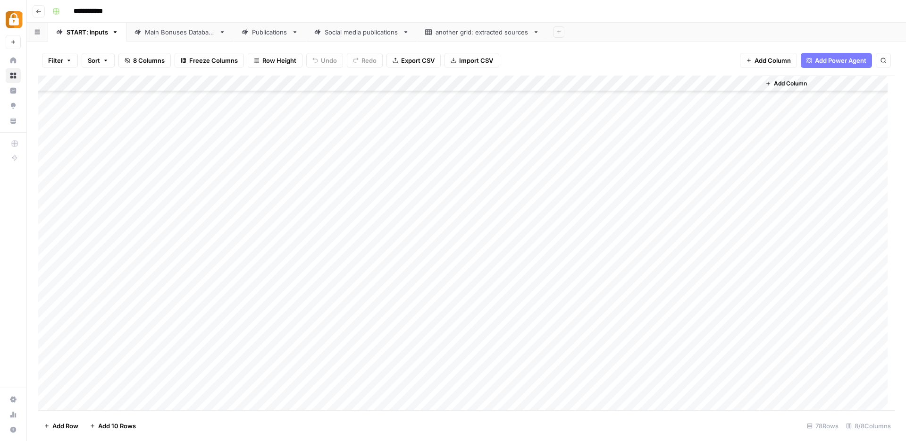
scroll to position [949, 0]
click at [232, 386] on div "Add Column" at bounding box center [466, 243] width 857 height 335
type textarea "**********"
click at [167, 34] on div "Main Bonuses Database" at bounding box center [180, 31] width 70 height 9
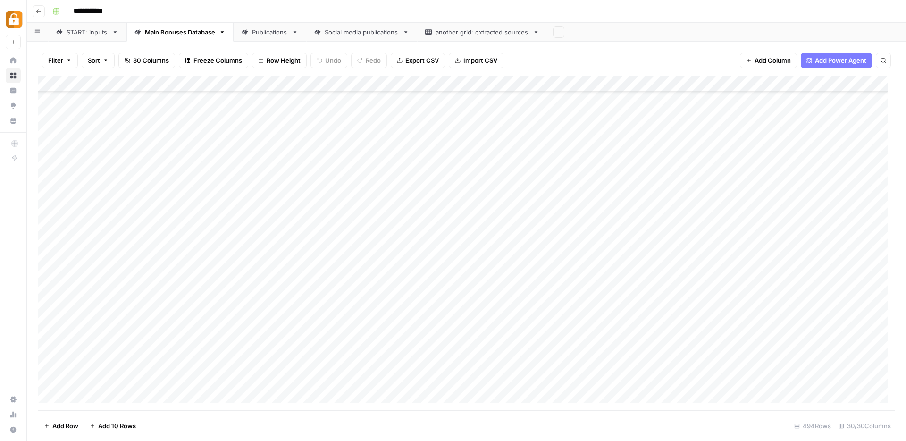
scroll to position [7633, 0]
click at [88, 34] on div "START: inputs" at bounding box center [88, 31] width 42 height 9
click at [237, 384] on div "Add Column" at bounding box center [466, 243] width 857 height 335
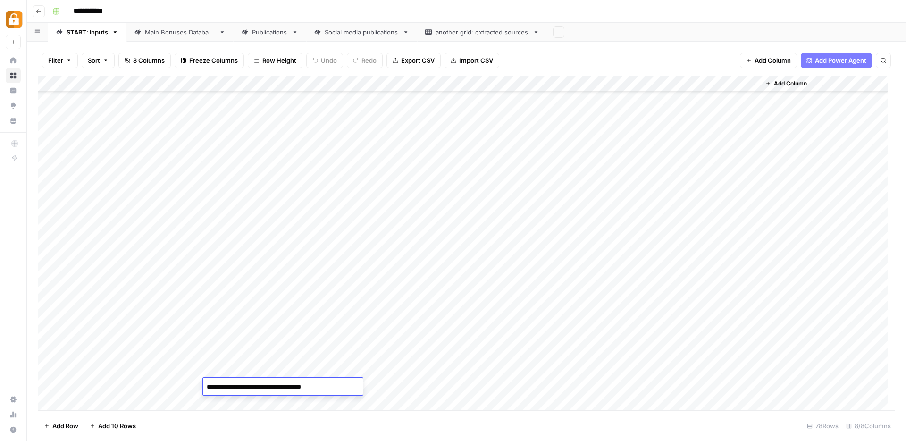
type textarea "**********"
drag, startPoint x: 271, startPoint y: 80, endPoint x: 306, endPoint y: 83, distance: 36.0
click at [306, 83] on div "Add Column" at bounding box center [466, 243] width 857 height 335
click at [251, 386] on div "Add Column" at bounding box center [466, 243] width 857 height 335
click at [188, 389] on div "Add Column" at bounding box center [466, 243] width 857 height 335
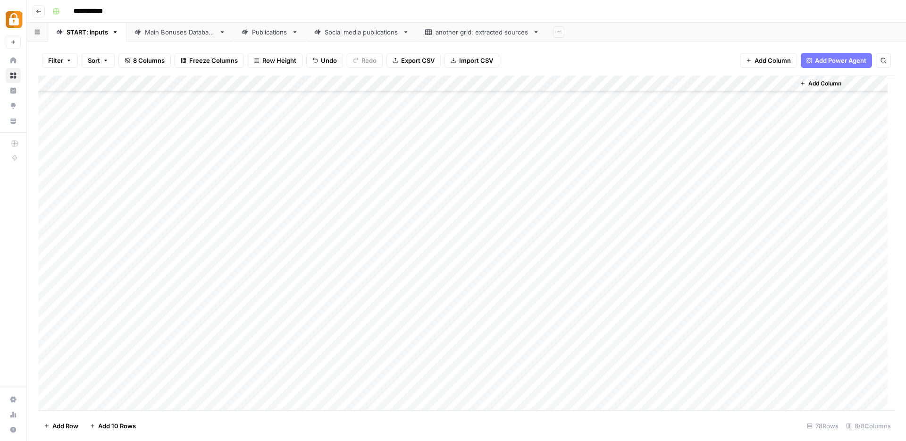
click at [188, 389] on div "Add Column" at bounding box center [466, 243] width 857 height 335
drag, startPoint x: 202, startPoint y: 79, endPoint x: 241, endPoint y: 78, distance: 38.7
click at [241, 78] on div "Add Column" at bounding box center [466, 243] width 857 height 335
click at [846, 326] on div "Add Column" at bounding box center [863, 243] width 63 height 335
